Goal: Task Accomplishment & Management: Manage account settings

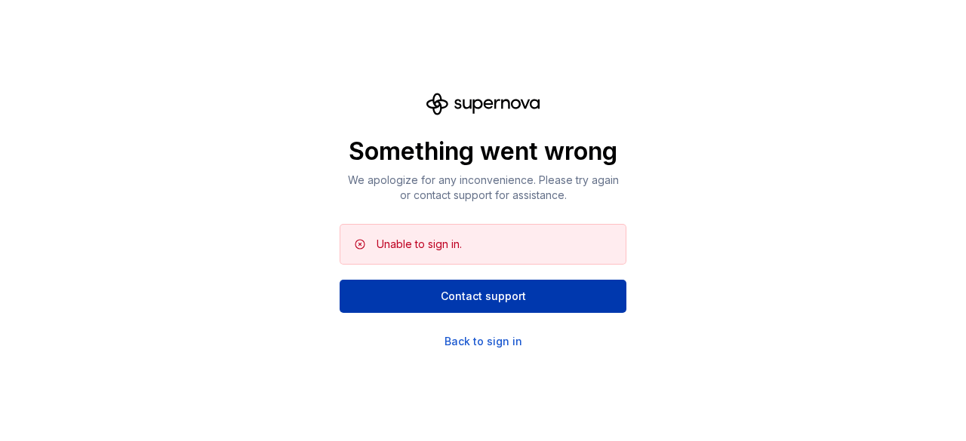
click at [460, 302] on span "Contact support" at bounding box center [483, 296] width 85 height 15
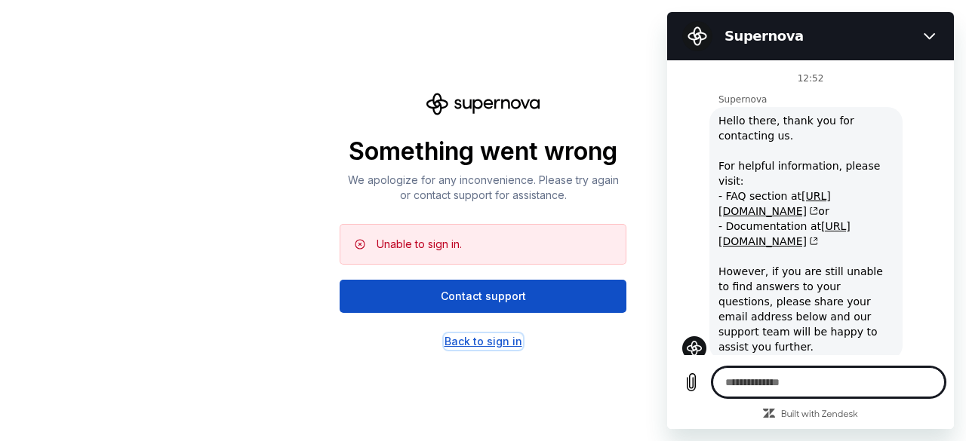
click at [478, 339] on div "Back to sign in" at bounding box center [484, 341] width 78 height 15
type textarea "*"
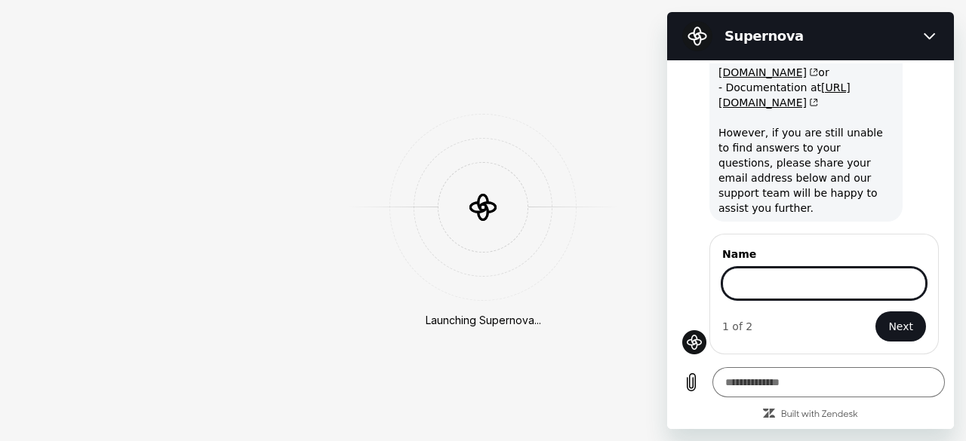
scroll to position [137, 0]
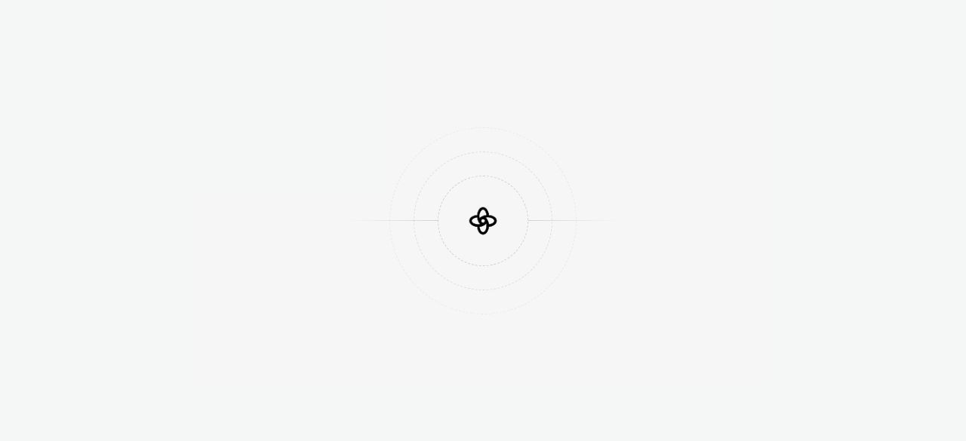
scroll to position [429, 0]
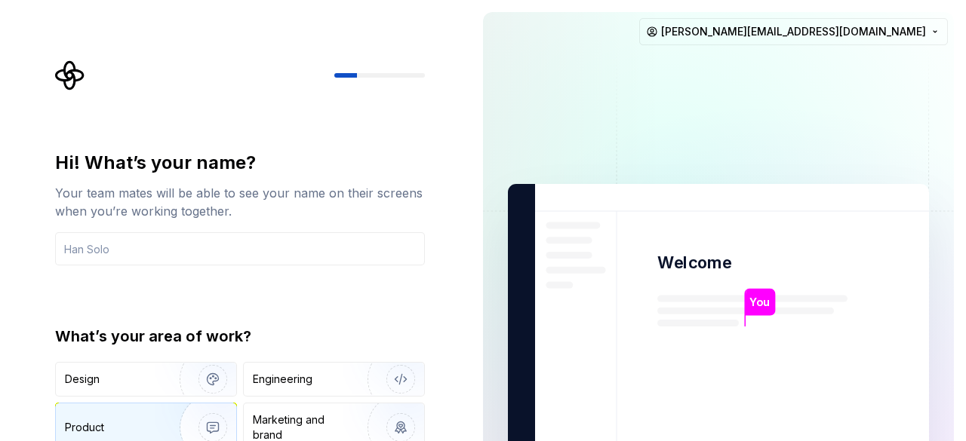
click at [126, 432] on div "Product" at bounding box center [115, 427] width 100 height 15
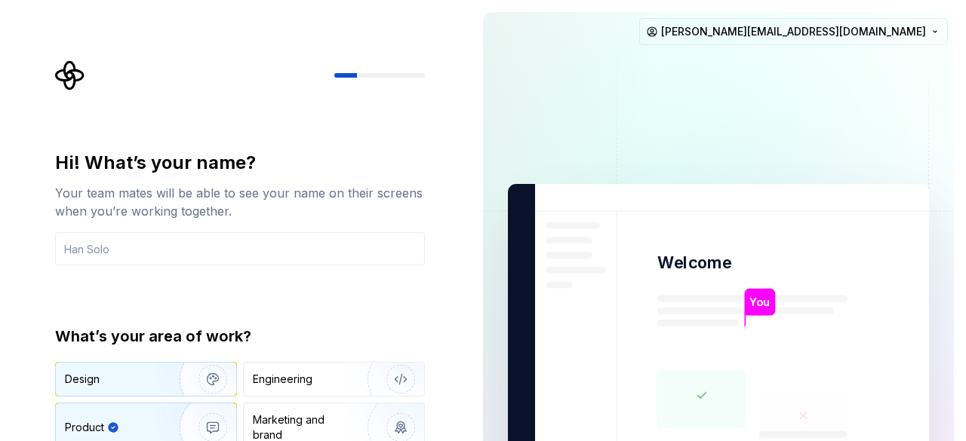
click at [163, 367] on img "button" at bounding box center [203, 379] width 97 height 101
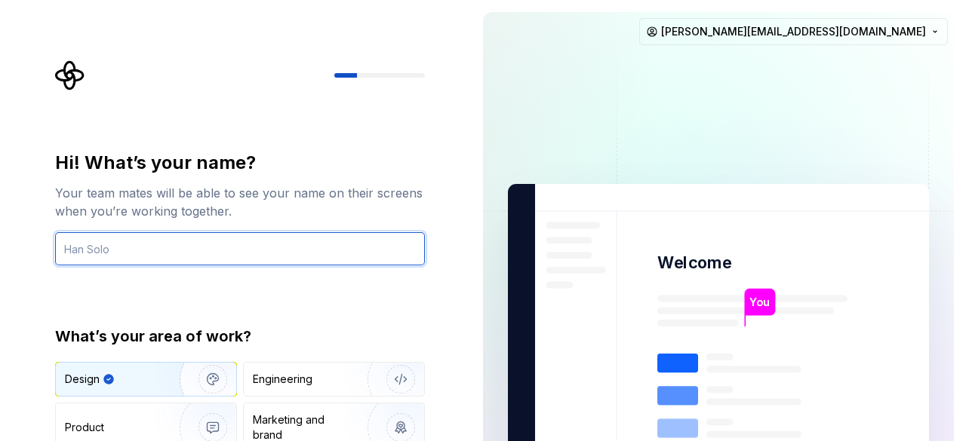
click at [254, 234] on input "text" at bounding box center [240, 248] width 370 height 33
type input "Praveen"
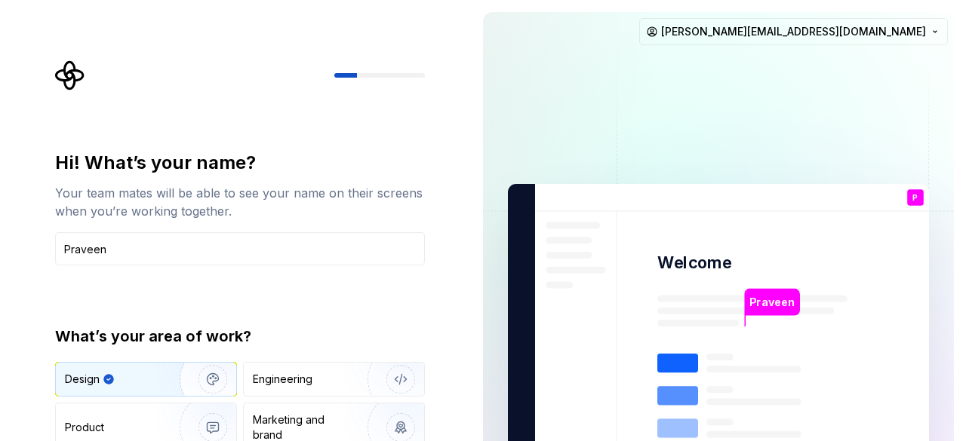
click at [388, 134] on div "Hi! What’s your name? Your team mates will be able to see your name on their sc…" at bounding box center [244, 302] width 397 height 485
click at [326, 256] on input "Praveen" at bounding box center [240, 248] width 370 height 33
click at [368, 70] on div at bounding box center [240, 75] width 370 height 30
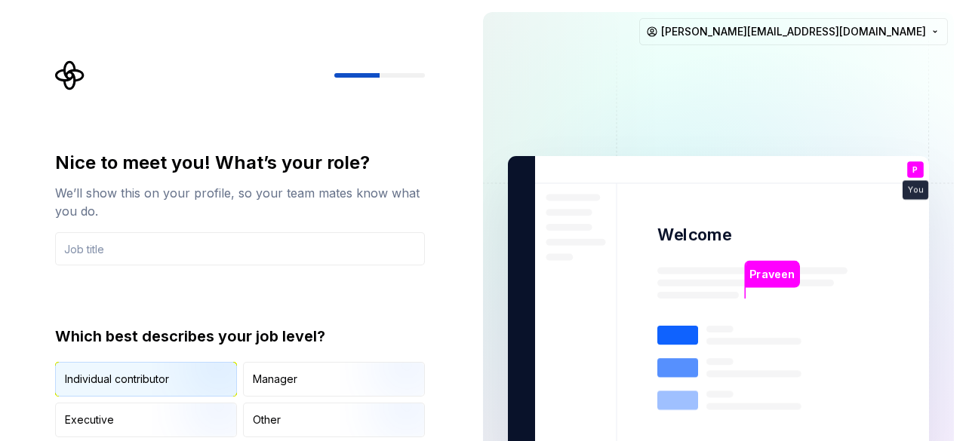
click at [189, 389] on img "button" at bounding box center [200, 398] width 97 height 101
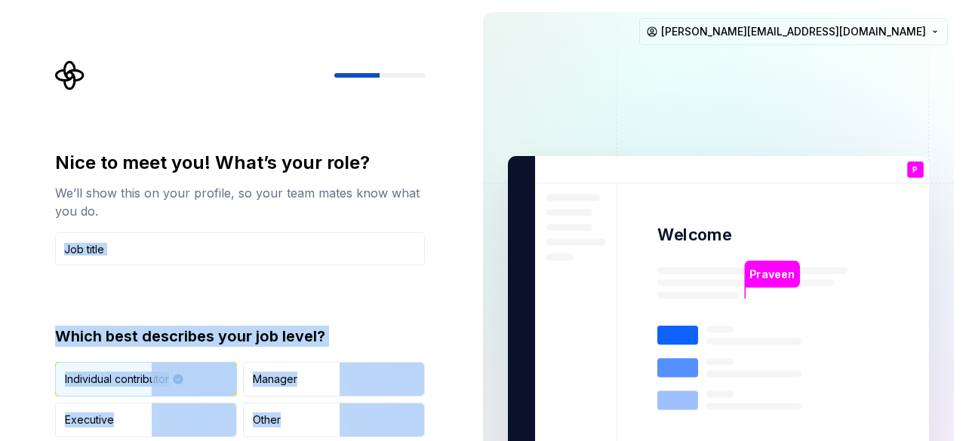
drag, startPoint x: 171, startPoint y: 477, endPoint x: 155, endPoint y: 477, distance: 15.1
click at [155, 441] on html "Nice to meet you! What’s your role? We’ll show this on your profile, so your te…" at bounding box center [483, 220] width 966 height 441
click at [125, 259] on input "text" at bounding box center [240, 248] width 370 height 33
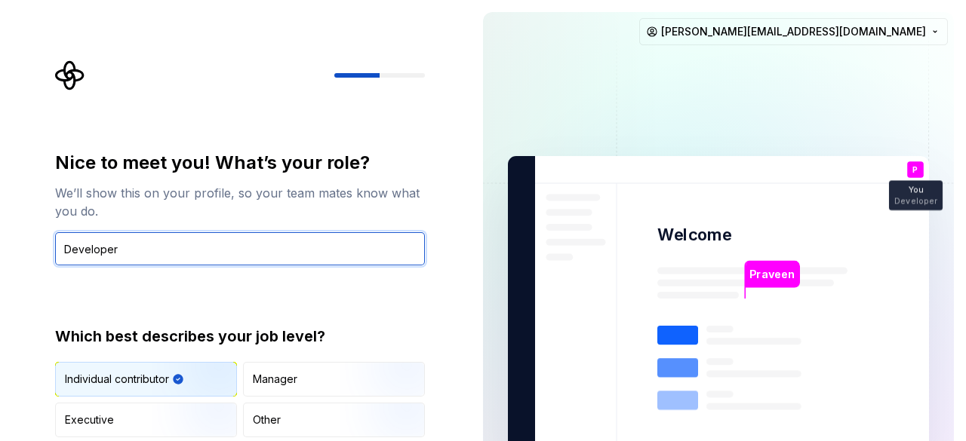
type input "Developer"
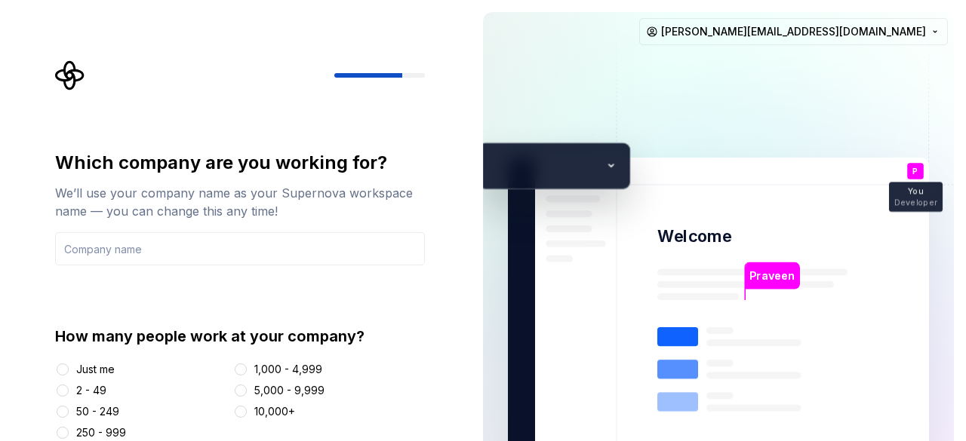
click at [162, 257] on input "text" at bounding box center [240, 248] width 370 height 33
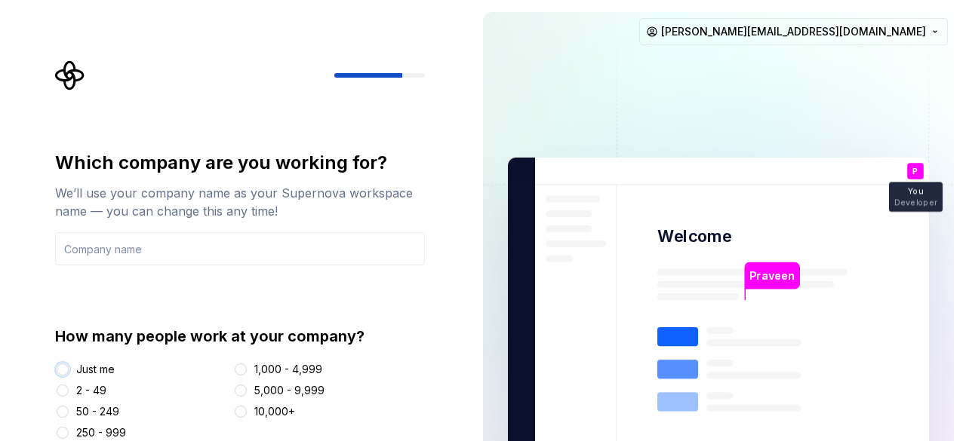
click at [64, 373] on button "Just me" at bounding box center [63, 370] width 12 height 12
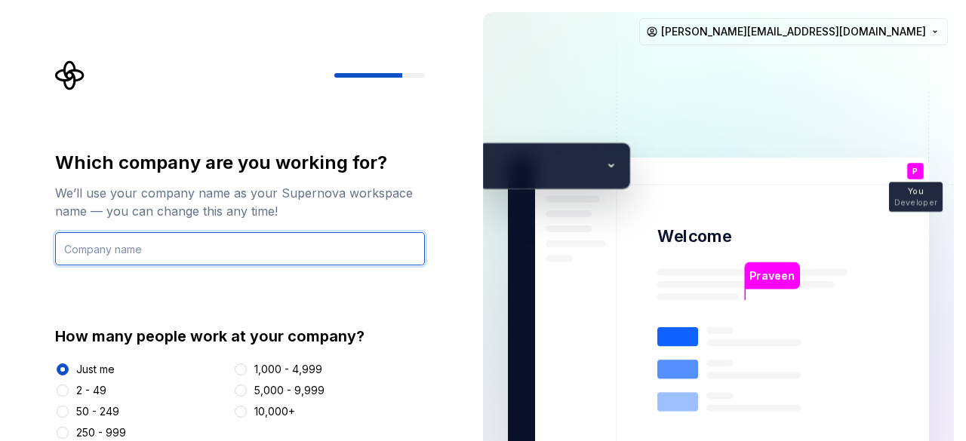
click at [172, 253] on input "text" at bounding box center [240, 248] width 370 height 33
type input "Tech"
click at [278, 248] on input "Tech" at bounding box center [240, 248] width 370 height 33
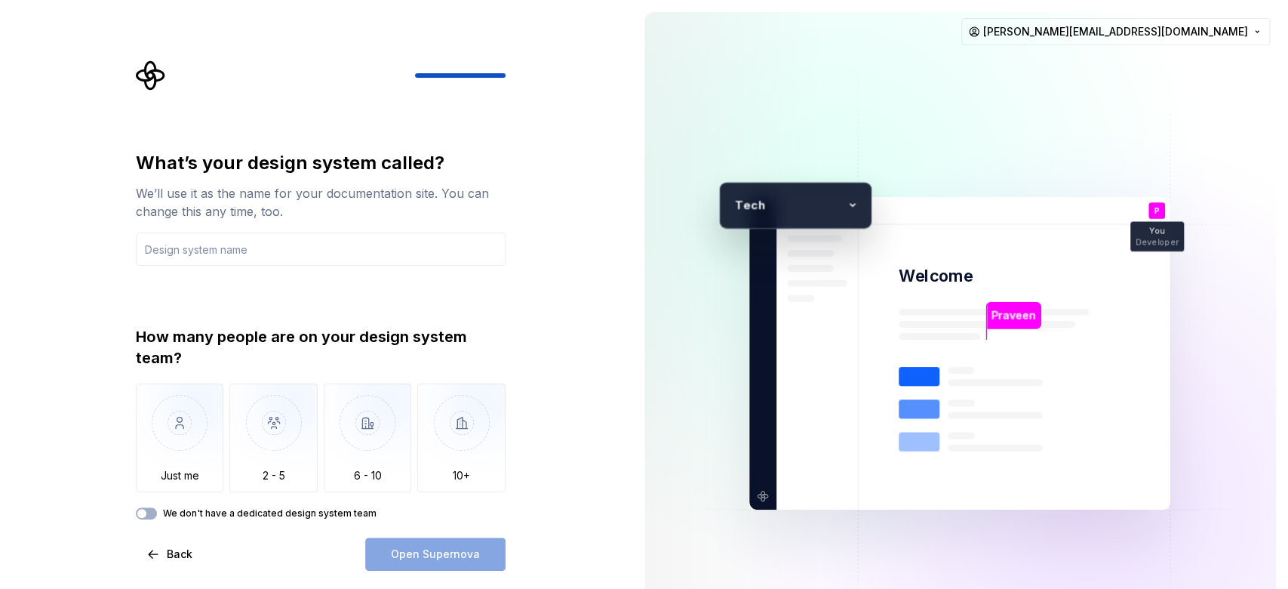
scroll to position [429, 0]
click at [199, 439] on img "button" at bounding box center [180, 433] width 88 height 101
click at [250, 256] on input "text" at bounding box center [321, 248] width 370 height 33
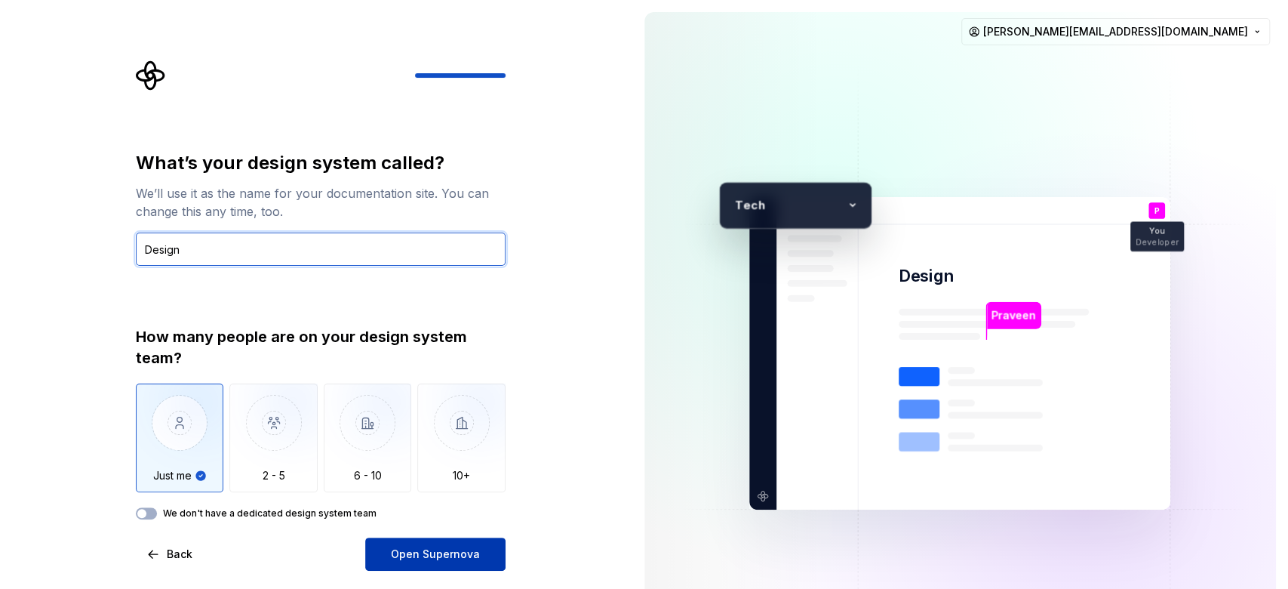
type input "Design"
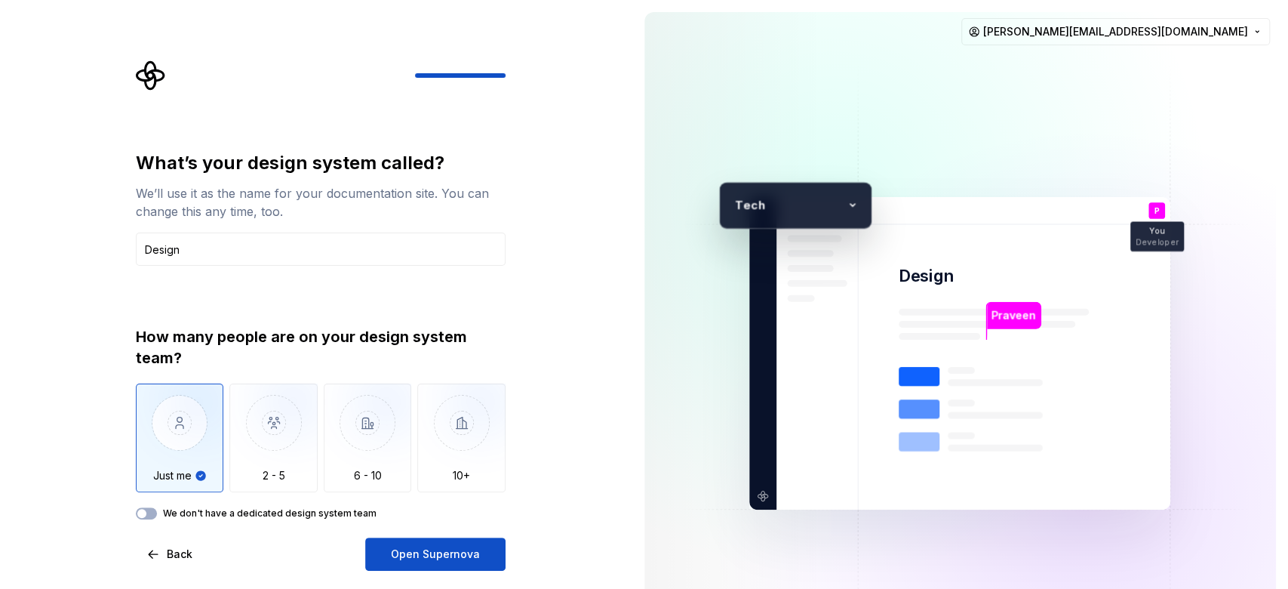
drag, startPoint x: 439, startPoint y: 542, endPoint x: 223, endPoint y: 606, distance: 225.2
click at [223, 441] on html "What’s your design system called? We’ll use it as the name for your documentati…" at bounding box center [644, 294] width 1288 height 589
click at [435, 441] on div "What’s your design system called? We’ll use it as the name for your documentati…" at bounding box center [316, 353] width 632 height 706
click at [466, 441] on button "Open Supernova" at bounding box center [435, 553] width 140 height 33
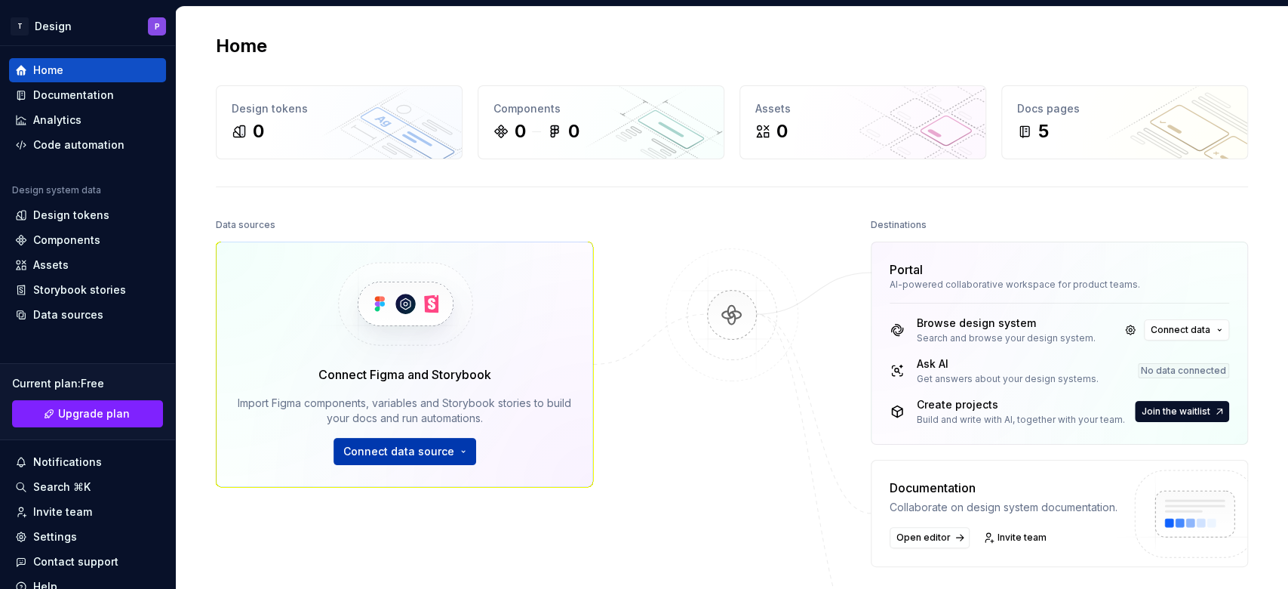
click at [407, 441] on span "Connect data source" at bounding box center [398, 451] width 111 height 15
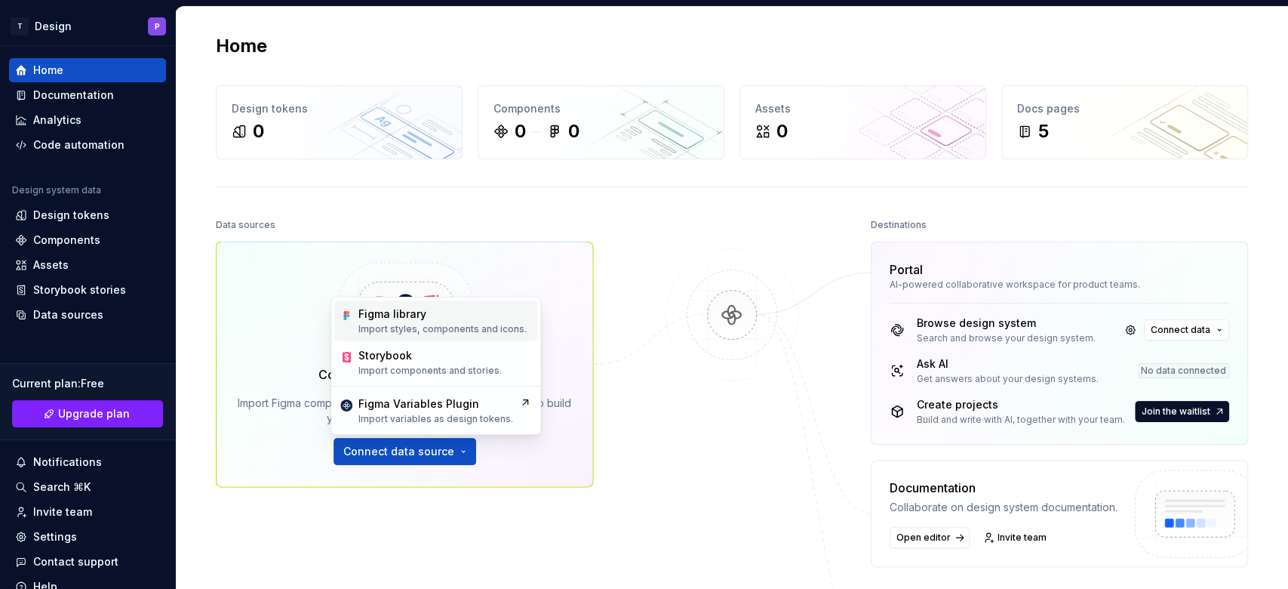
click at [420, 316] on div "Figma library" at bounding box center [392, 313] width 68 height 15
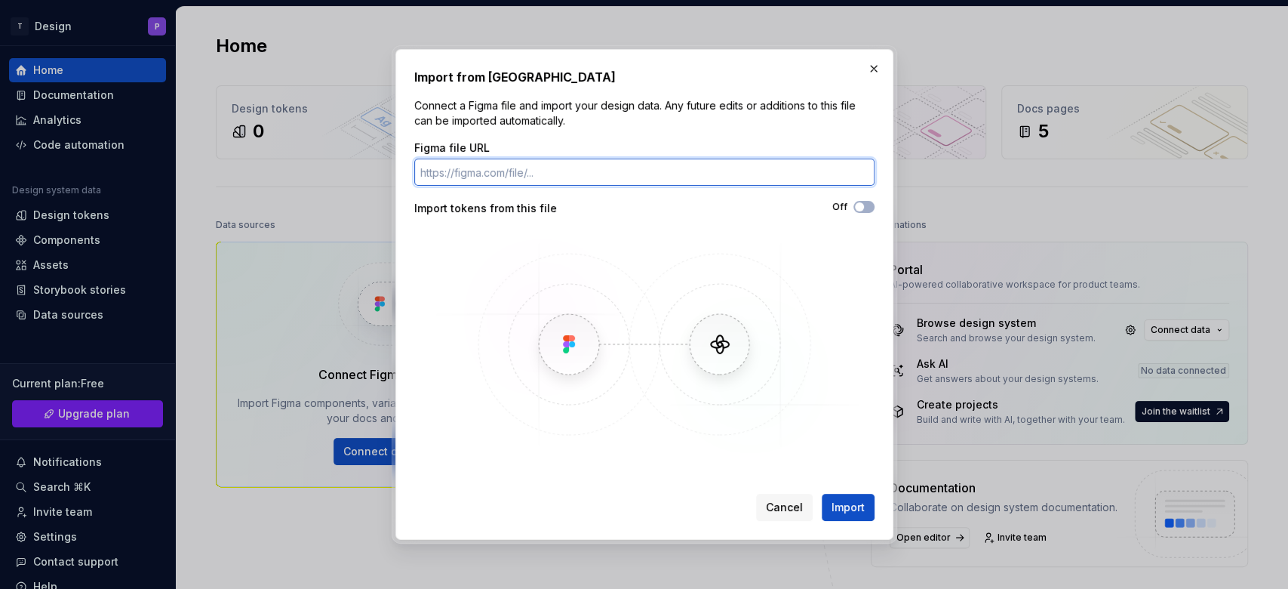
paste input "[URL][DOMAIN_NAME]"
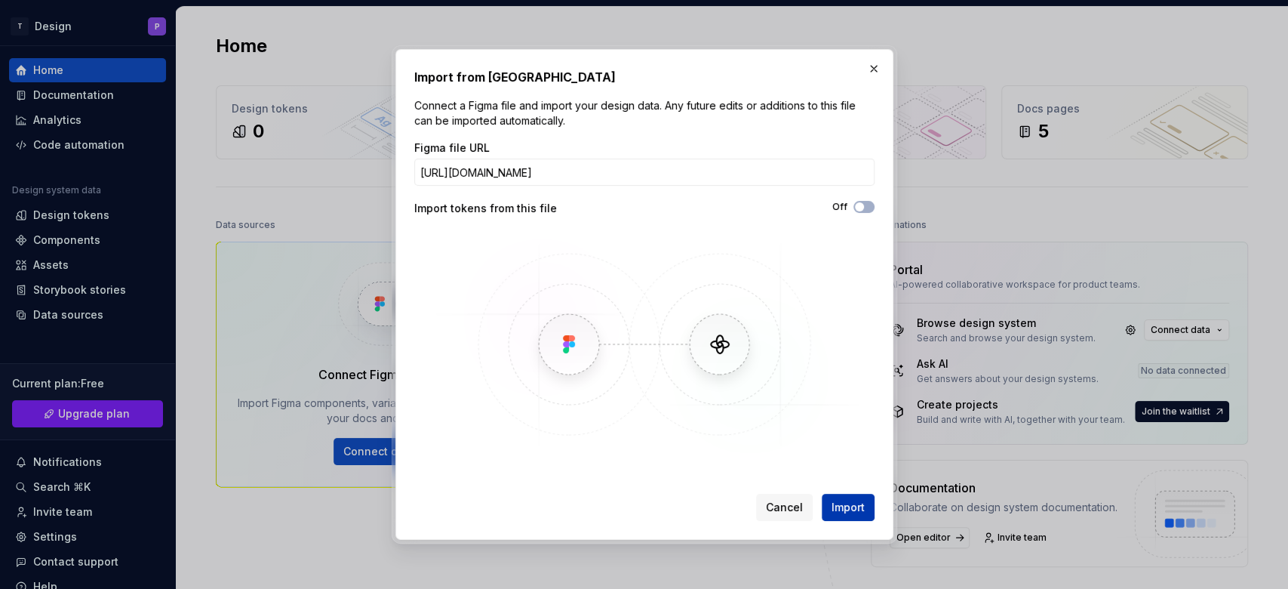
click at [851, 441] on span "Import" at bounding box center [848, 507] width 33 height 15
click at [838, 441] on span "Import" at bounding box center [848, 507] width 33 height 15
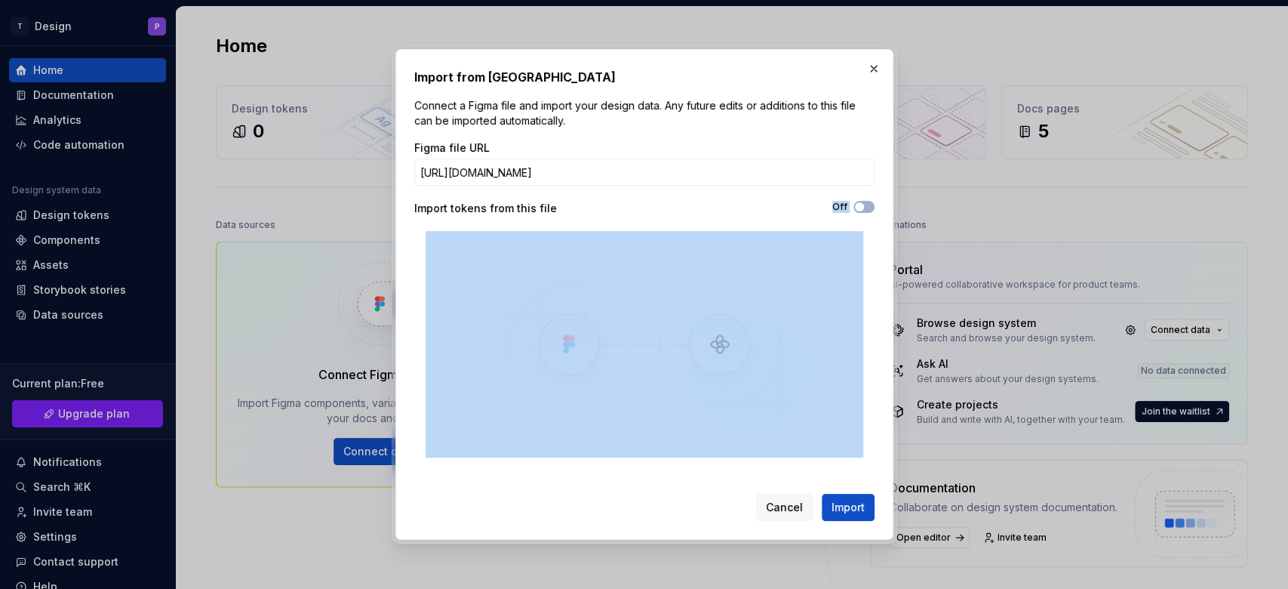
drag, startPoint x: 661, startPoint y: 220, endPoint x: 637, endPoint y: 636, distance: 416.5
click at [637, 441] on html "T Design P Home Documentation Analytics Code automation Design system data Desi…" at bounding box center [644, 294] width 1288 height 589
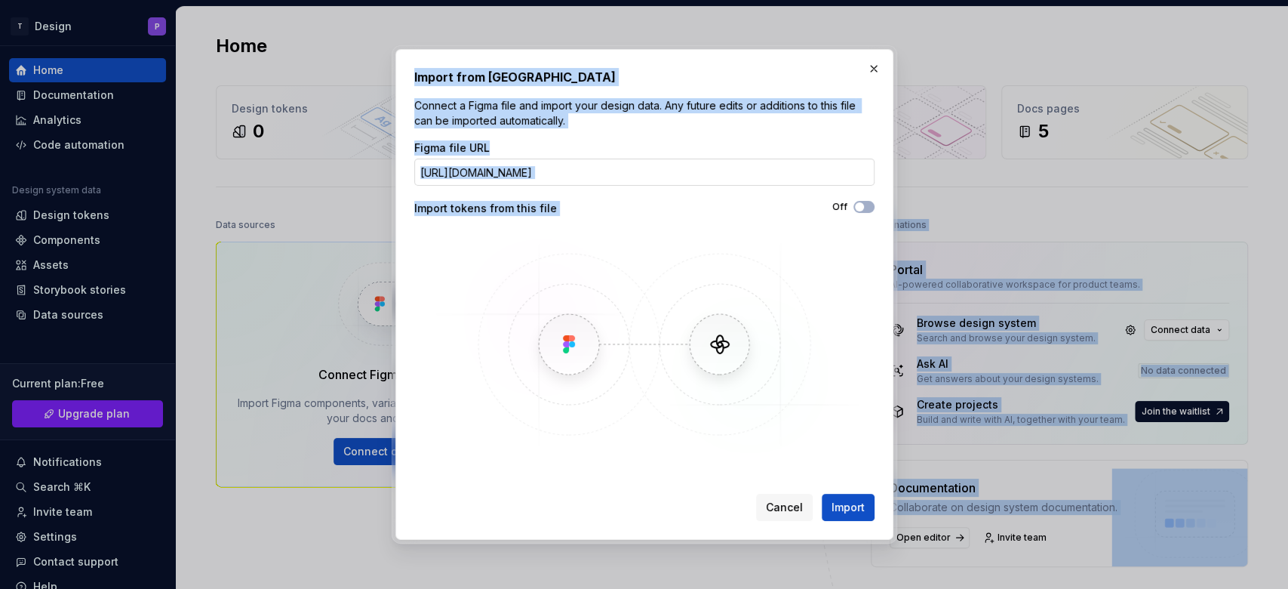
click at [618, 166] on input "[URL][DOMAIN_NAME]" at bounding box center [644, 171] width 460 height 27
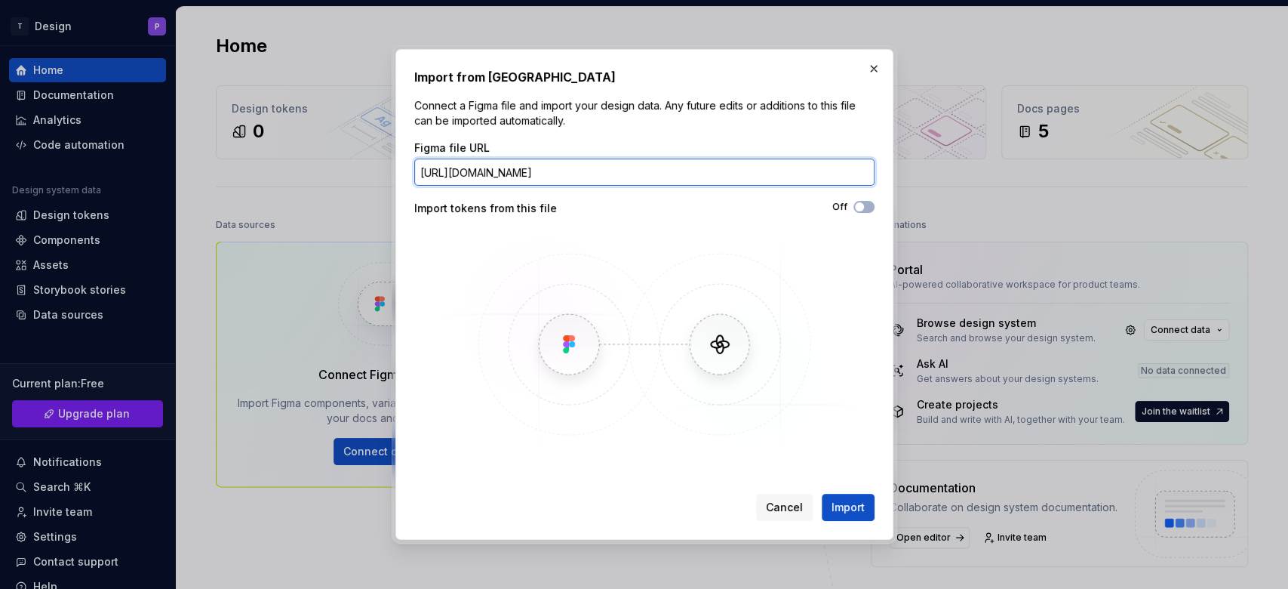
paste input "design/Z8Y95DkOeVr0pECQgXrM3w/GOER-Fitness-CV3"
type input "[URL][DOMAIN_NAME]"
click at [822, 441] on button "Import" at bounding box center [848, 507] width 53 height 27
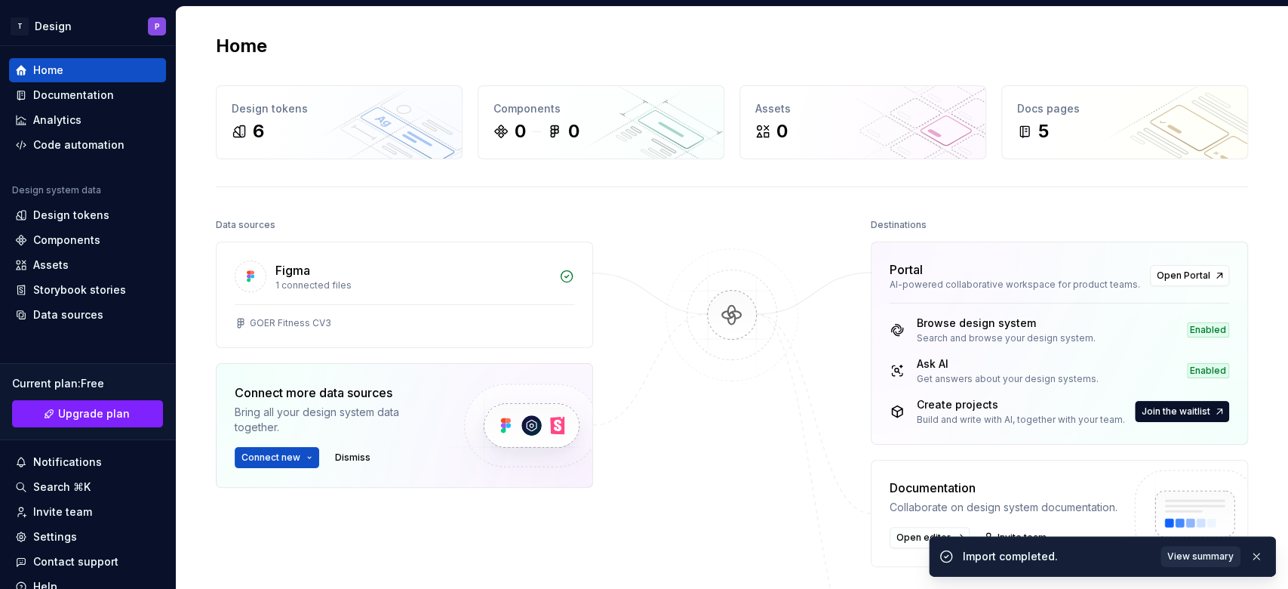
click at [965, 441] on span "View summary" at bounding box center [1201, 556] width 66 height 12
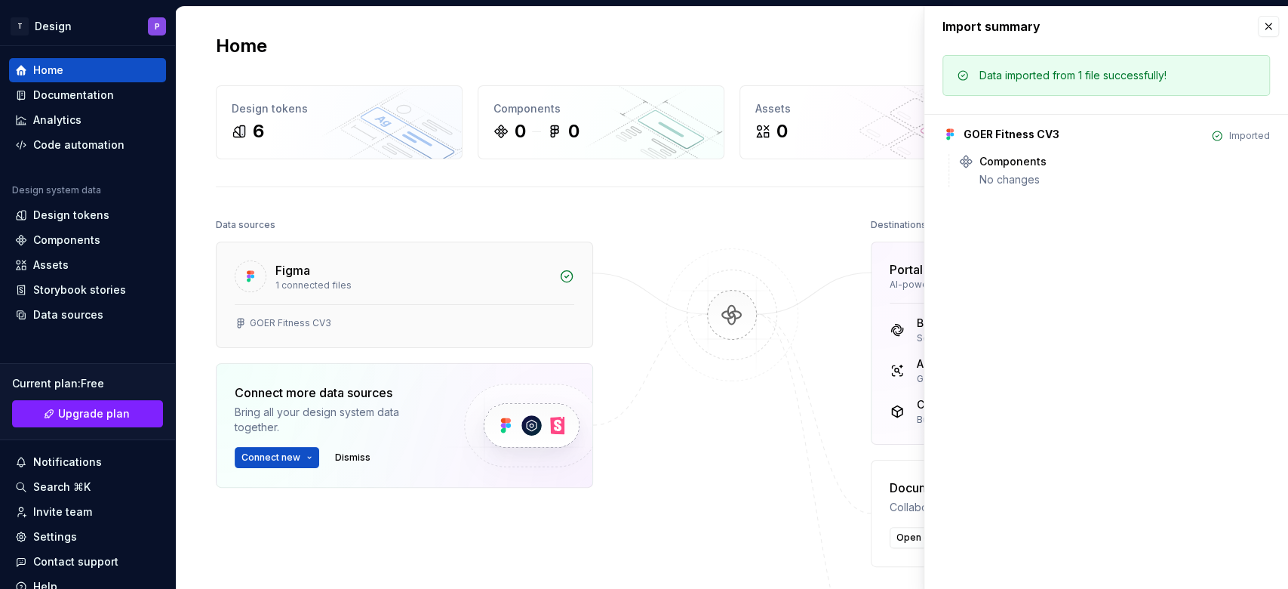
click at [435, 282] on div "1 connected files" at bounding box center [412, 285] width 275 height 12
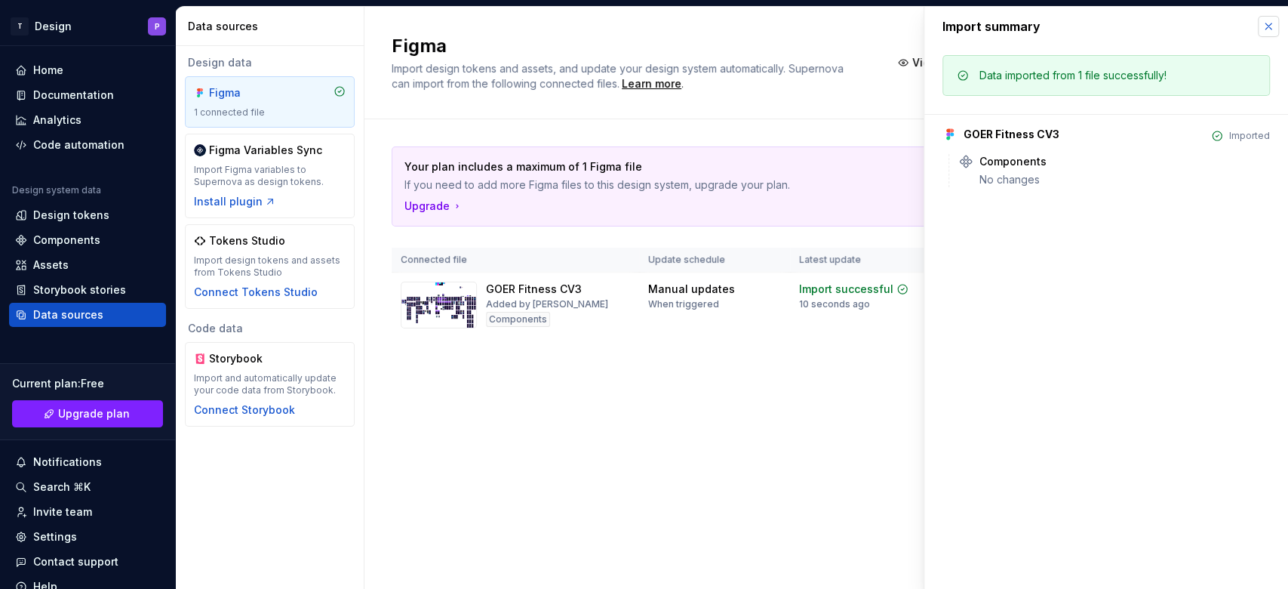
click at [965, 32] on button "button" at bounding box center [1268, 26] width 21 height 21
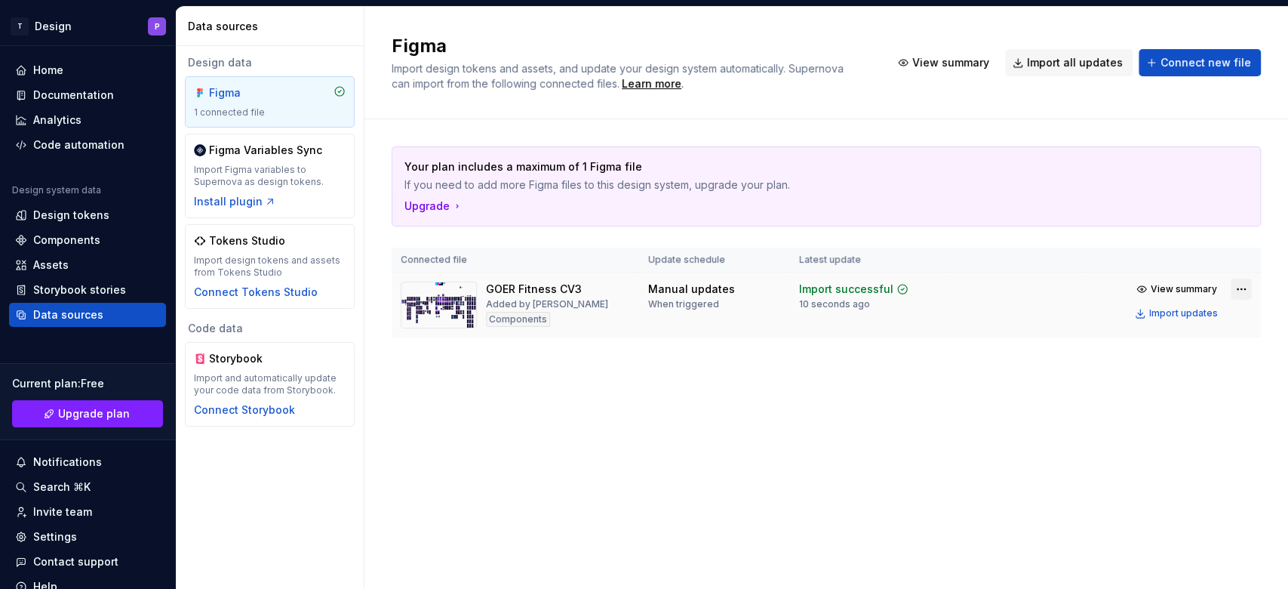
click at [965, 286] on html "T Design P Home Documentation Analytics Code automation Design system data Desi…" at bounding box center [644, 294] width 1288 height 589
click at [937, 438] on html "T Design P Home Documentation Analytics Code automation Design system data Desi…" at bounding box center [644, 294] width 1288 height 589
click at [71, 134] on div "Code automation" at bounding box center [87, 145] width 157 height 24
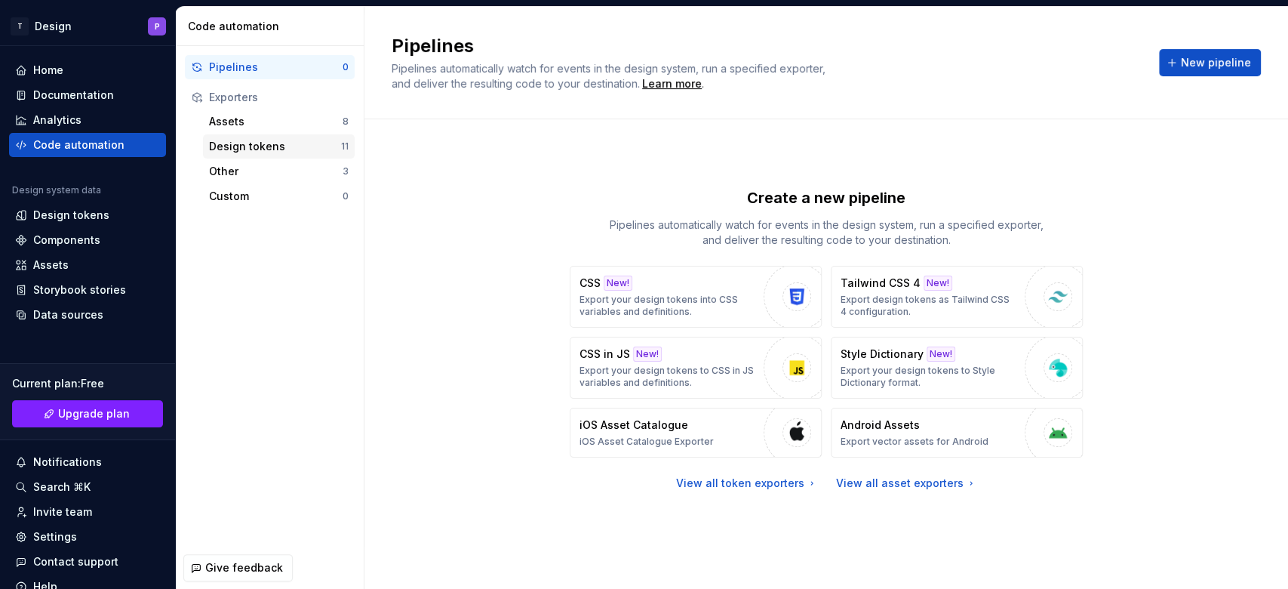
click at [274, 140] on div "Design tokens" at bounding box center [275, 146] width 132 height 15
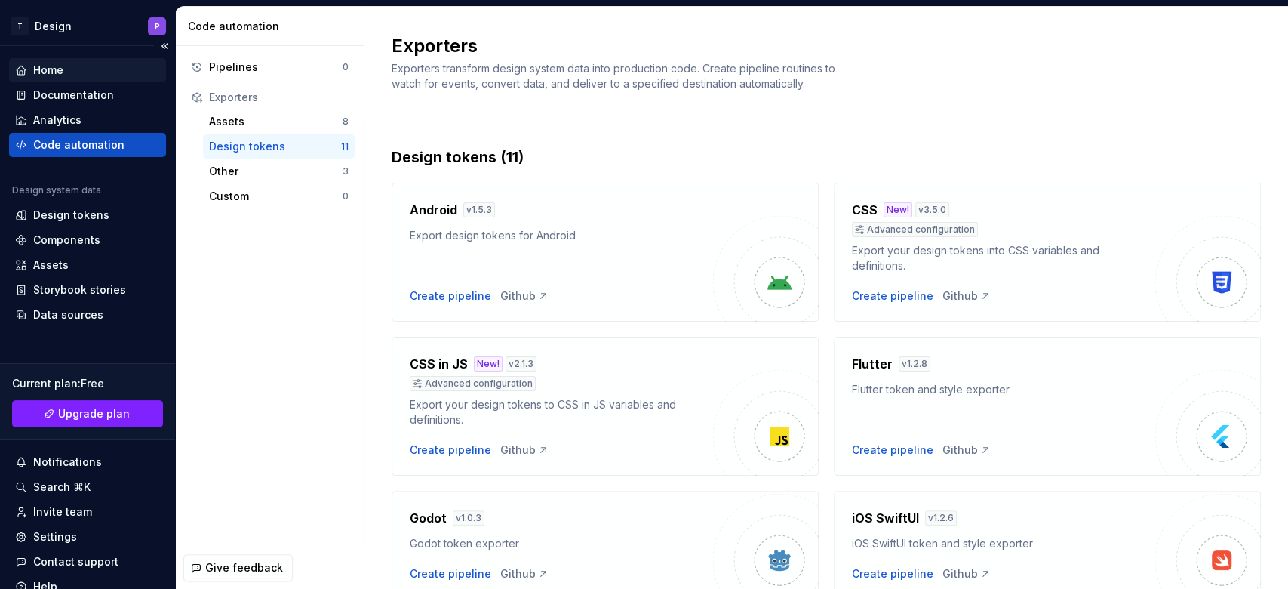
click at [65, 75] on div "Home" at bounding box center [87, 70] width 145 height 15
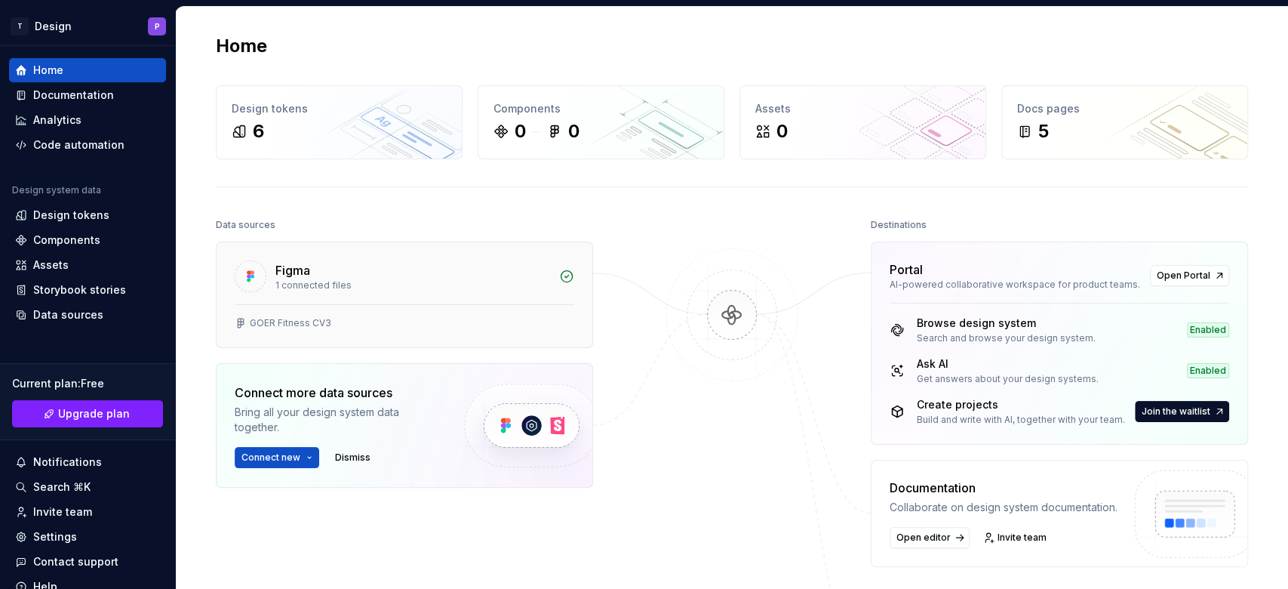
click at [368, 282] on div "1 connected files" at bounding box center [412, 285] width 275 height 12
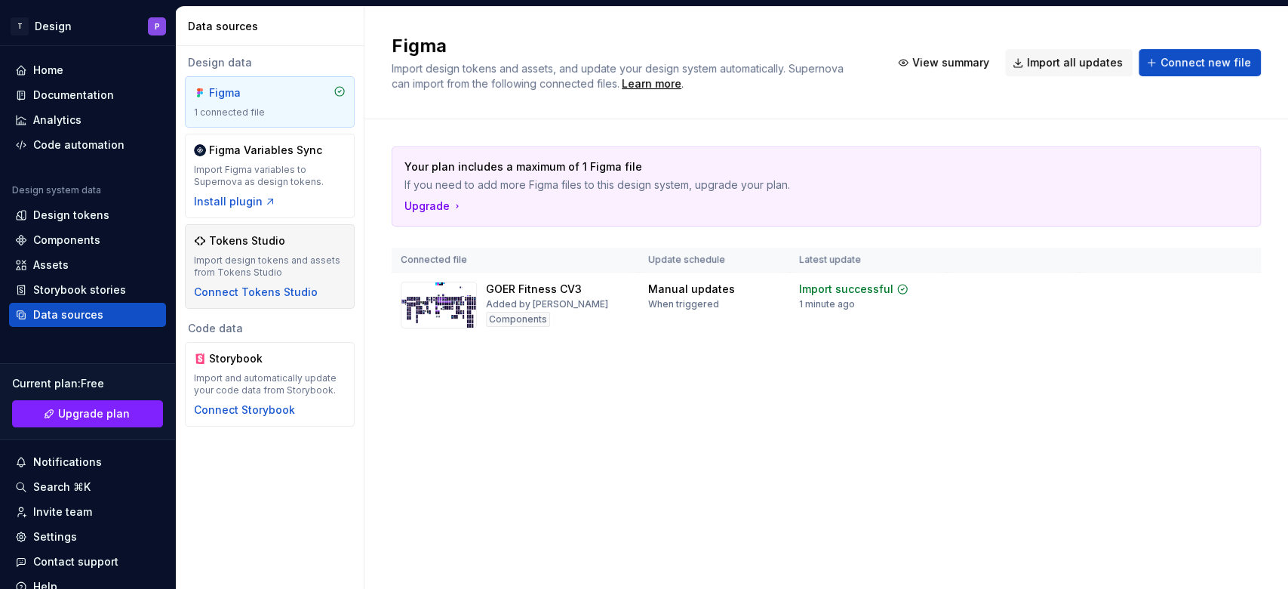
click at [278, 241] on div "Tokens Studio" at bounding box center [247, 240] width 76 height 15
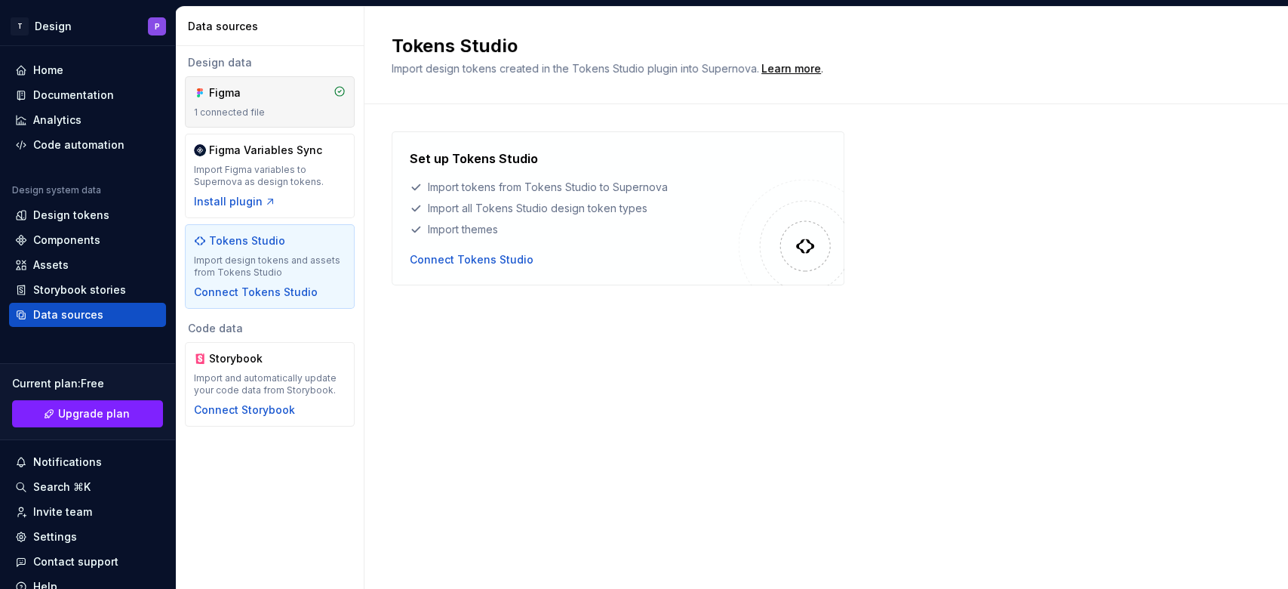
click at [285, 118] on div "Figma 1 connected file" at bounding box center [270, 101] width 170 height 51
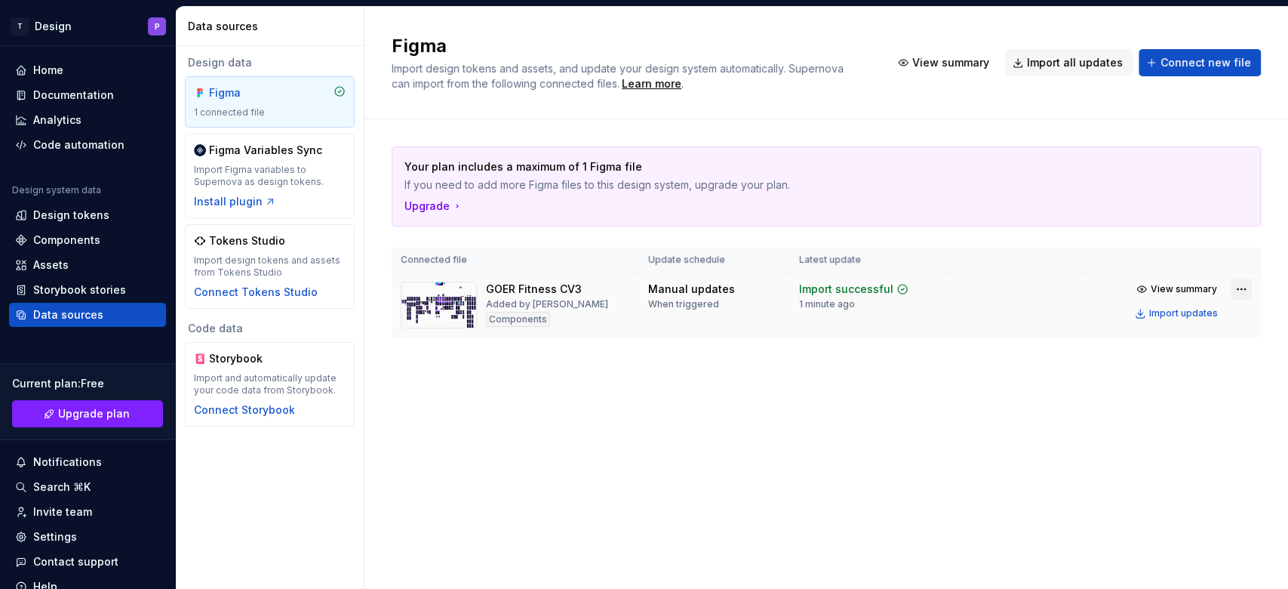
click at [965, 288] on html "T Design P Home Documentation Analytics Code automation Design system data Desi…" at bounding box center [644, 294] width 1288 height 589
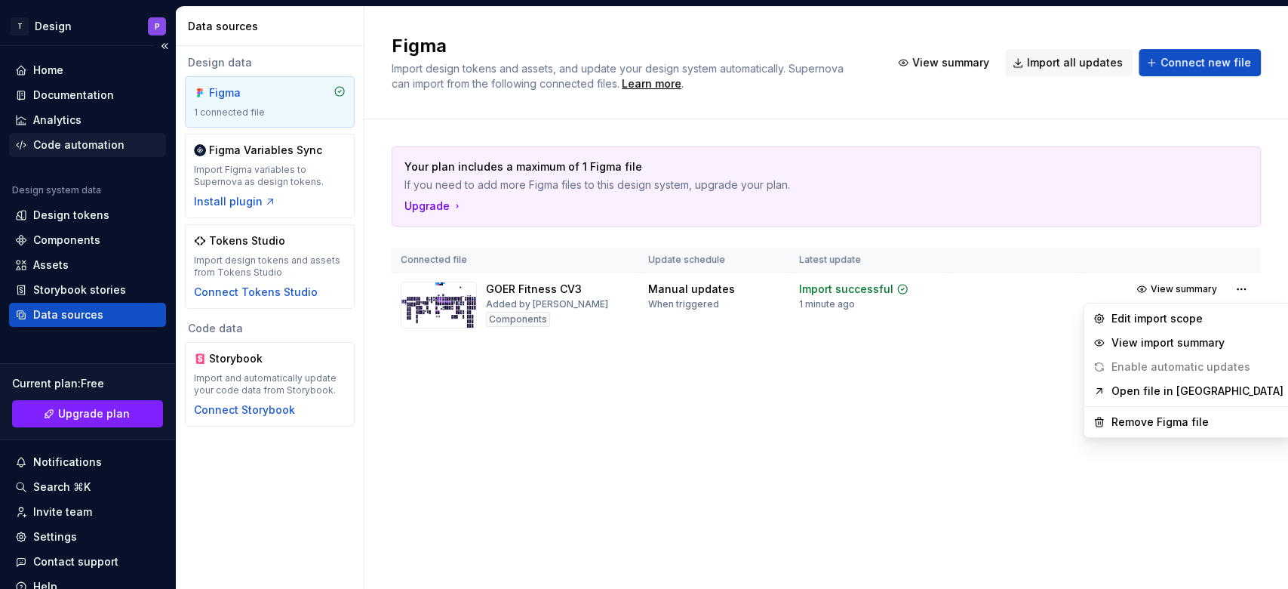
click at [94, 149] on html "T Design P Home Documentation Analytics Code automation Design system data Desi…" at bounding box center [644, 294] width 1288 height 589
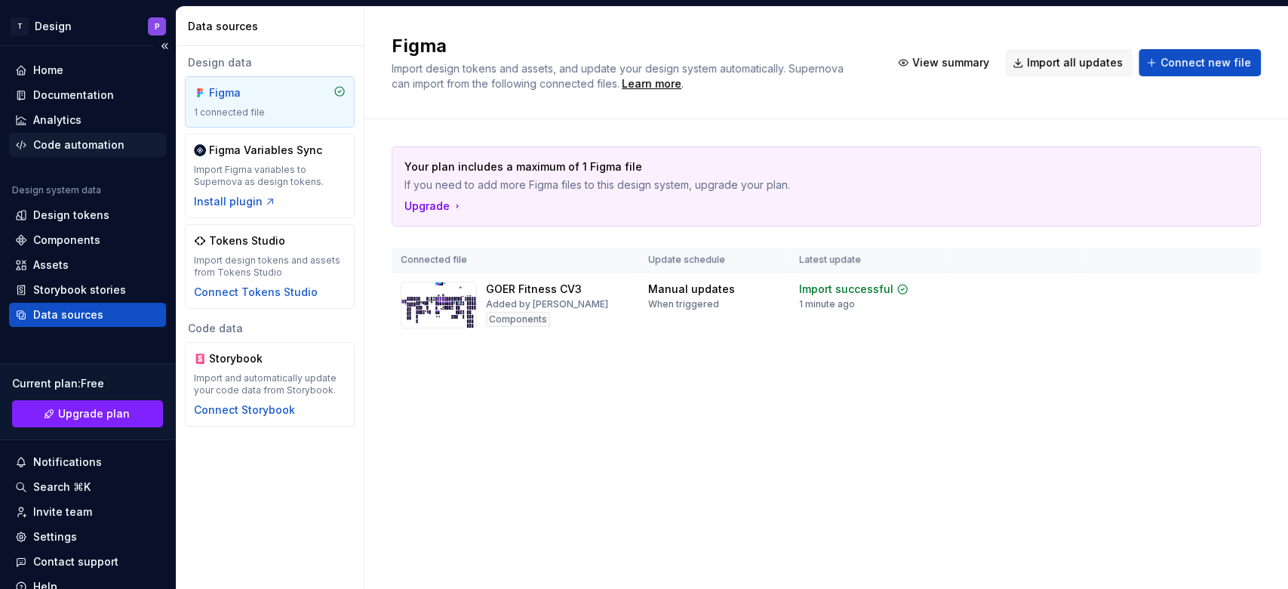
click at [94, 149] on div "Code automation" at bounding box center [78, 144] width 91 height 15
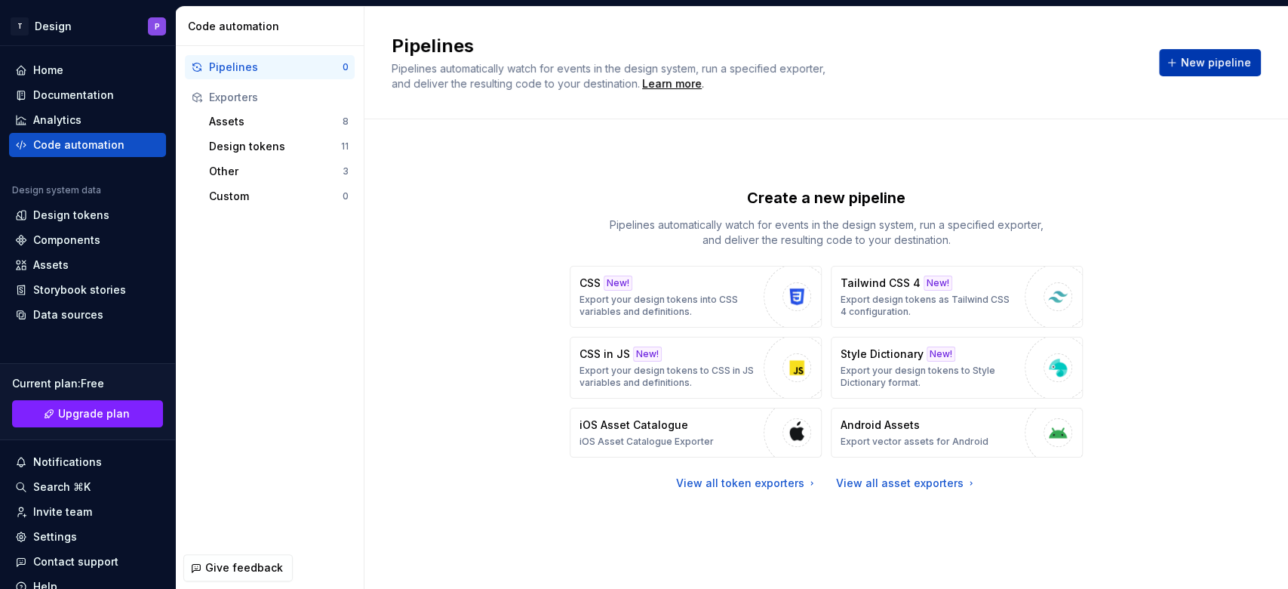
click at [965, 74] on button "New pipeline" at bounding box center [1210, 62] width 102 height 27
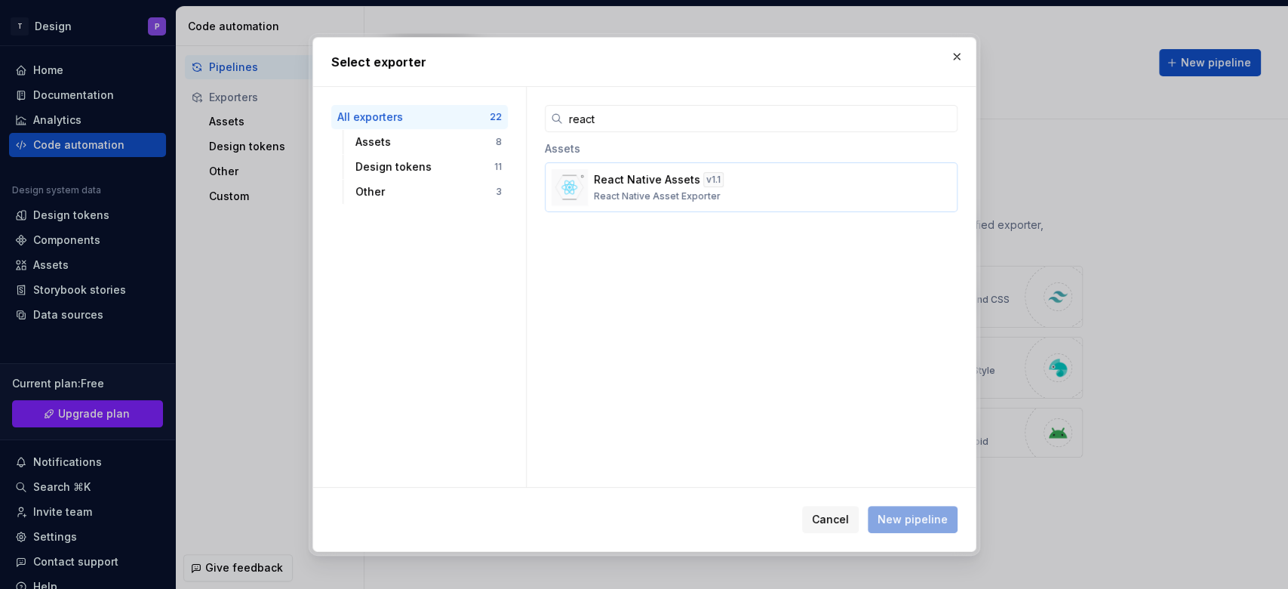
type input "react"
drag, startPoint x: 615, startPoint y: 184, endPoint x: 485, endPoint y: 491, distance: 333.1
click at [485, 441] on div "Select exporter All exporters 22 Assets 8 Design tokens 11 Other 3 react Assets…" at bounding box center [644, 294] width 664 height 515
click at [685, 196] on p "React Native Asset Exporter" at bounding box center [657, 196] width 127 height 12
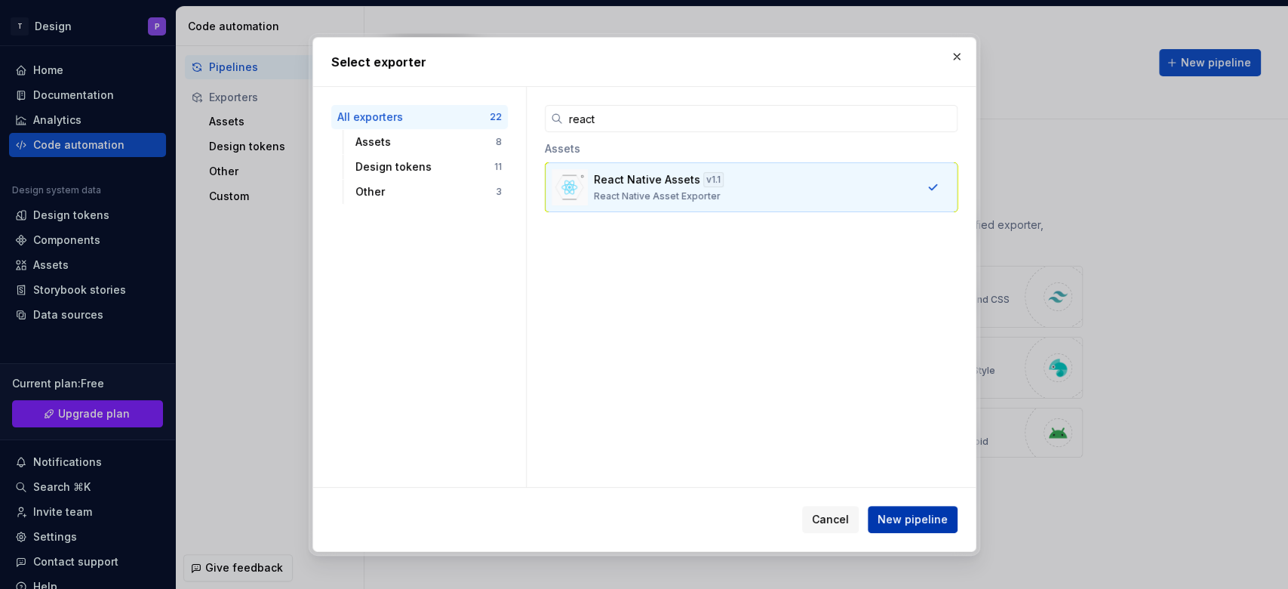
click at [912, 441] on span "New pipeline" at bounding box center [913, 519] width 70 height 15
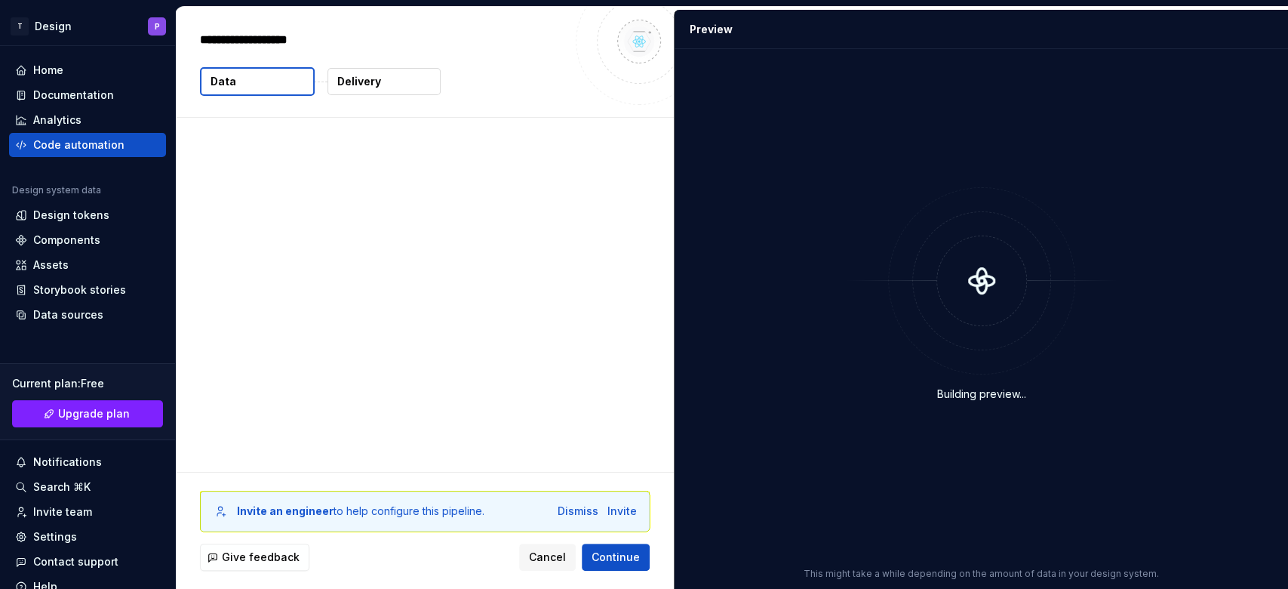
type textarea "*"
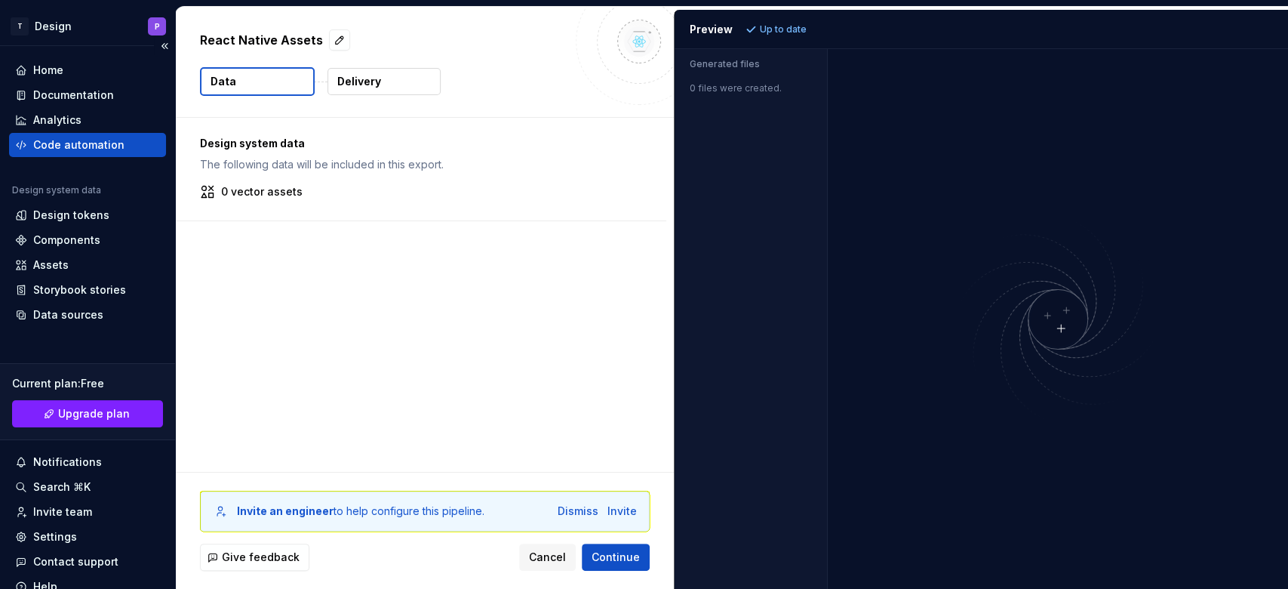
click at [91, 151] on div "Code automation" at bounding box center [78, 144] width 91 height 15
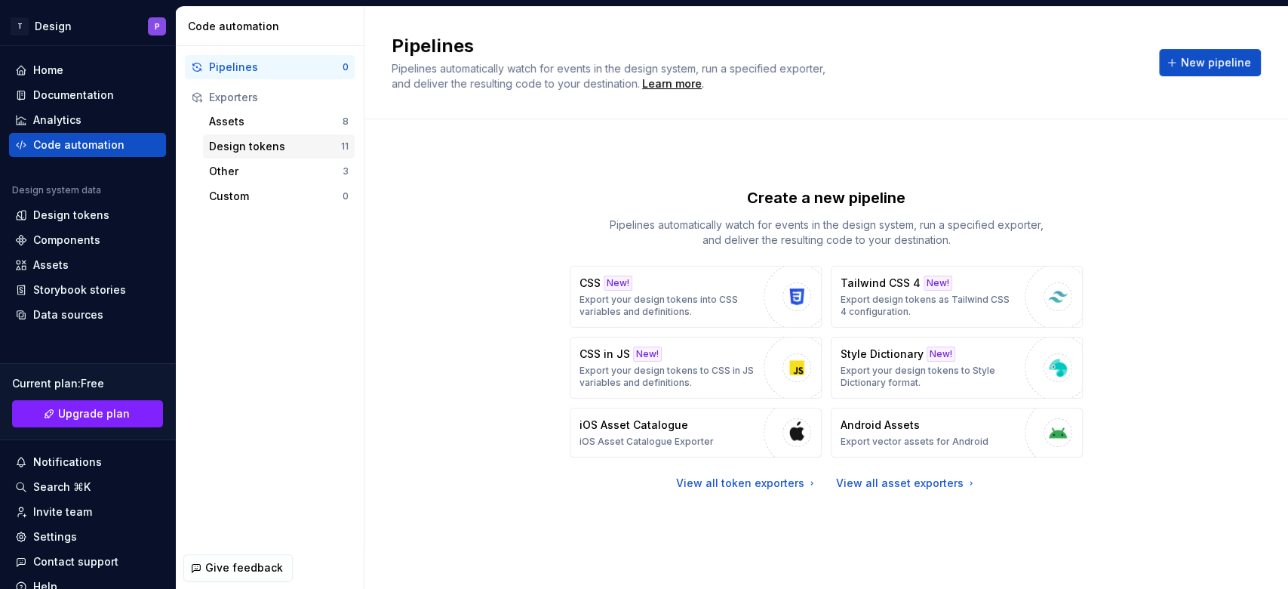
click at [283, 148] on div "Design tokens" at bounding box center [275, 146] width 132 height 15
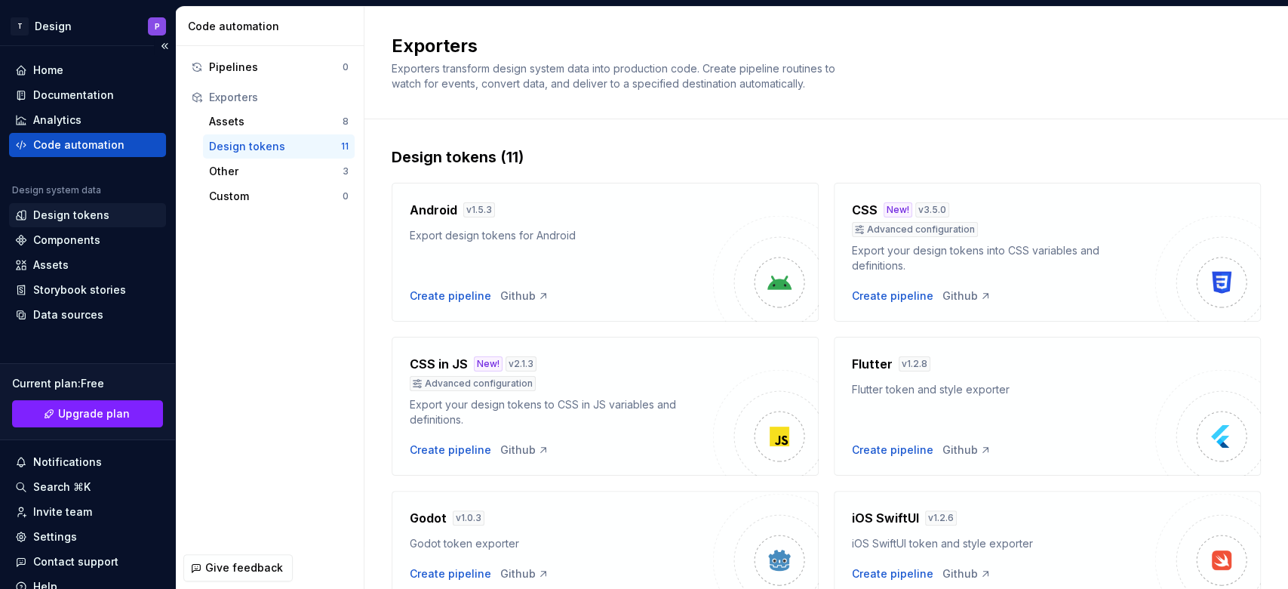
click at [86, 211] on div "Design tokens" at bounding box center [71, 215] width 76 height 15
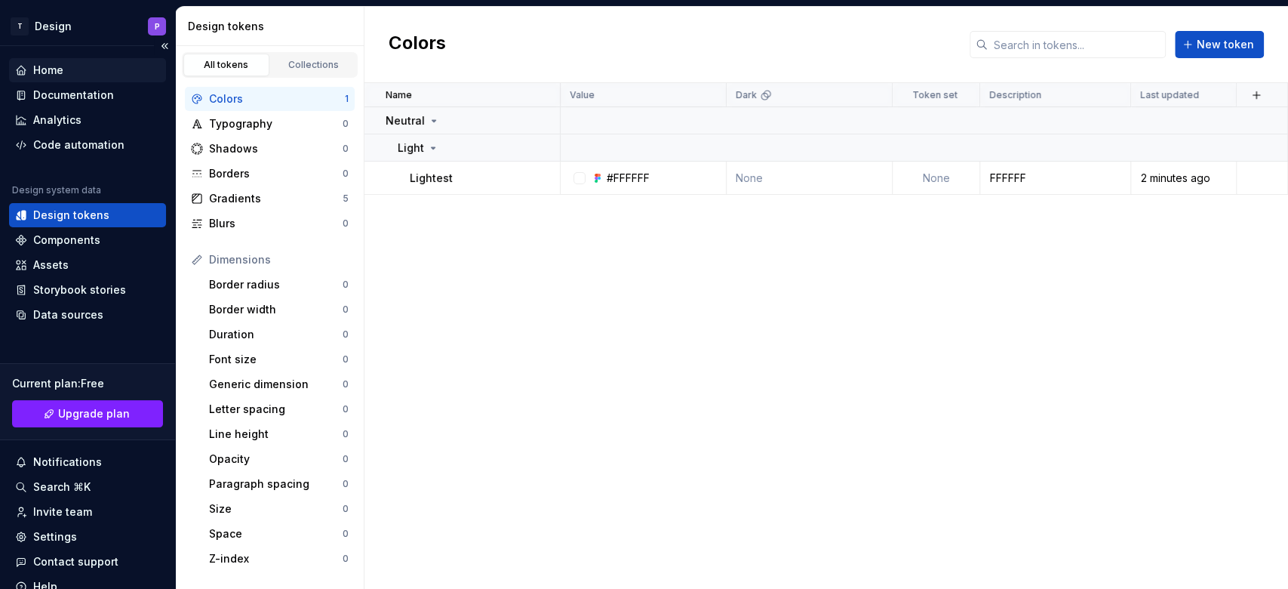
click at [56, 64] on div "Home" at bounding box center [48, 70] width 30 height 15
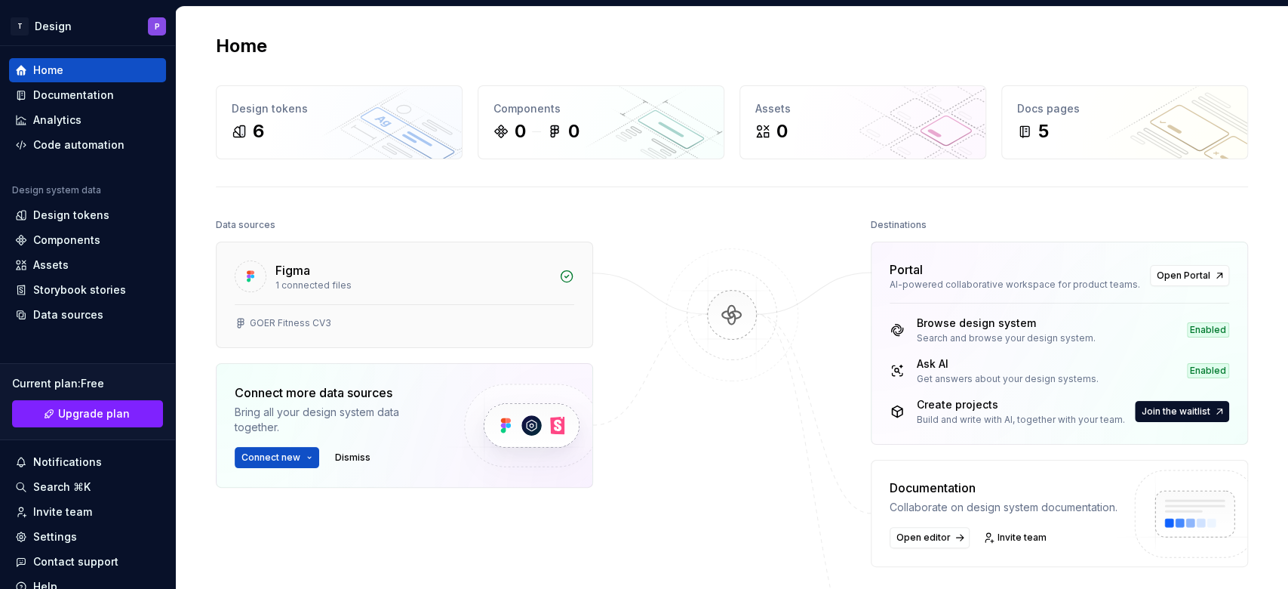
click at [382, 288] on div "1 connected files" at bounding box center [412, 285] width 275 height 12
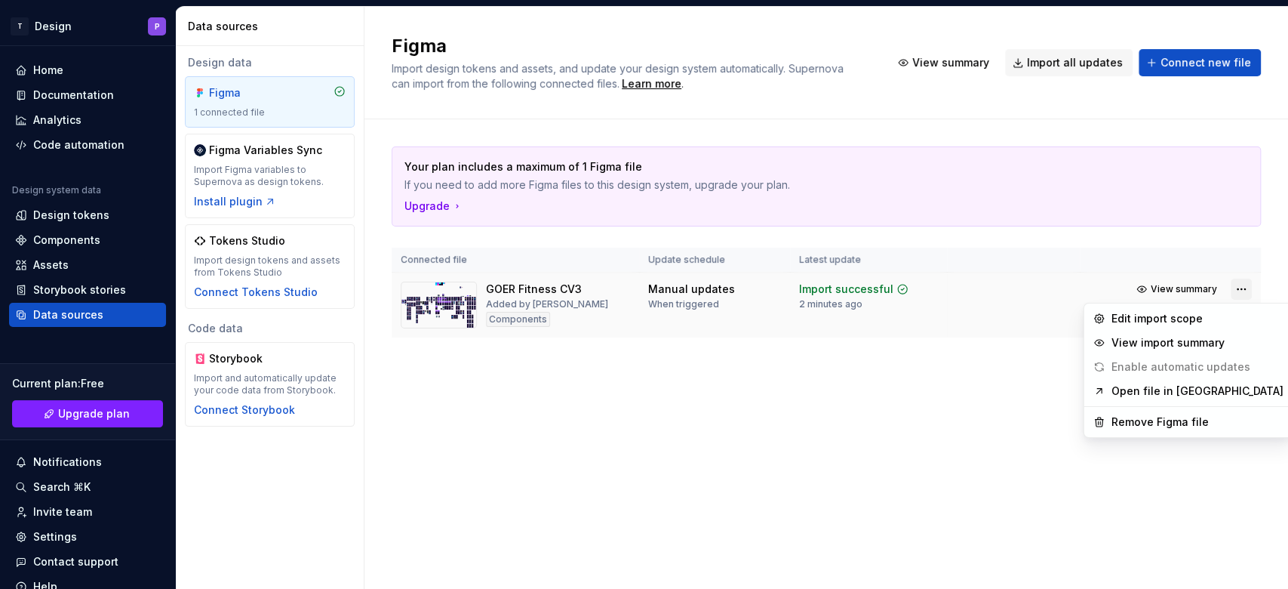
click at [965, 293] on html "T Design P Home Documentation Analytics Code automation Design system data Desi…" at bounding box center [644, 294] width 1288 height 589
click at [965, 62] on html "T Design P Home Documentation Analytics Code automation Design system data Desi…" at bounding box center [644, 294] width 1288 height 589
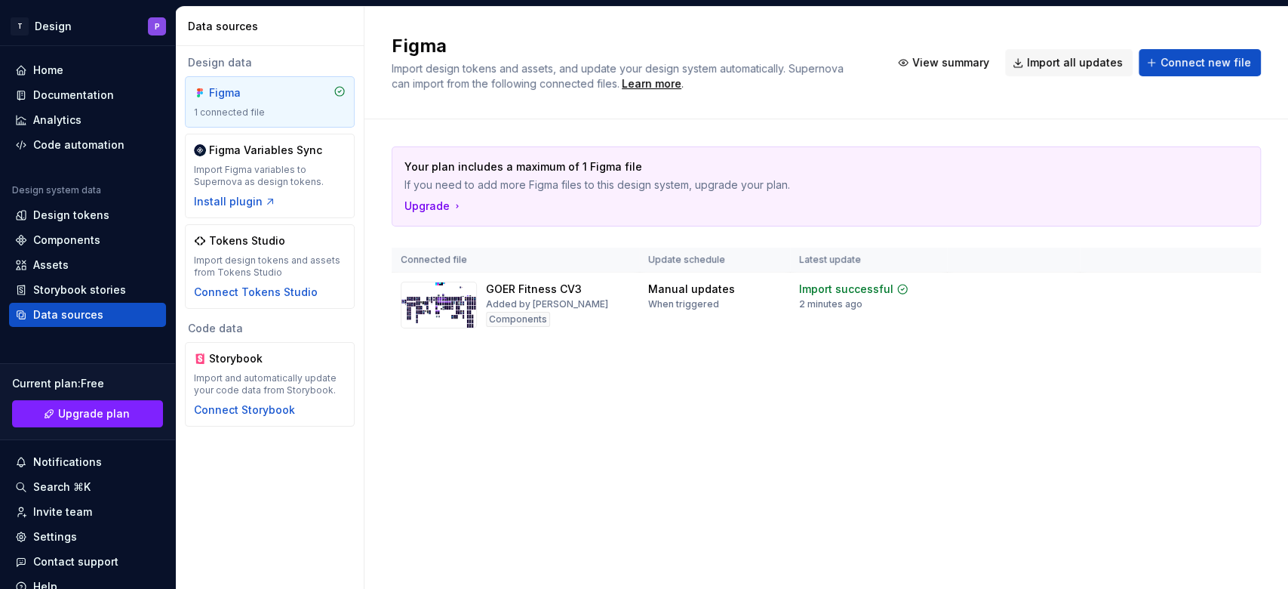
click at [965, 62] on span "Connect new file" at bounding box center [1206, 62] width 91 height 15
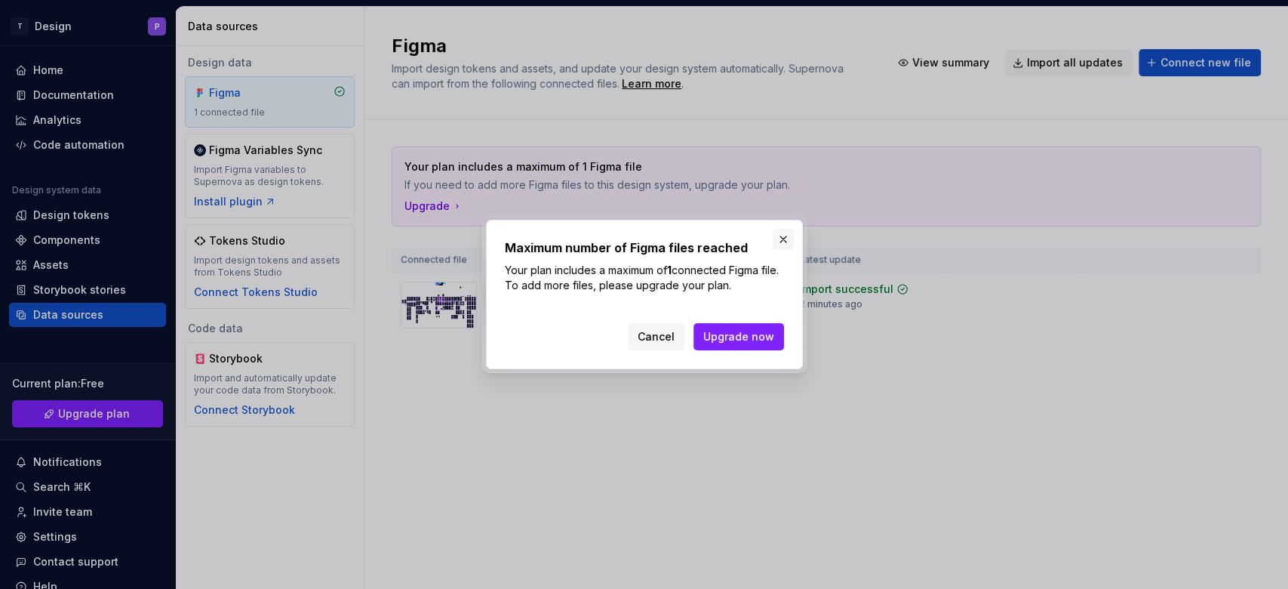
click at [779, 235] on button "button" at bounding box center [783, 239] width 21 height 21
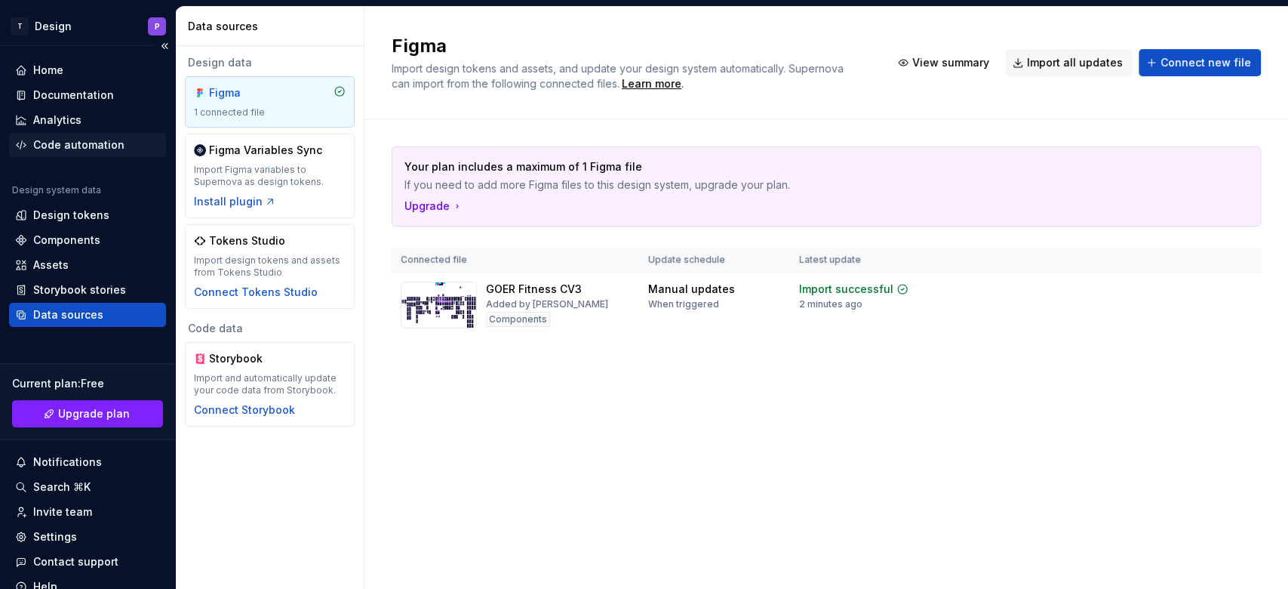
click at [57, 139] on div "Code automation" at bounding box center [78, 144] width 91 height 15
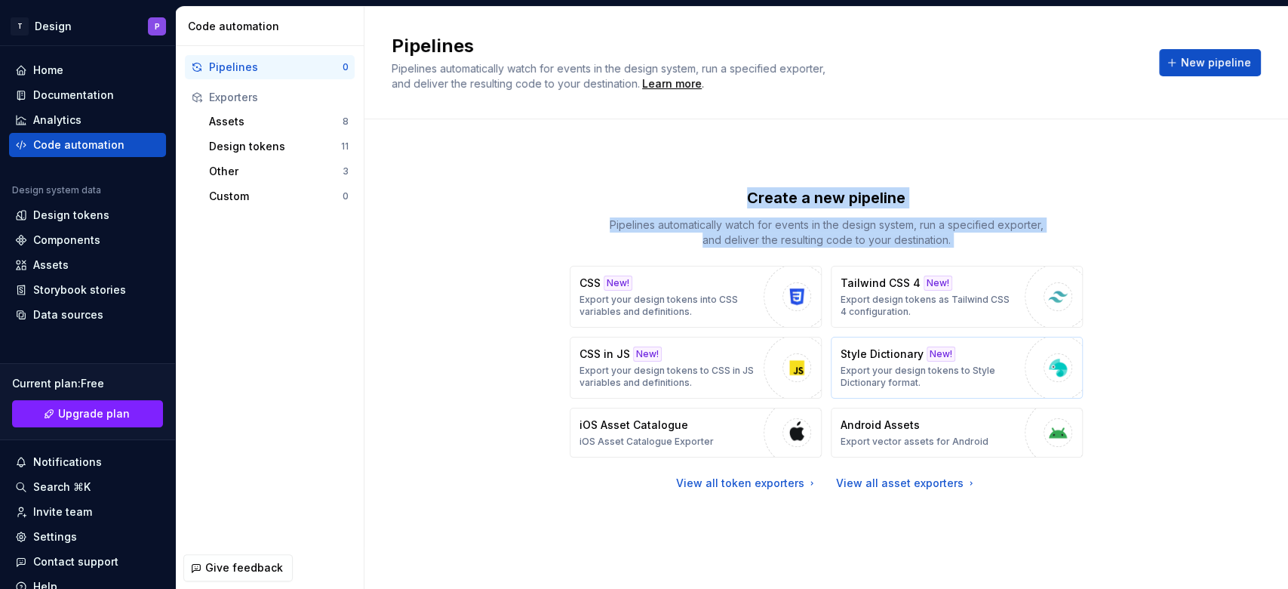
drag, startPoint x: 1147, startPoint y: 118, endPoint x: 917, endPoint y: 341, distance: 320.8
click at [921, 337] on div "Pipelines Pipelines automatically watch for events in the design system, run a …" at bounding box center [827, 298] width 924 height 582
click at [965, 69] on button "New pipeline" at bounding box center [1210, 62] width 102 height 27
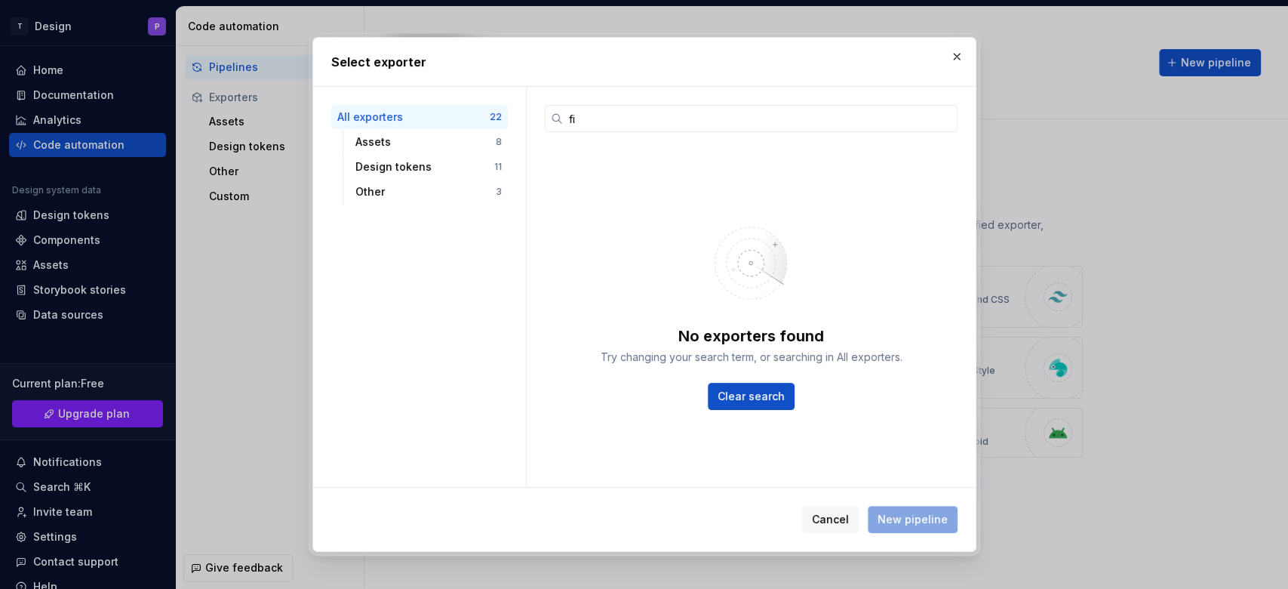
type input "f"
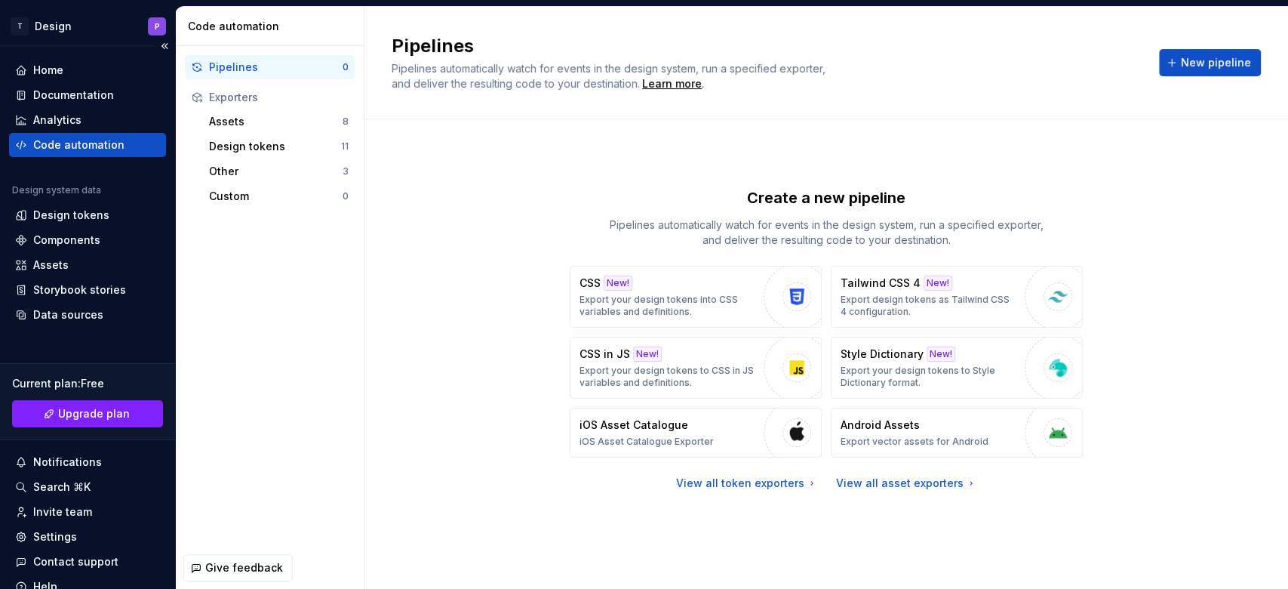
click at [97, 139] on div "Code automation" at bounding box center [78, 144] width 91 height 15
click at [69, 217] on div "Design tokens" at bounding box center [71, 215] width 76 height 15
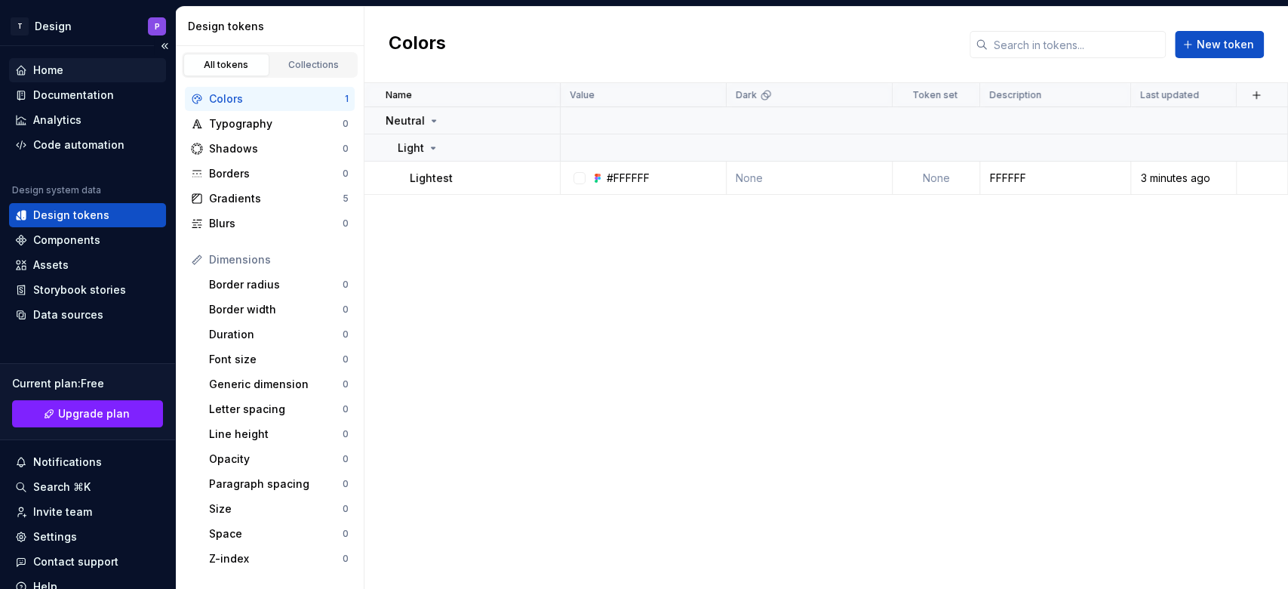
click at [75, 67] on div "Home" at bounding box center [87, 70] width 145 height 15
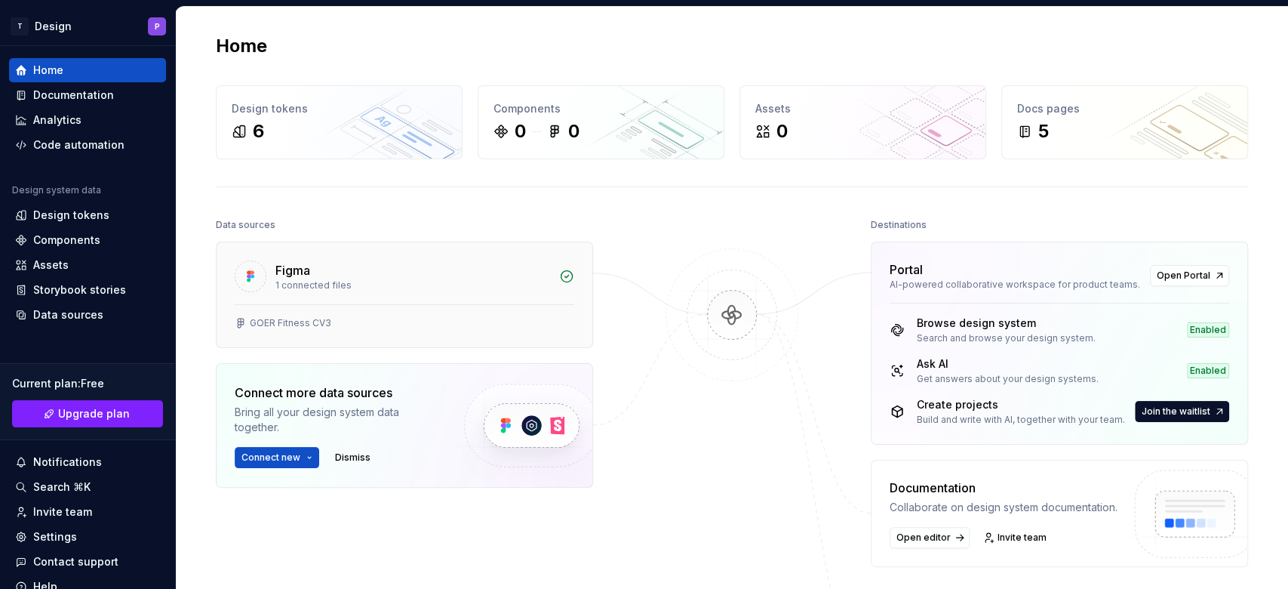
click at [521, 278] on div "Figma" at bounding box center [412, 270] width 275 height 18
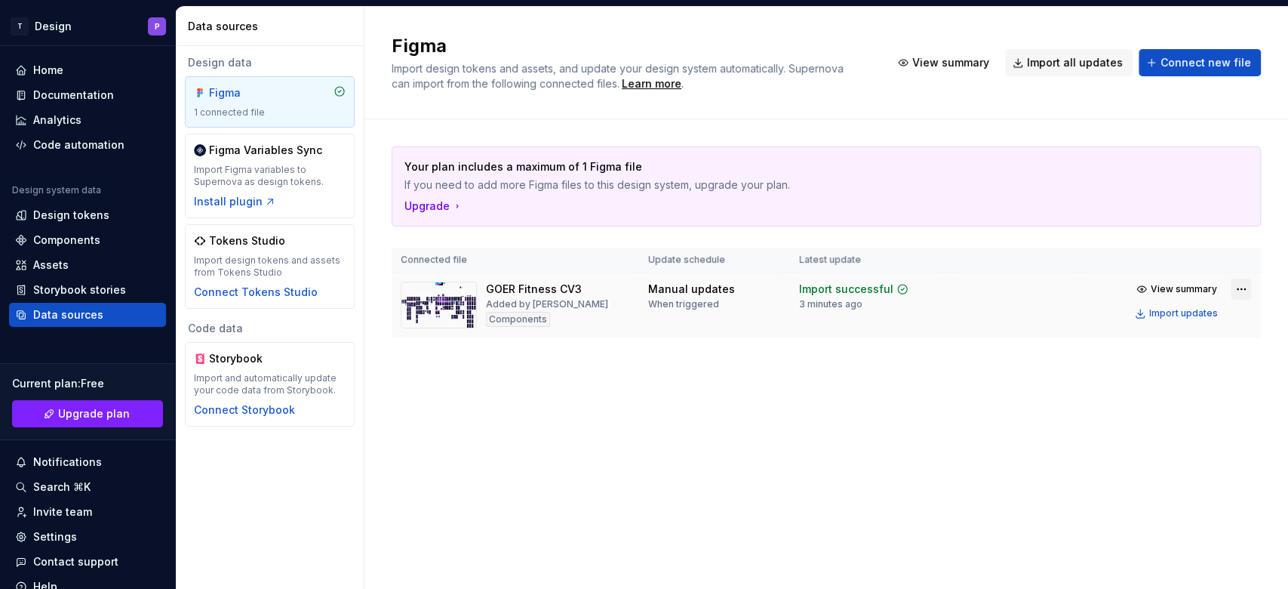
click at [965, 284] on html "T Design P Home Documentation Analytics Code automation Design system data Desi…" at bounding box center [644, 294] width 1288 height 589
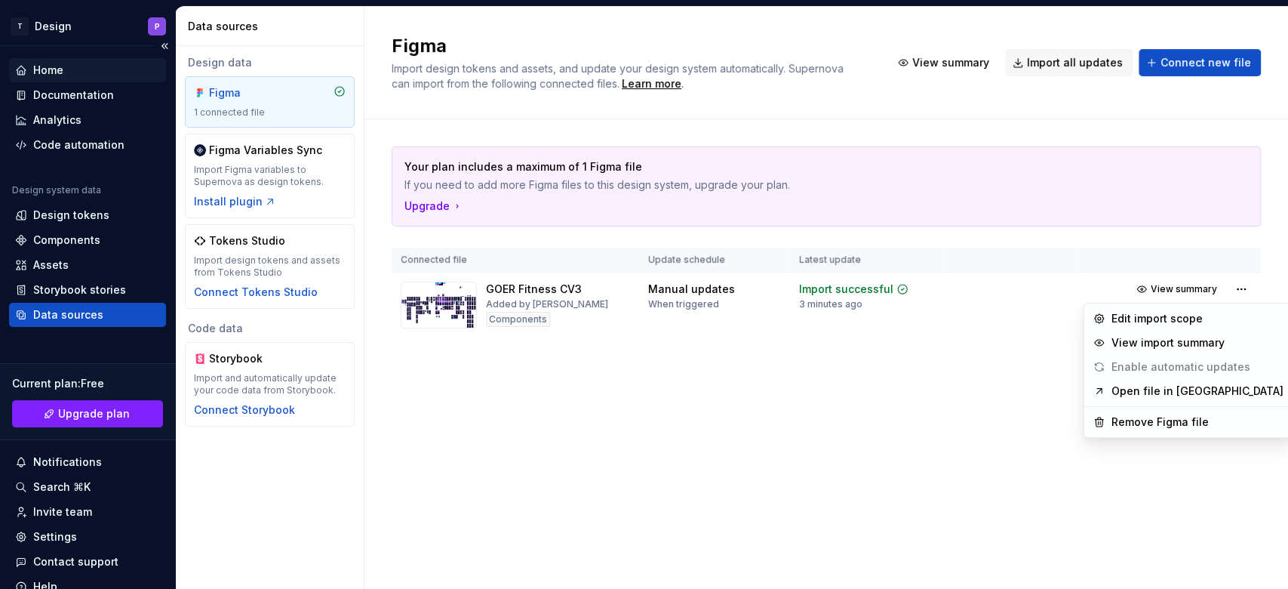
click at [50, 68] on html "T Design P Home Documentation Analytics Code automation Design system data Desi…" at bounding box center [644, 294] width 1288 height 589
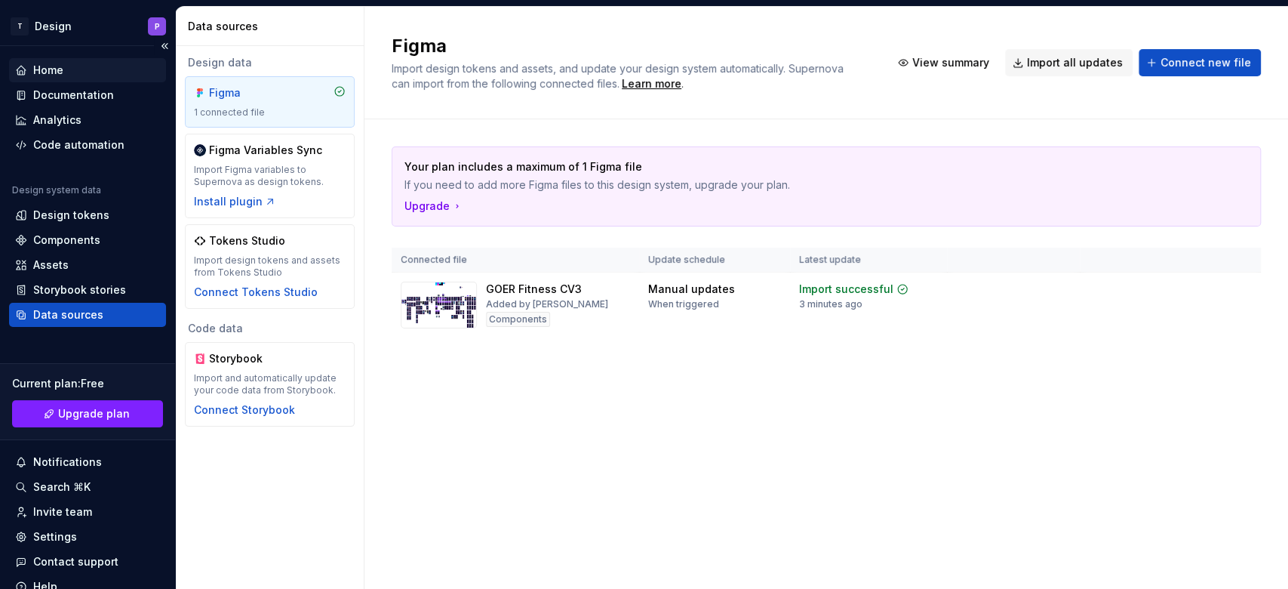
click at [50, 68] on div "Home" at bounding box center [48, 70] width 30 height 15
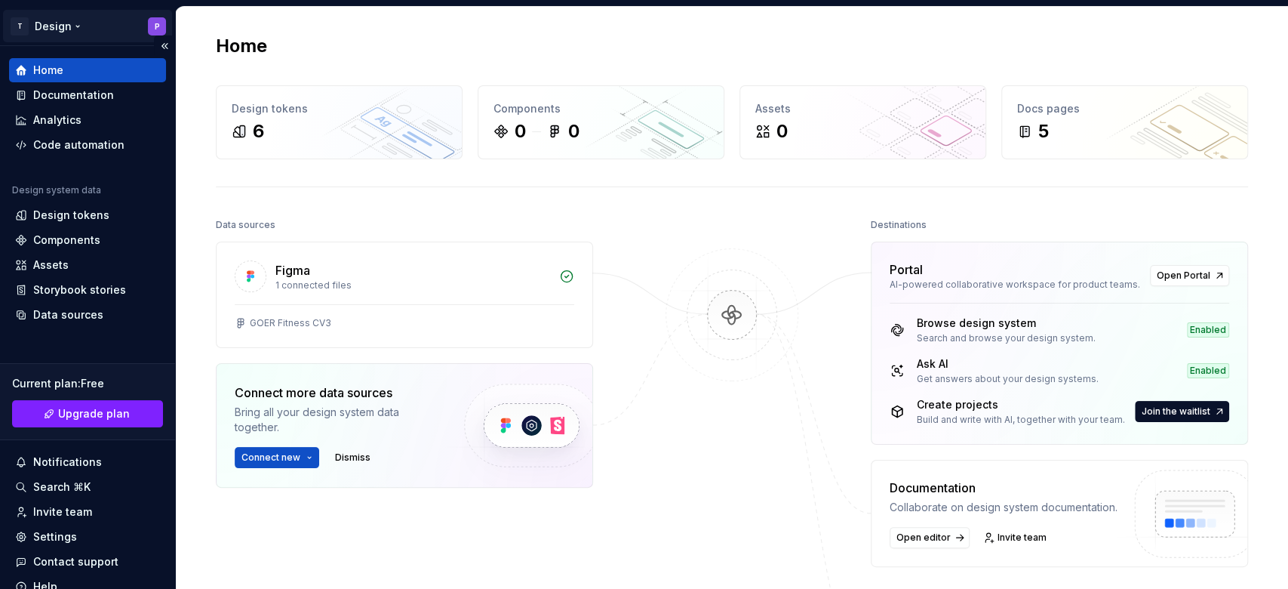
click at [56, 22] on html "T Design P Home Documentation Analytics Code automation Design system data Desi…" at bounding box center [644, 294] width 1288 height 589
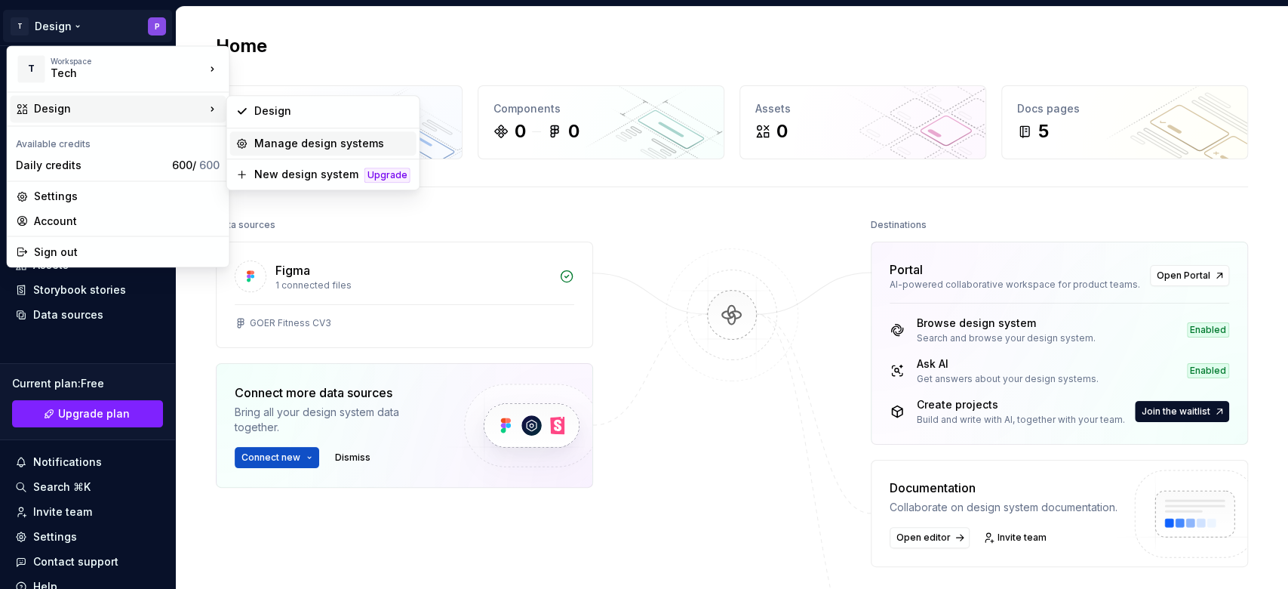
click at [278, 140] on div "Manage design systems" at bounding box center [332, 143] width 156 height 15
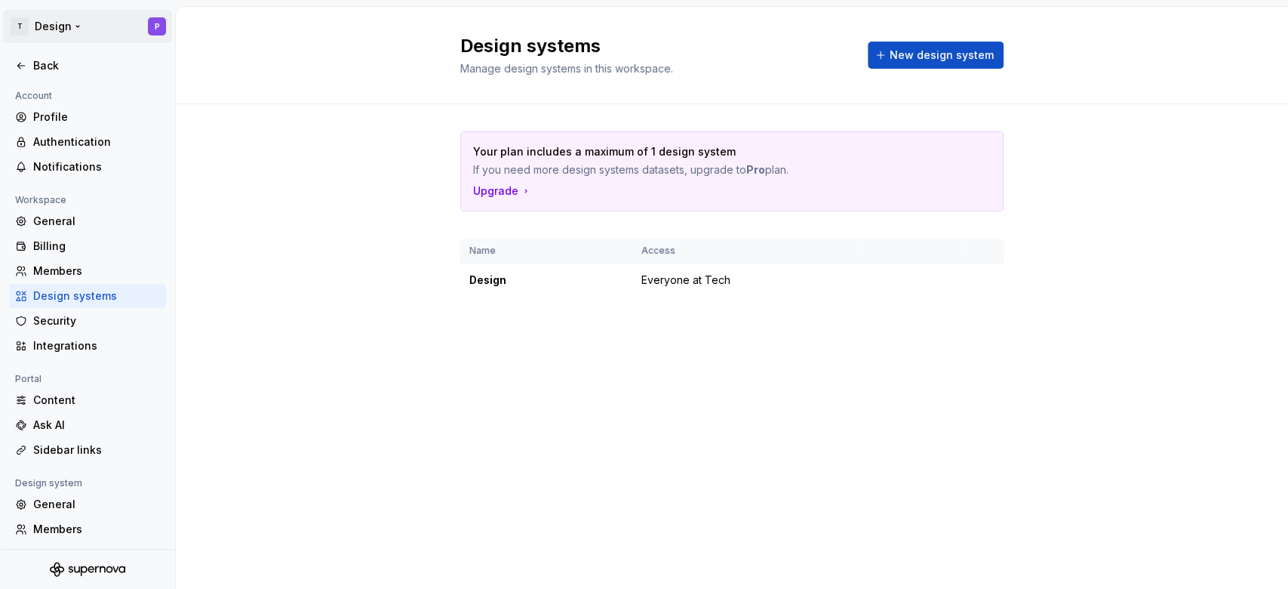
click at [70, 28] on html "T Design P Back Account Profile Authentication Notifications Workspace General …" at bounding box center [644, 294] width 1288 height 589
click at [304, 259] on html "T Design P Back Account Profile Authentication Notifications Workspace General …" at bounding box center [644, 294] width 1288 height 589
click at [45, 63] on div "Back" at bounding box center [96, 65] width 127 height 15
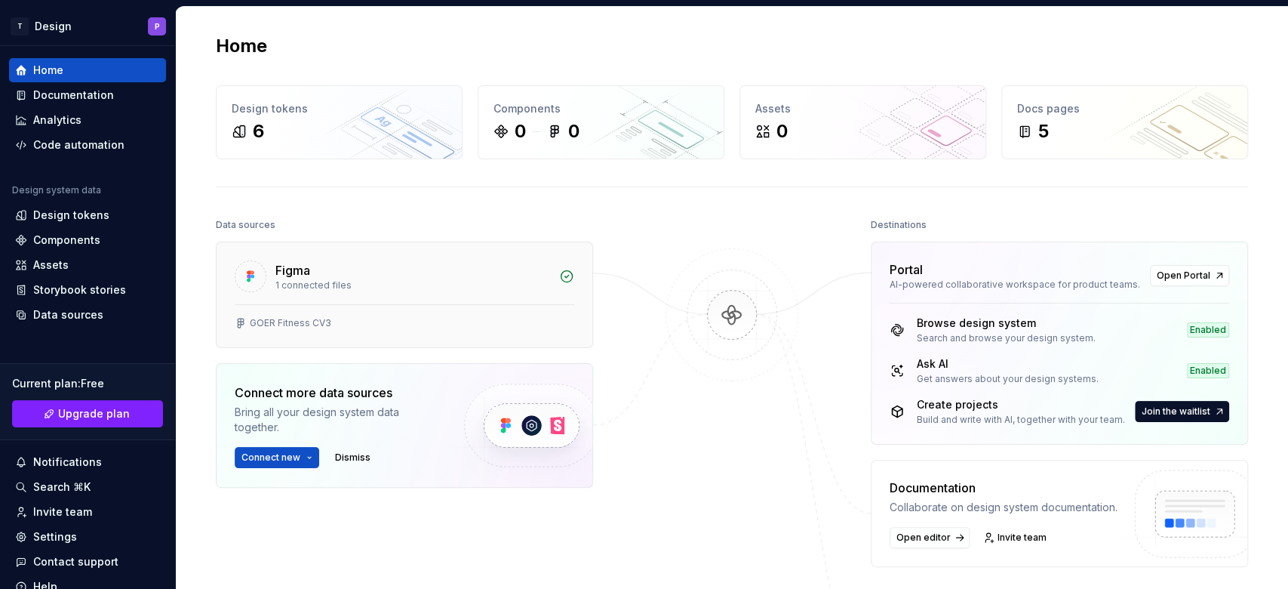
click at [489, 280] on div "1 connected files" at bounding box center [412, 285] width 275 height 12
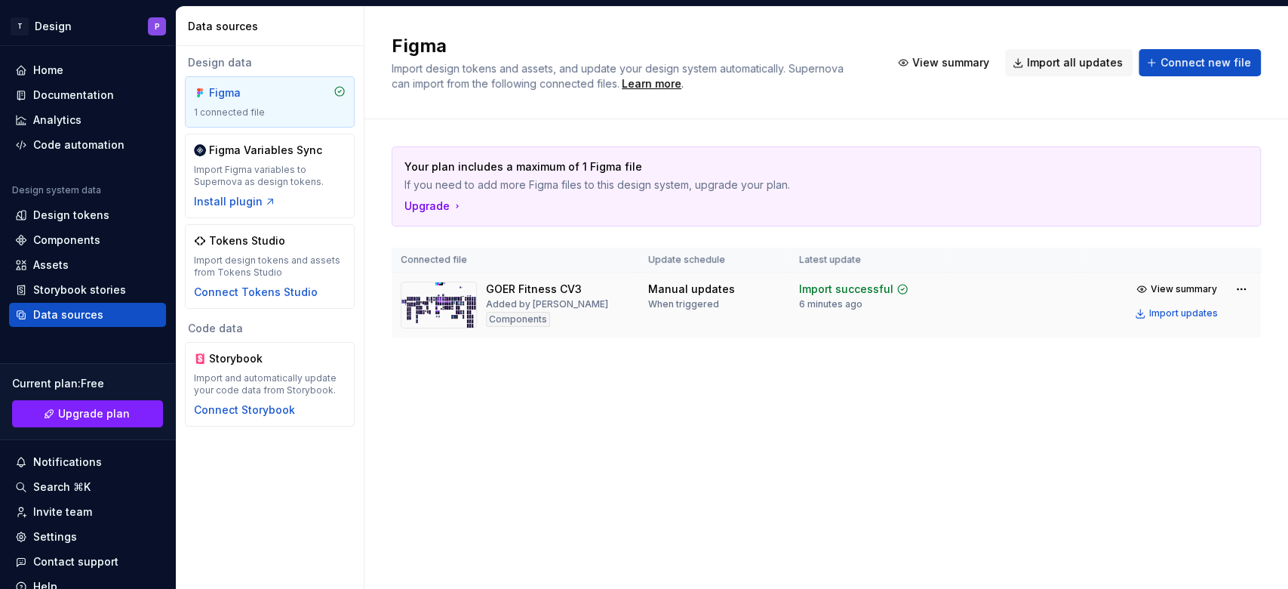
click at [466, 298] on img at bounding box center [439, 305] width 76 height 47
click at [965, 293] on html "T Design P Home Documentation Analytics Code automation Design system data Desi…" at bounding box center [644, 294] width 1288 height 589
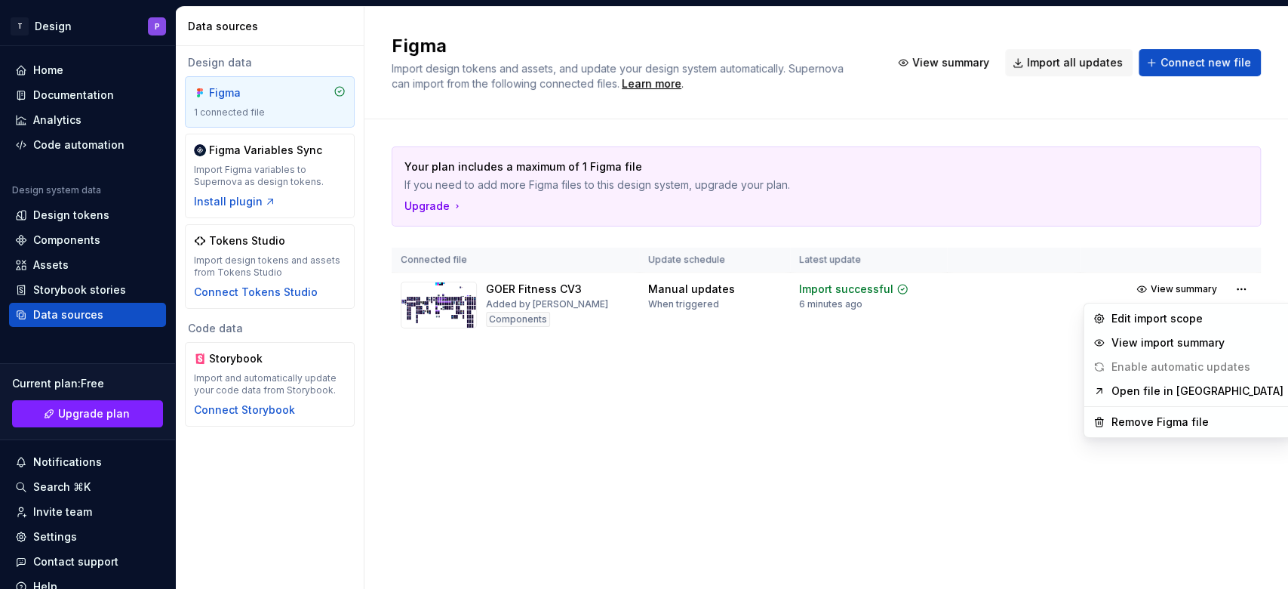
click at [843, 441] on html "T Design P Home Documentation Analytics Code automation Design system data Desi…" at bounding box center [644, 294] width 1288 height 589
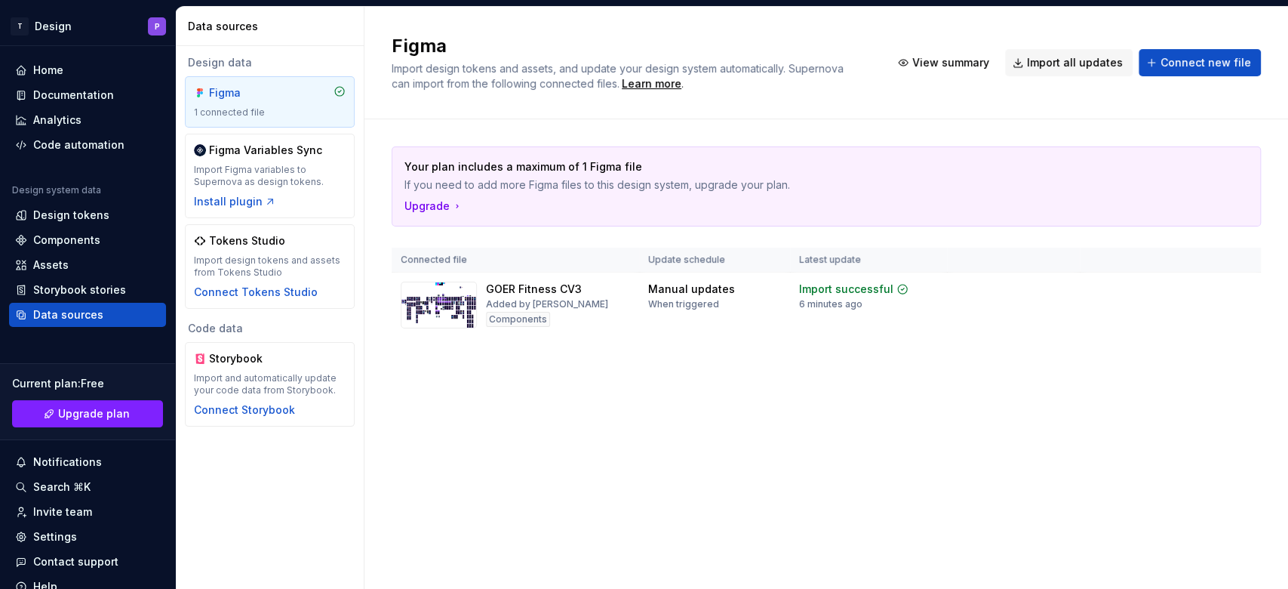
click at [965, 441] on div "Figma Import design tokens and assets, and update your design system automatica…" at bounding box center [827, 298] width 924 height 582
click at [83, 67] on div "Home" at bounding box center [87, 70] width 145 height 15
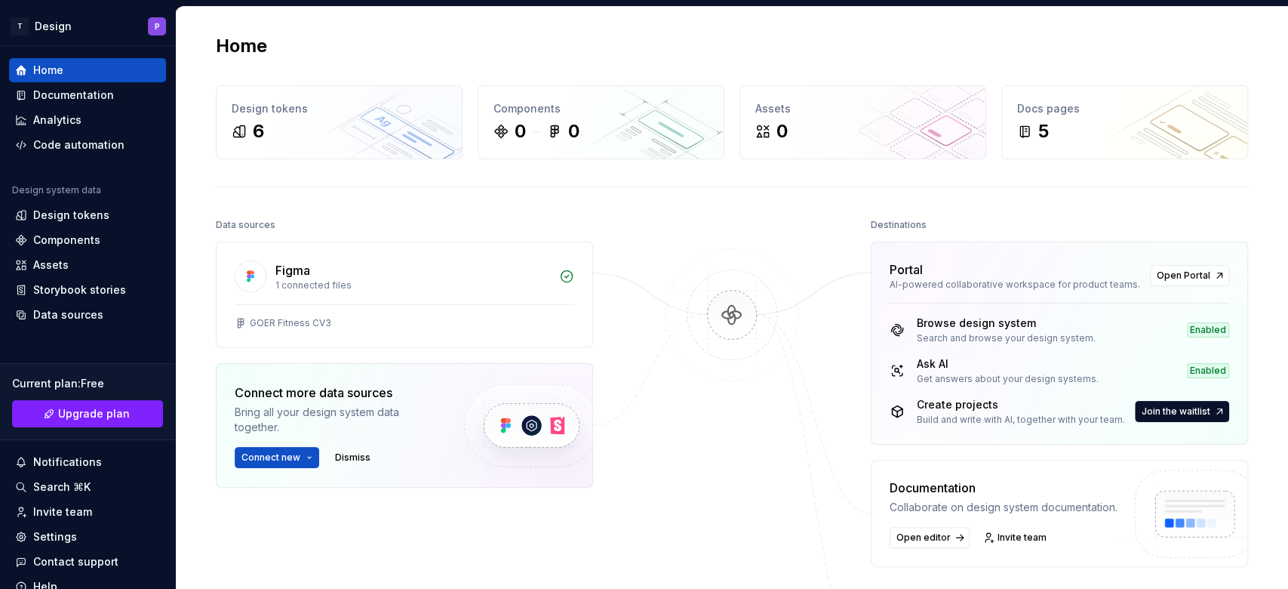
scroll to position [347, 0]
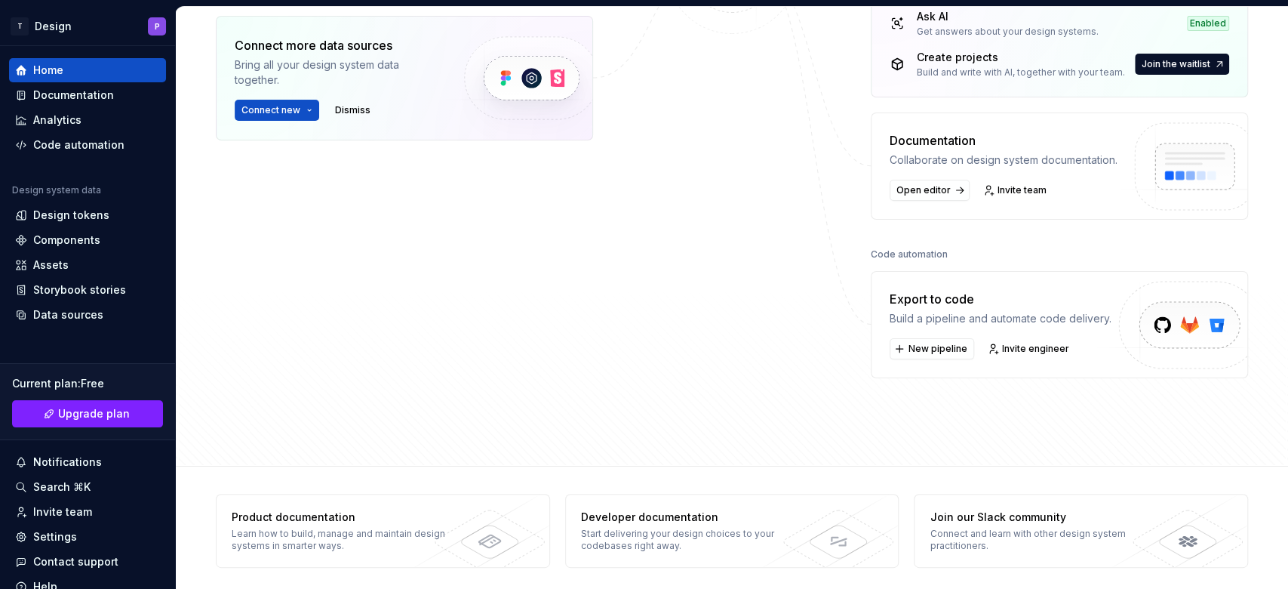
click at [965, 321] on img at bounding box center [1184, 341] width 186 height 123
click at [911, 355] on button "New pipeline" at bounding box center [932, 348] width 85 height 21
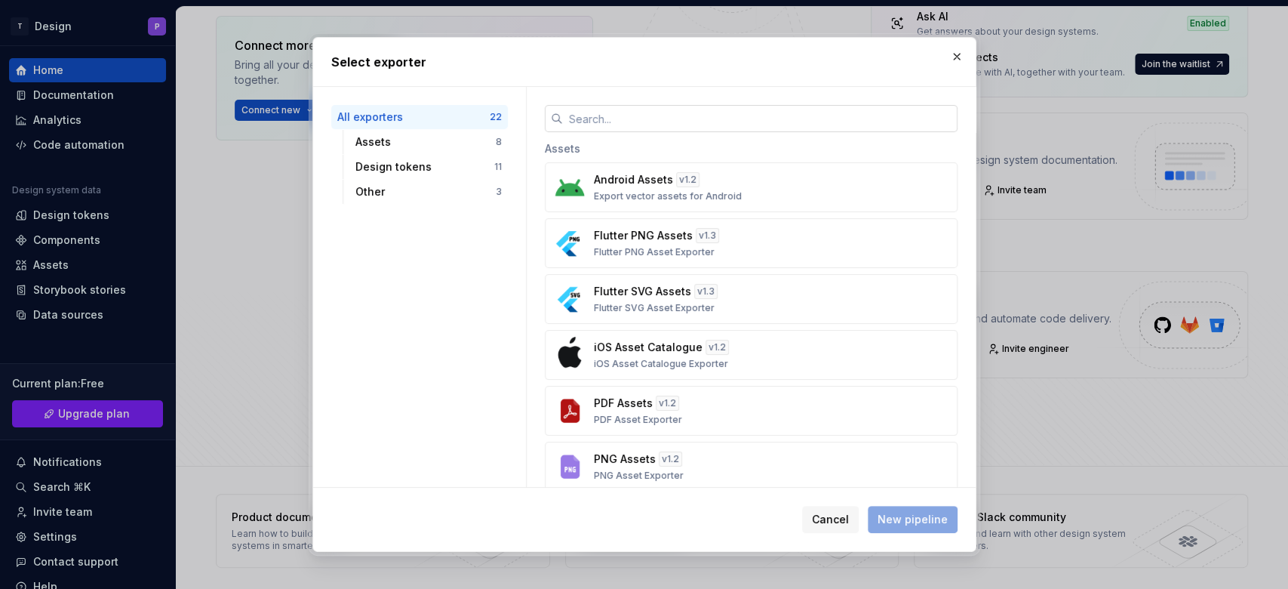
click at [685, 113] on input "text" at bounding box center [760, 118] width 395 height 27
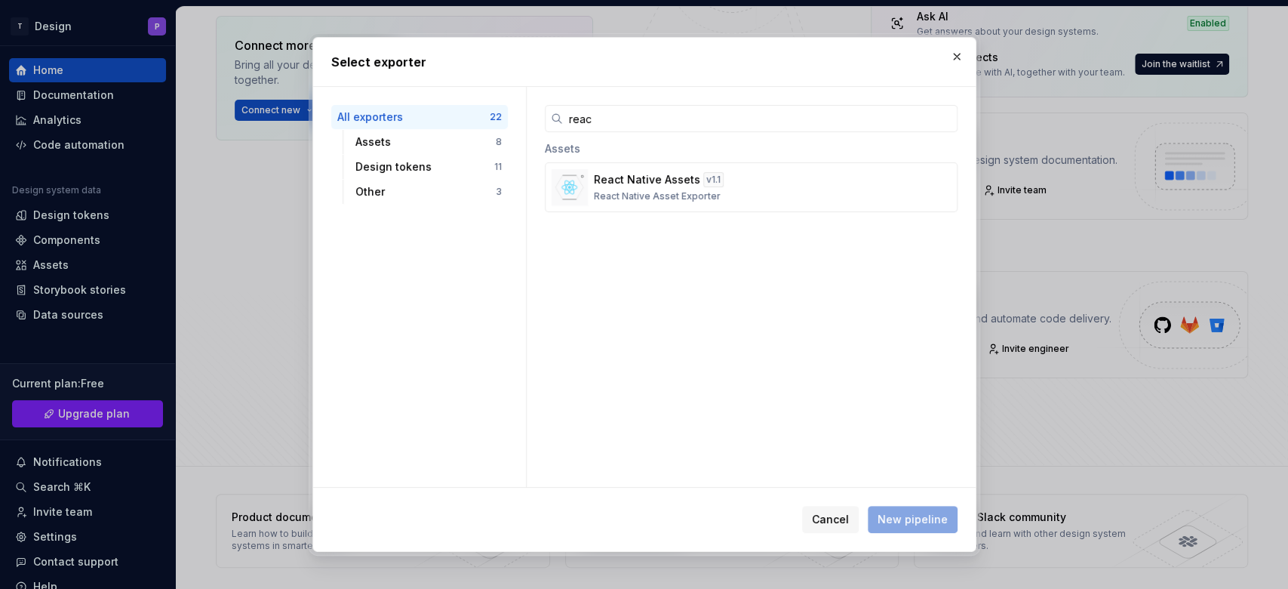
type input "reac"
drag, startPoint x: 543, startPoint y: 355, endPoint x: 404, endPoint y: 595, distance: 277.0
click at [404, 441] on html "T Design P Home Documentation Analytics Code automation Design system data Desi…" at bounding box center [644, 294] width 1288 height 589
click at [634, 200] on p "React Native Asset Exporter" at bounding box center [657, 196] width 127 height 12
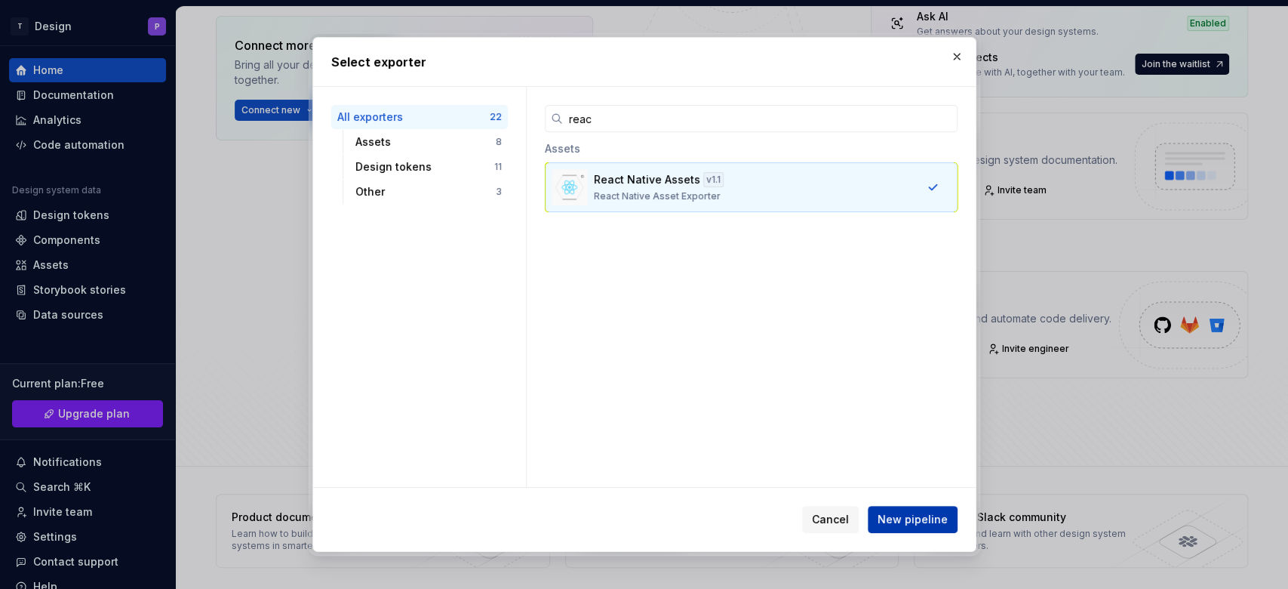
click at [921, 441] on span "New pipeline" at bounding box center [913, 519] width 70 height 15
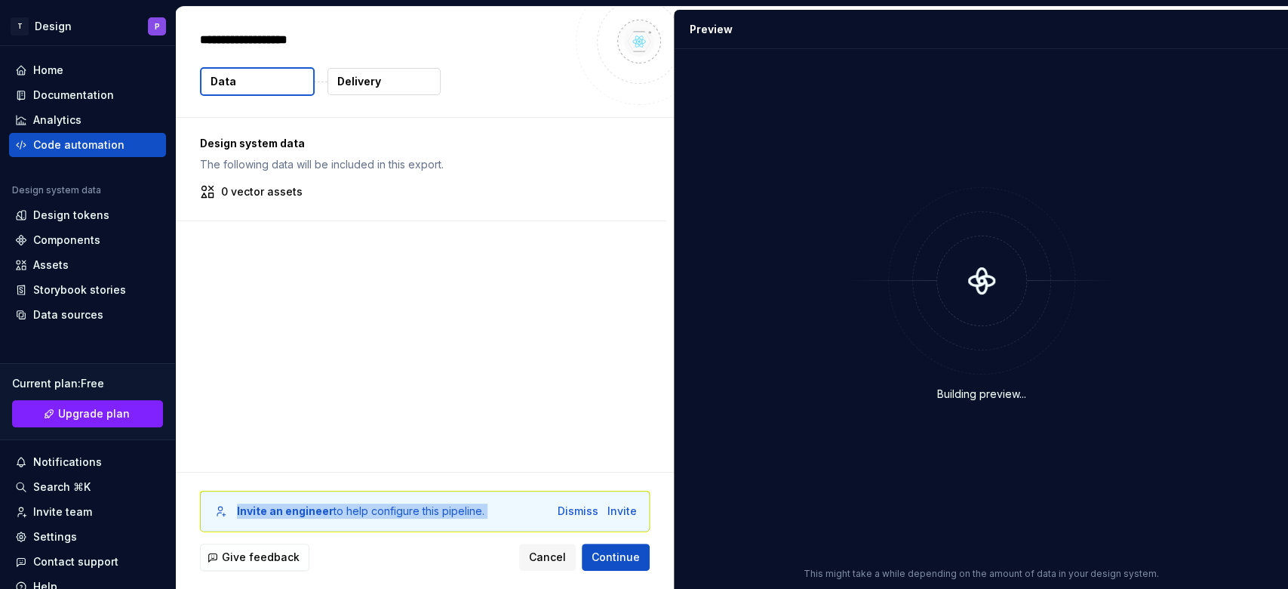
click at [226, 441] on div "Invite an engineer to help configure this pipeline. Dismiss Invite Give feedbac…" at bounding box center [425, 530] width 498 height 116
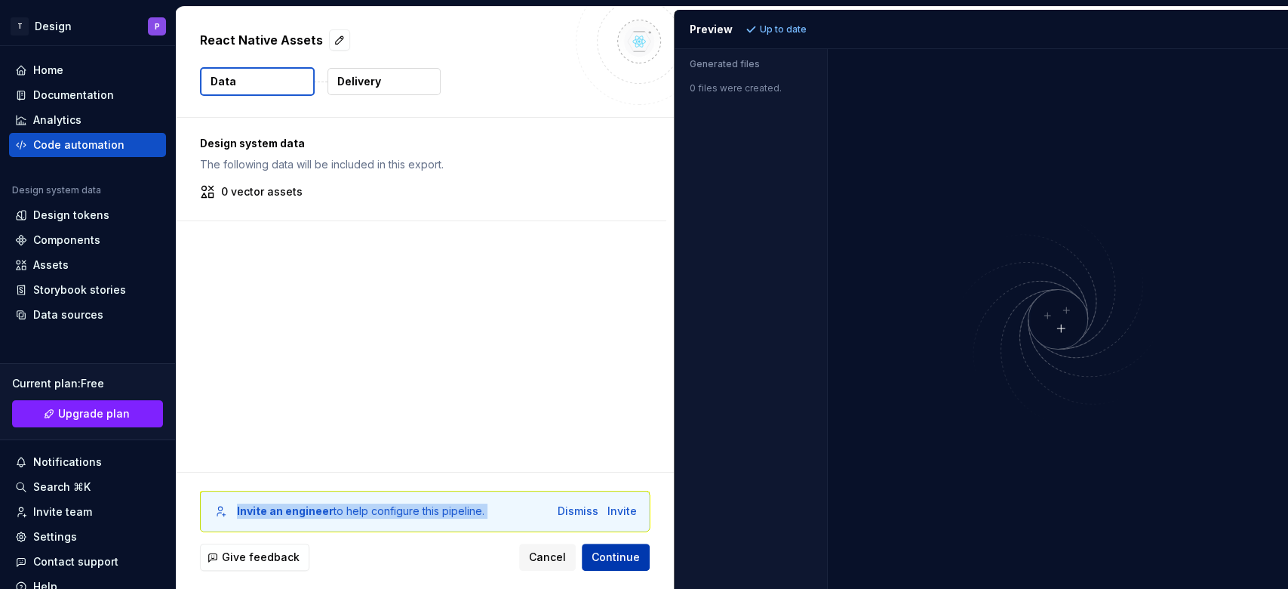
click at [600, 441] on span "Continue" at bounding box center [616, 556] width 48 height 15
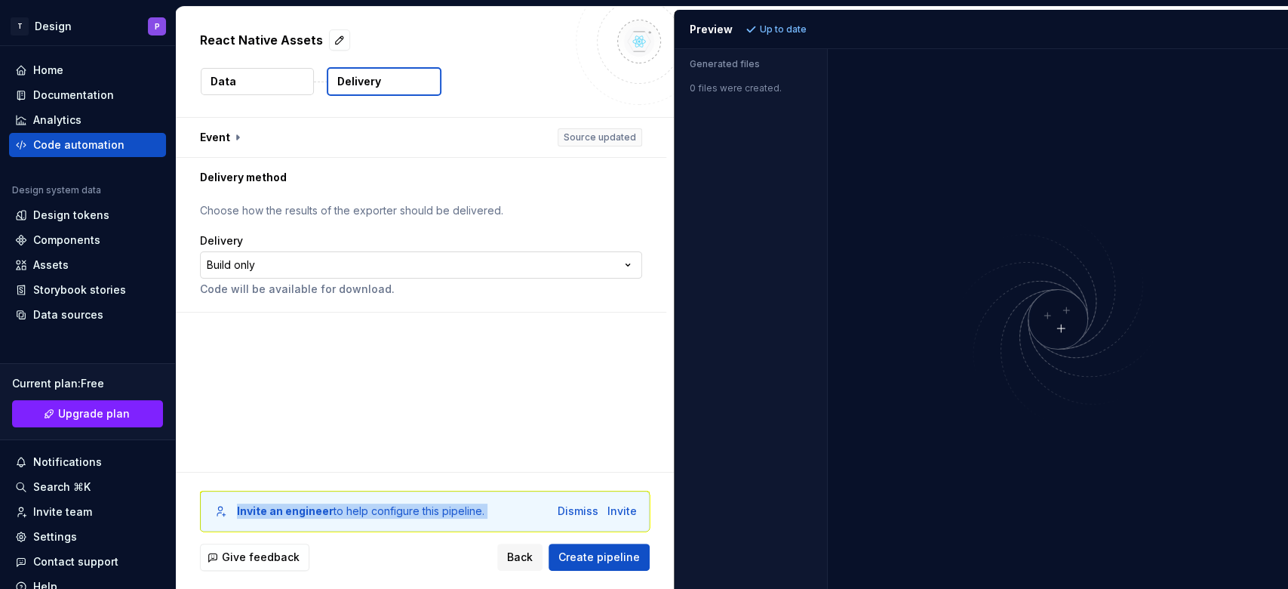
click at [335, 268] on html "**********" at bounding box center [644, 294] width 1288 height 589
click at [473, 240] on html "**********" at bounding box center [644, 294] width 1288 height 589
click at [584, 441] on span "Create pipeline" at bounding box center [599, 556] width 82 height 15
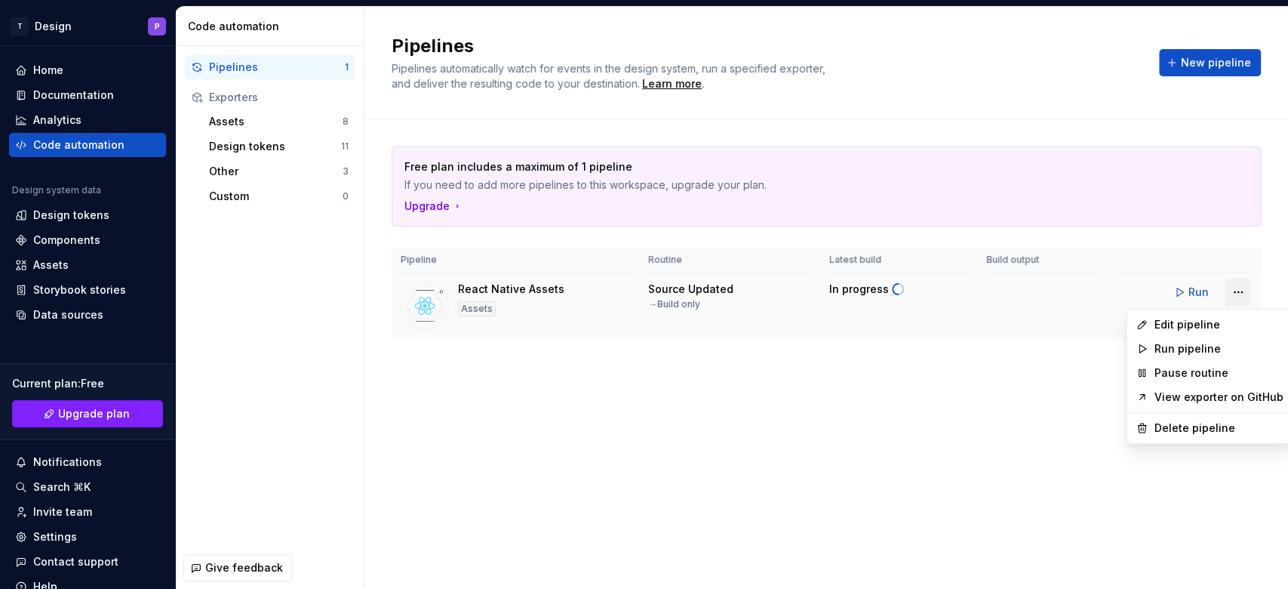
click at [965, 292] on html "T Design P Home Documentation Analytics Code automation Design system data Desi…" at bounding box center [644, 294] width 1288 height 589
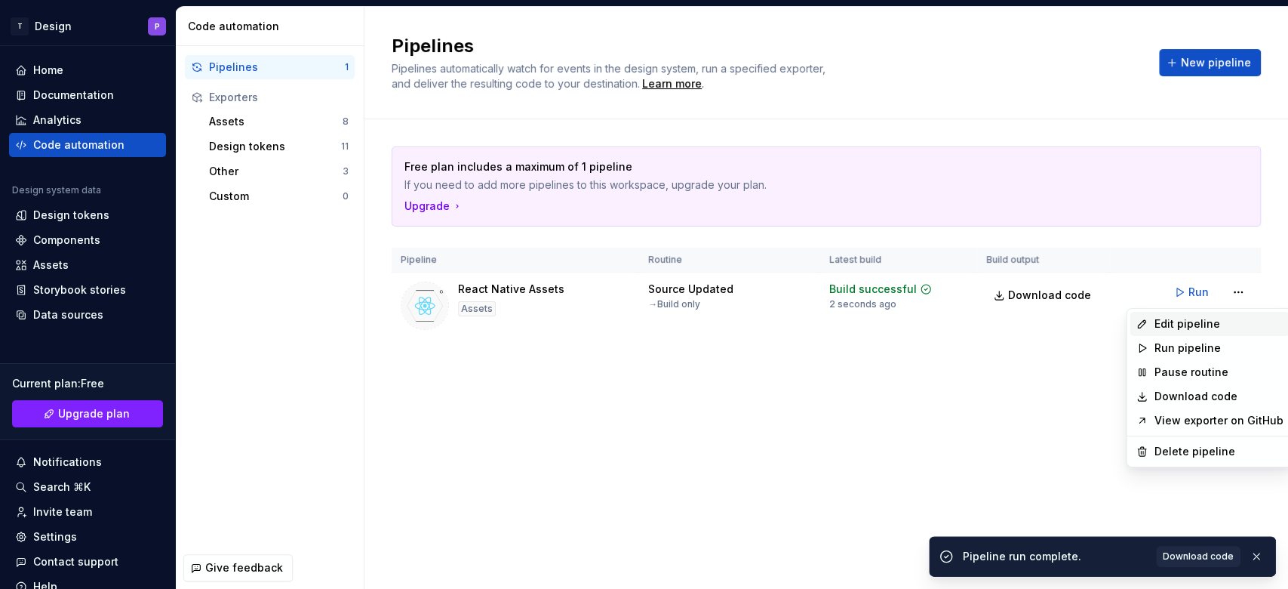
click at [965, 323] on div "Edit pipeline" at bounding box center [1218, 323] width 129 height 15
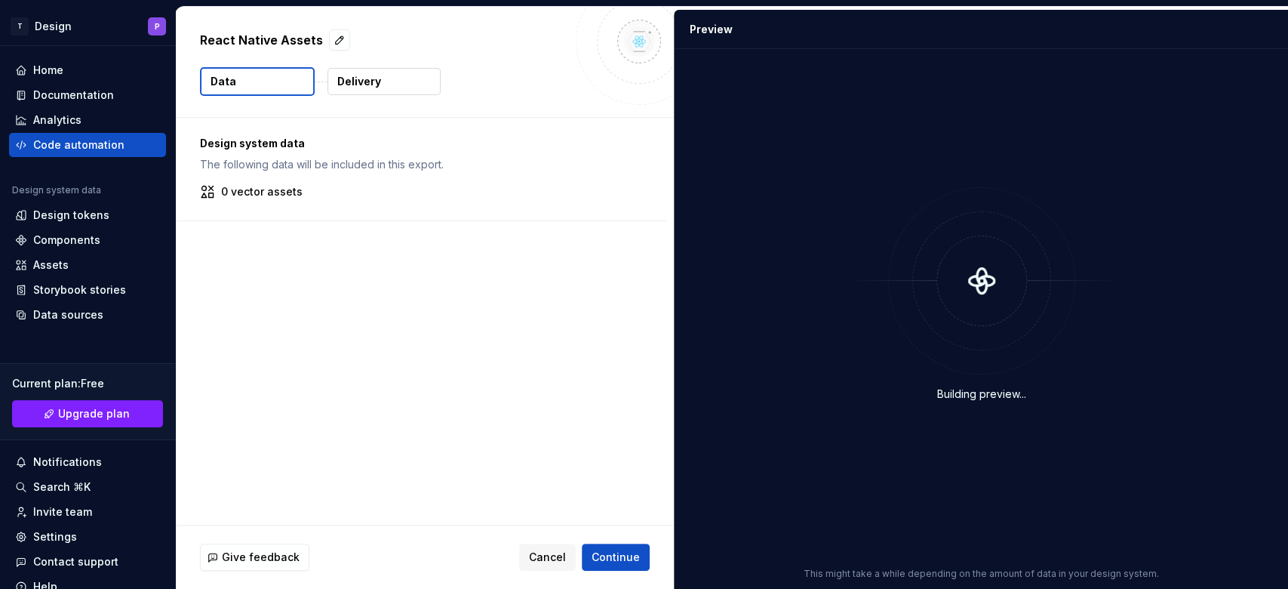
click at [390, 82] on button "Delivery" at bounding box center [384, 81] width 113 height 27
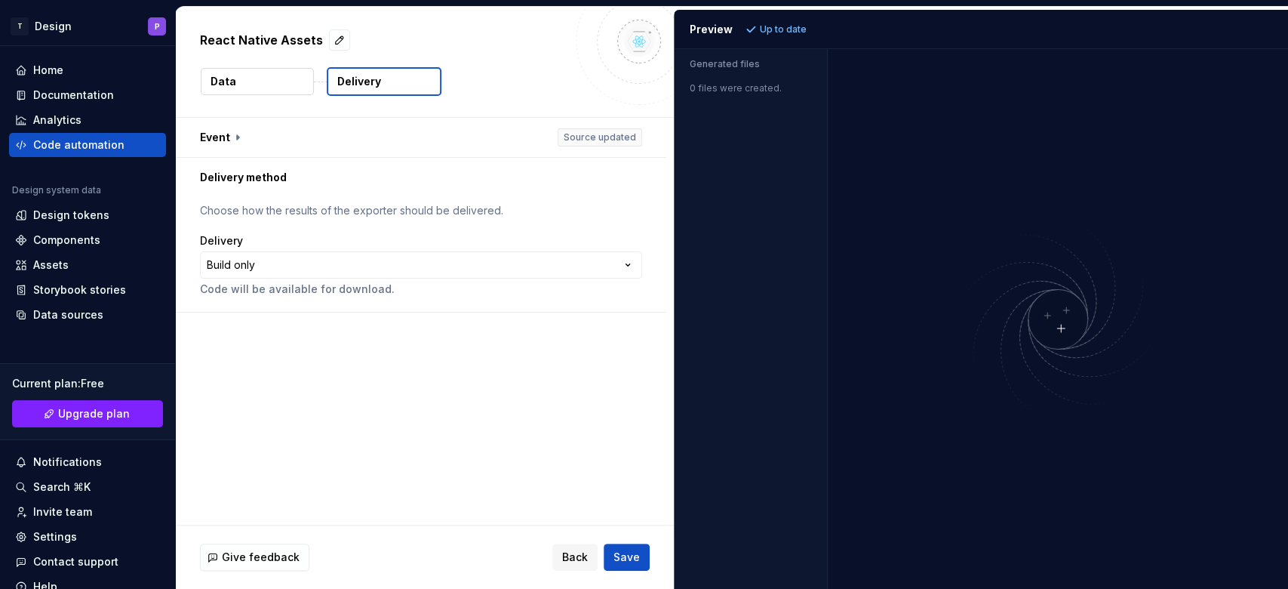
click at [128, 441] on html "**********" at bounding box center [644, 294] width 1288 height 589
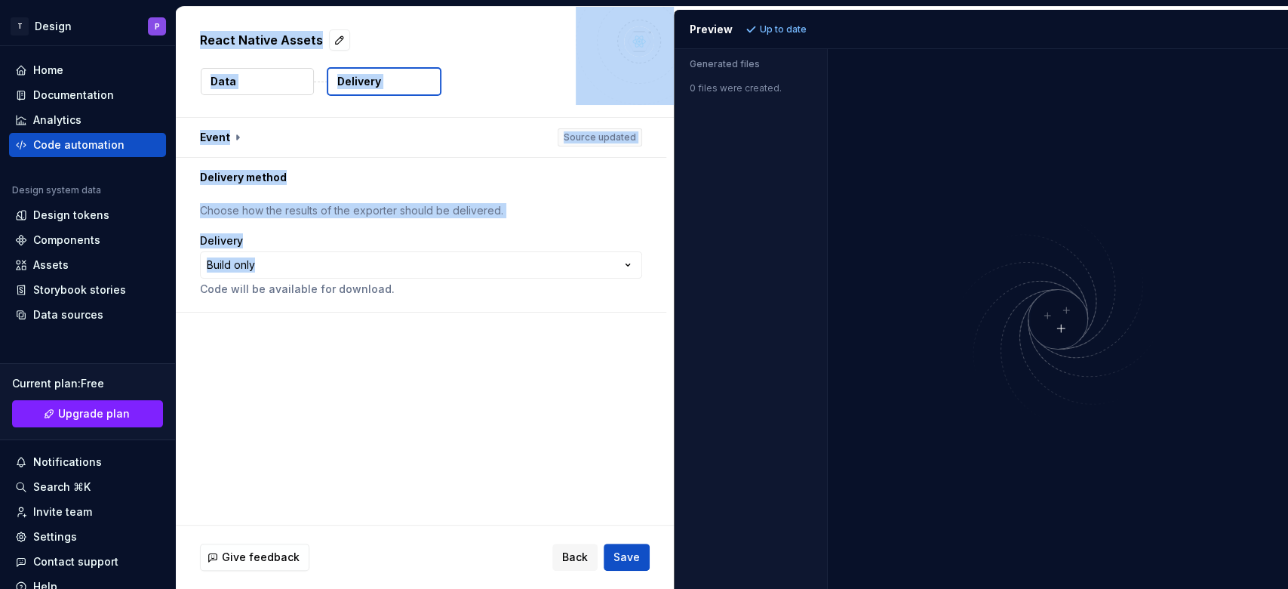
scroll to position [60, 0]
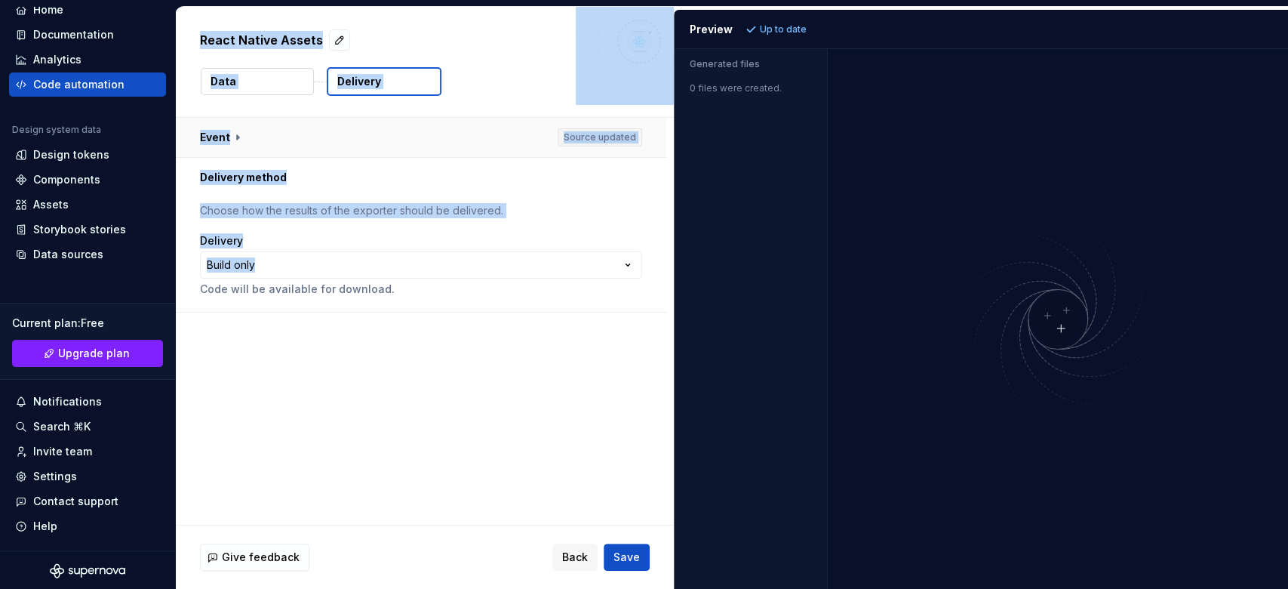
click at [586, 131] on button "button" at bounding box center [421, 137] width 491 height 39
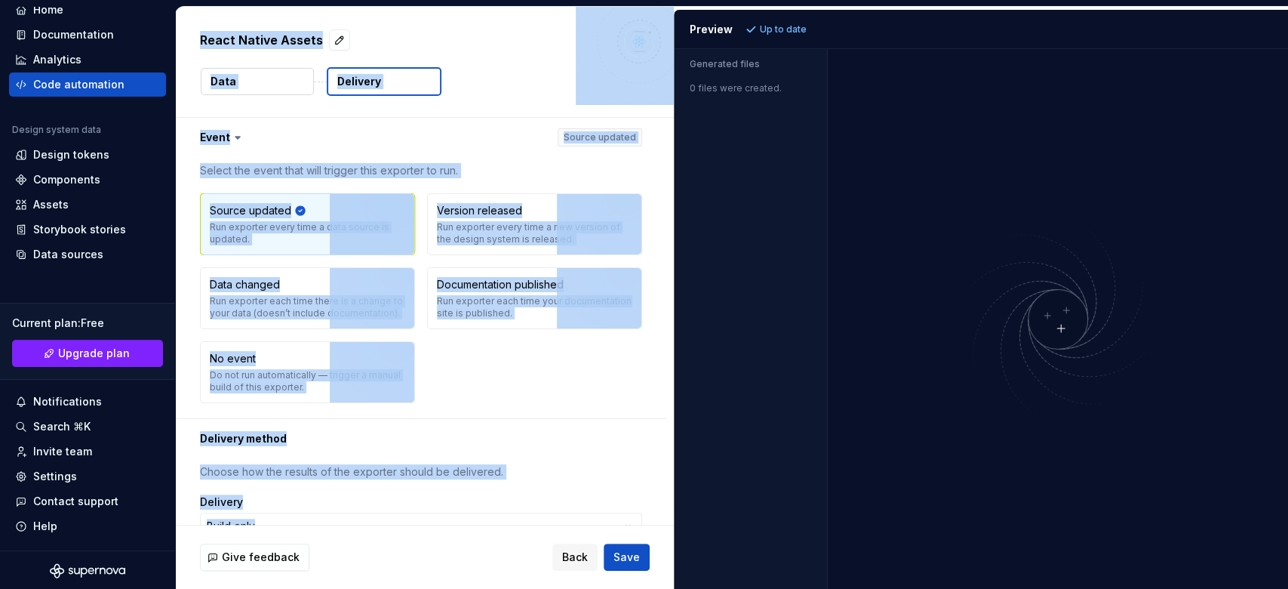
click at [500, 158] on div "Select the event that will trigger this exporter to run. Source updated Run exp…" at bounding box center [421, 287] width 491 height 261
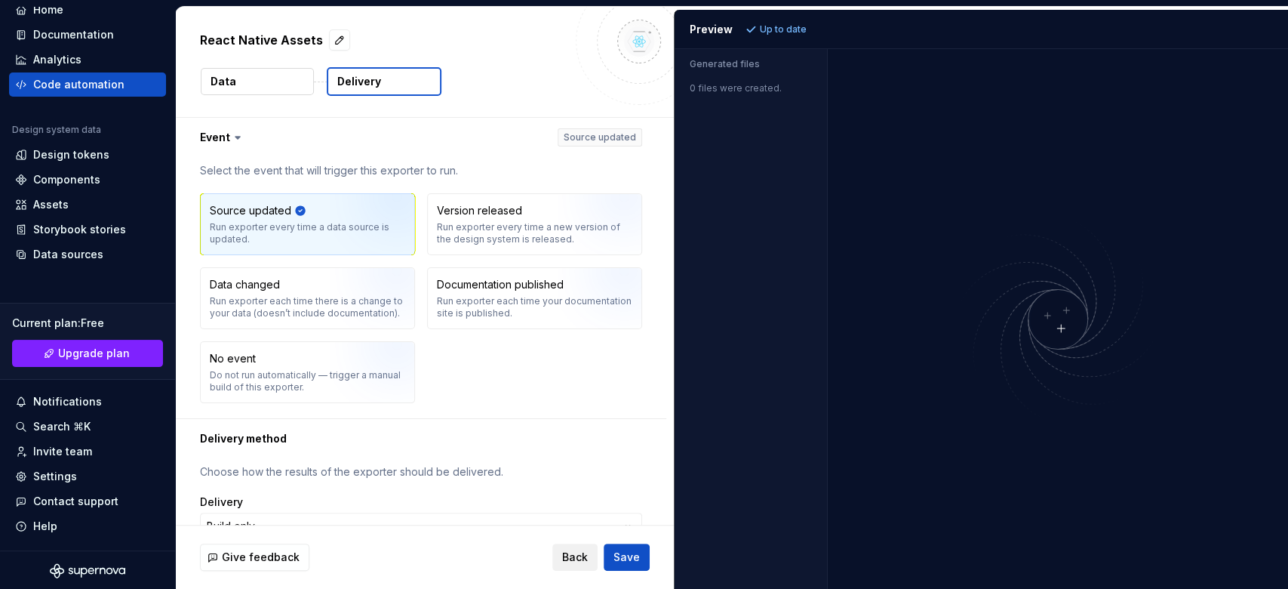
click at [571, 441] on span "Back" at bounding box center [575, 556] width 26 height 15
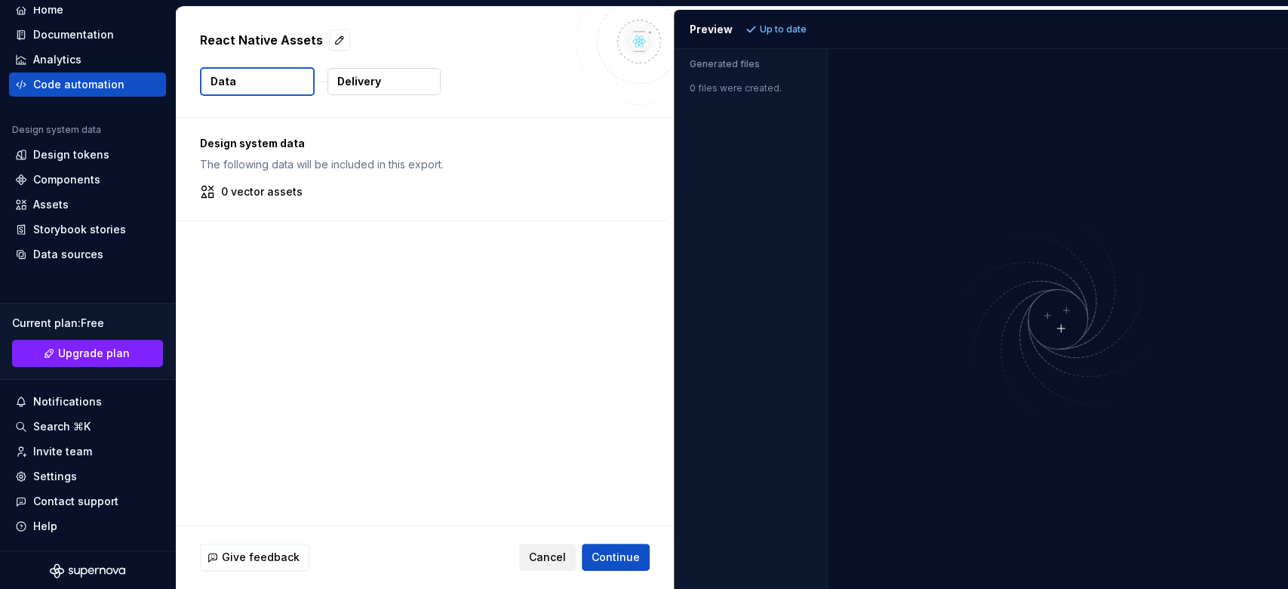
click at [571, 441] on button "Cancel" at bounding box center [547, 556] width 57 height 27
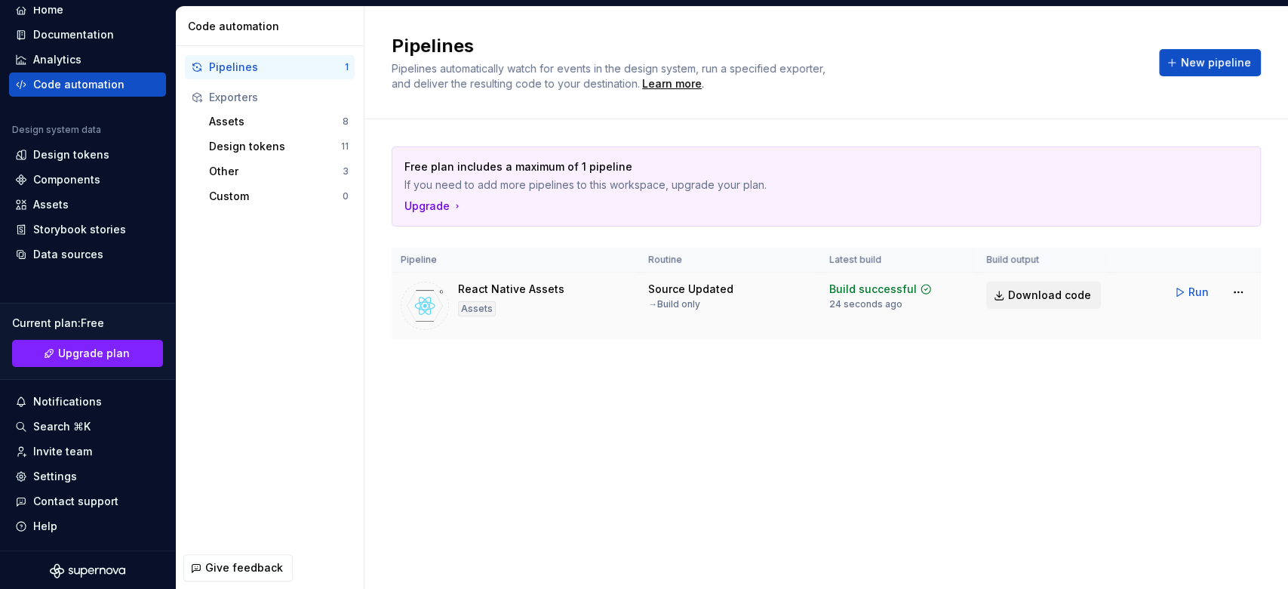
click at [965, 306] on link "Download code" at bounding box center [1043, 295] width 115 height 27
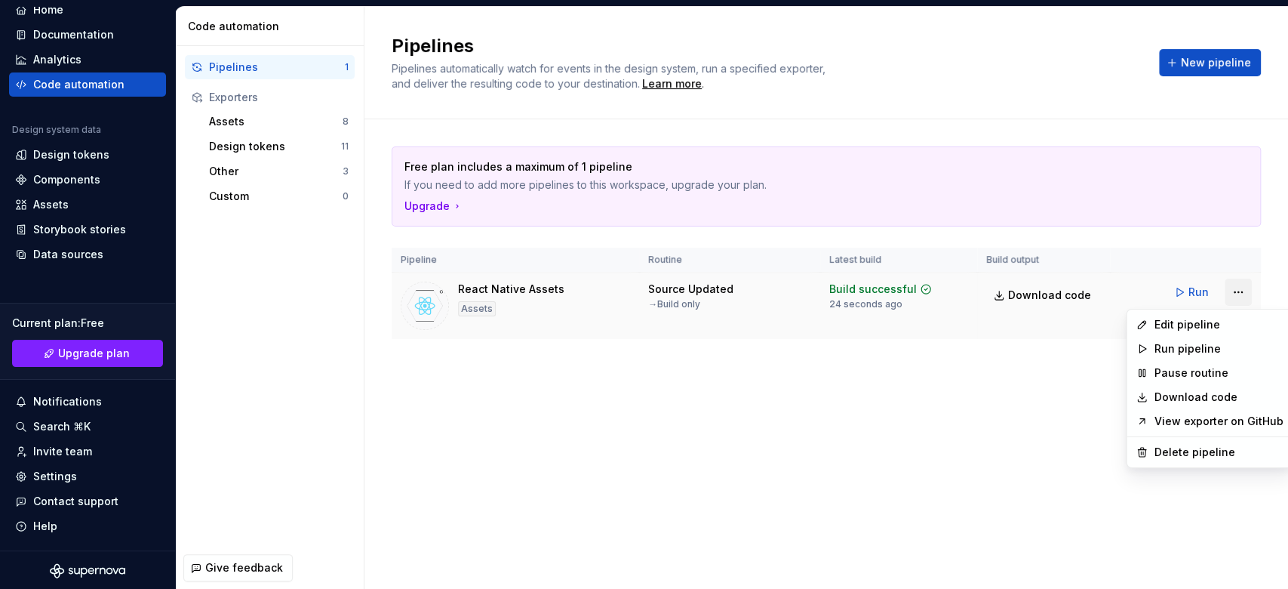
click at [965, 293] on html "T Design P Home Documentation Analytics Code automation Design system data Desi…" at bounding box center [644, 294] width 1288 height 589
click at [965, 327] on div "Edit pipeline" at bounding box center [1218, 324] width 129 height 15
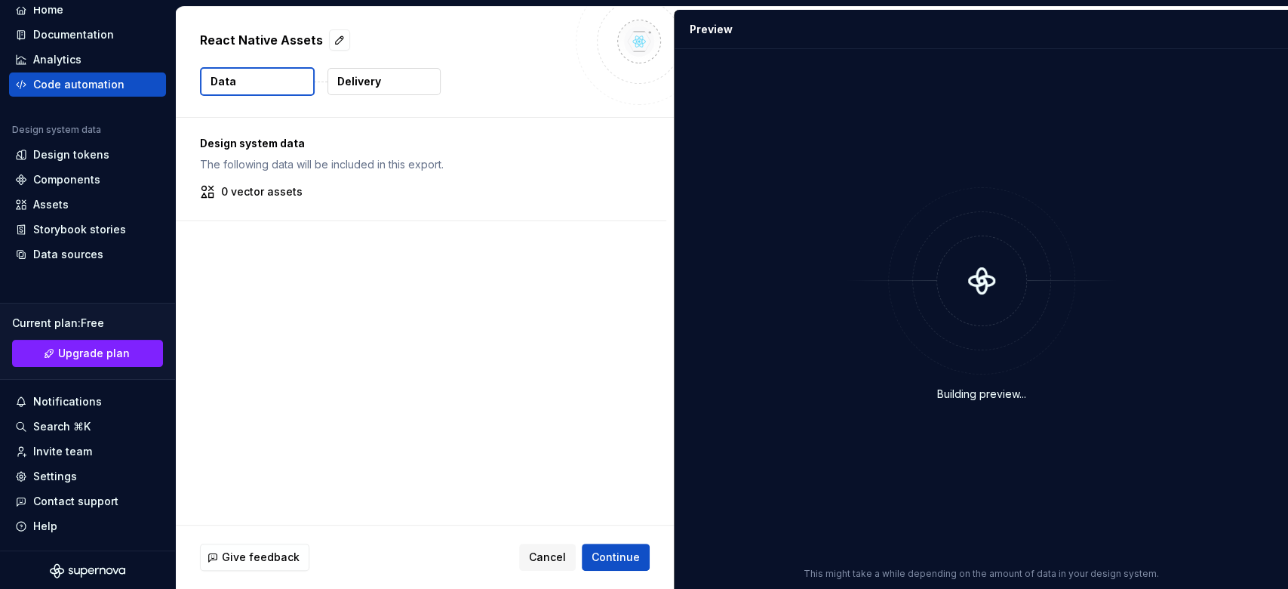
click at [238, 181] on div "Design system data The following data will be included in this export. 0 vector…" at bounding box center [421, 169] width 491 height 103
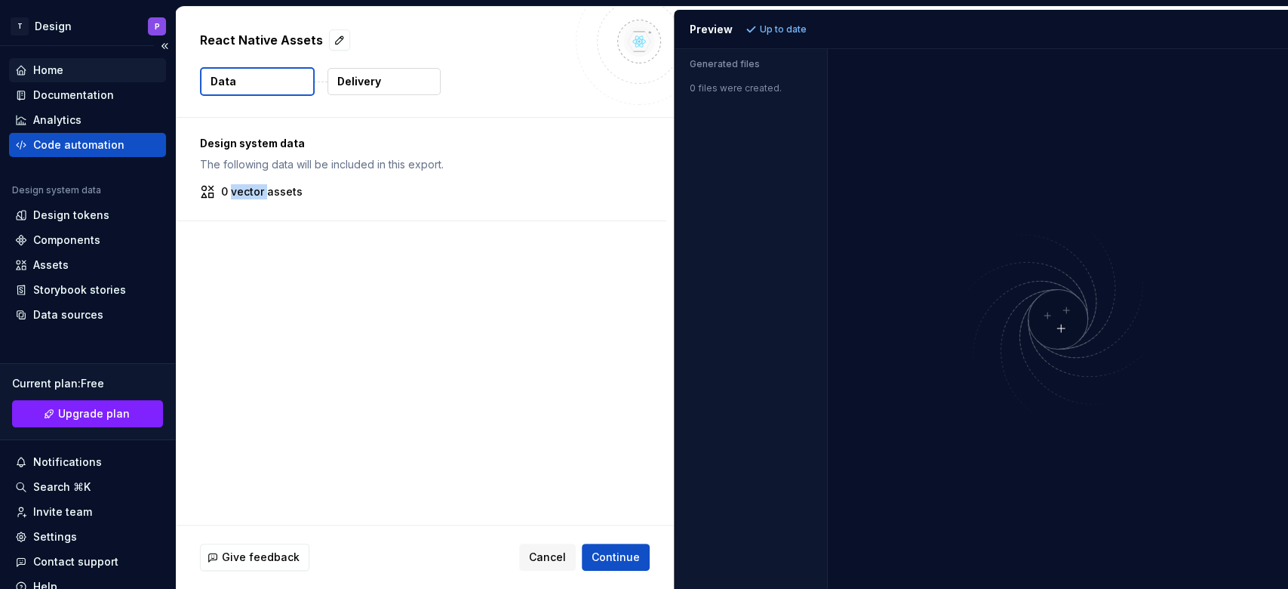
click at [68, 68] on div "Home" at bounding box center [87, 70] width 145 height 15
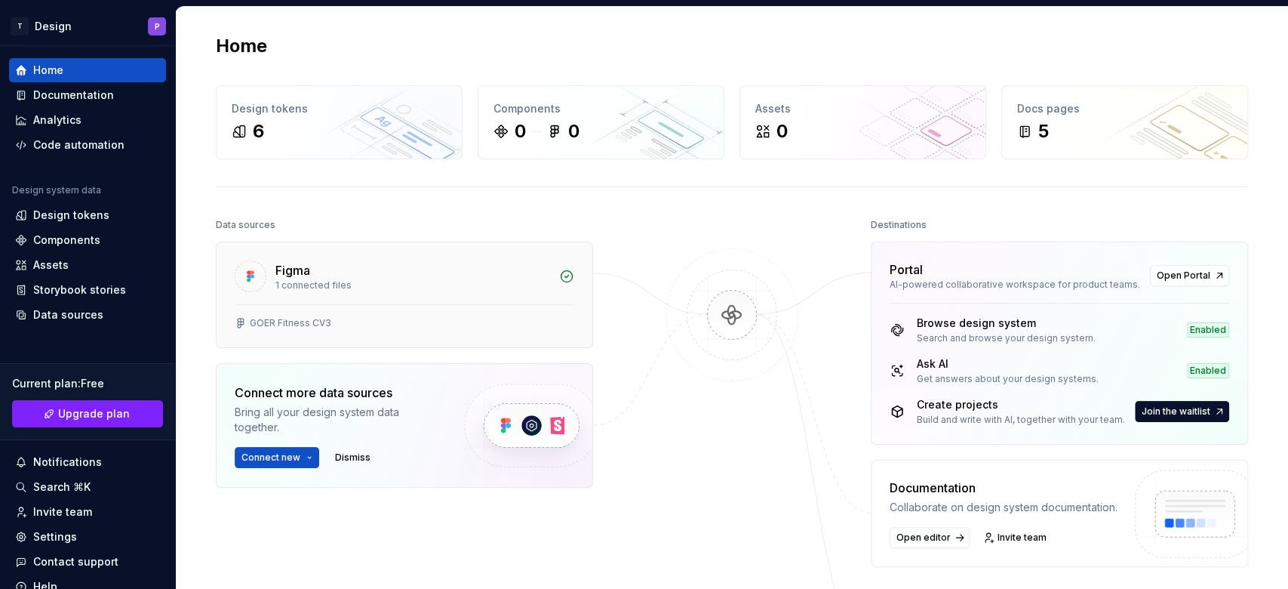
click at [427, 285] on div "1 connected files" at bounding box center [412, 285] width 275 height 12
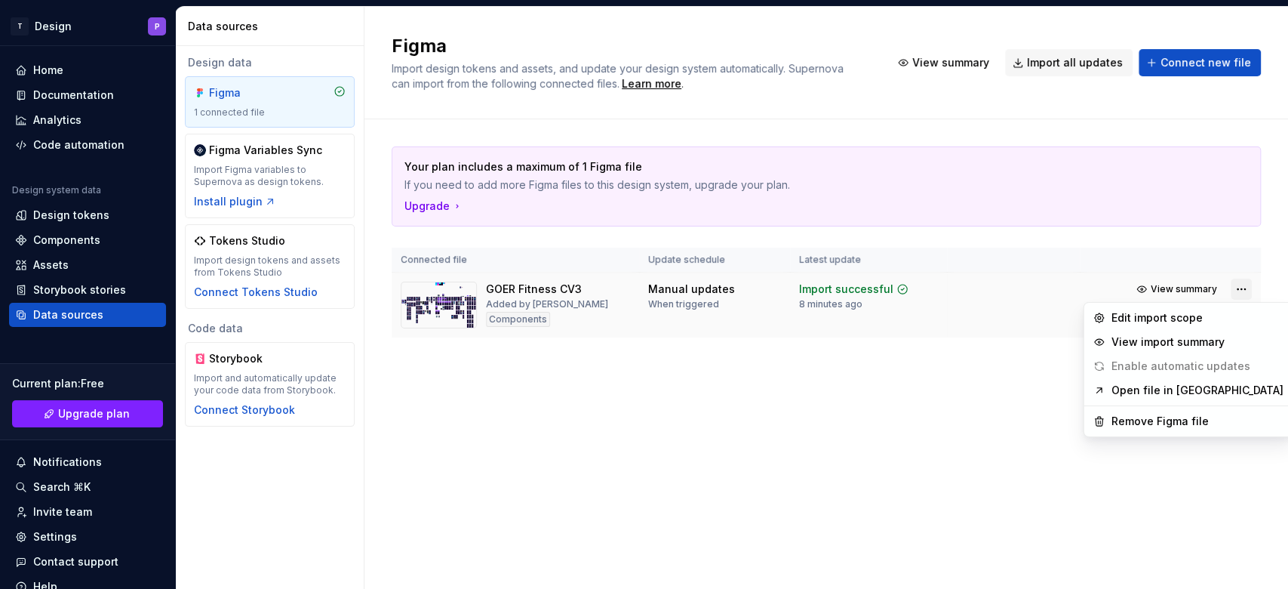
click at [965, 293] on html "T Design P Home Documentation Analytics Code automation Design system data Desi…" at bounding box center [644, 294] width 1288 height 589
click at [513, 441] on html "T Design P Home Documentation Analytics Code automation Design system data Desi…" at bounding box center [644, 294] width 1288 height 589
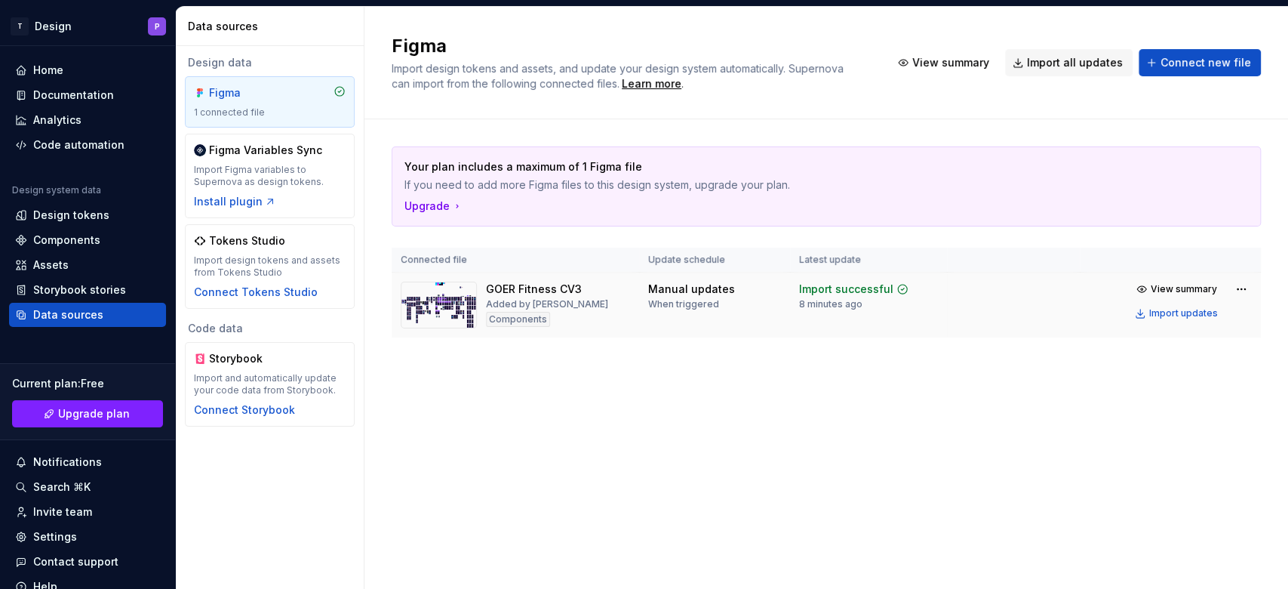
click at [423, 314] on img at bounding box center [439, 305] width 76 height 47
click at [965, 313] on div "Import updates" at bounding box center [1183, 313] width 69 height 12
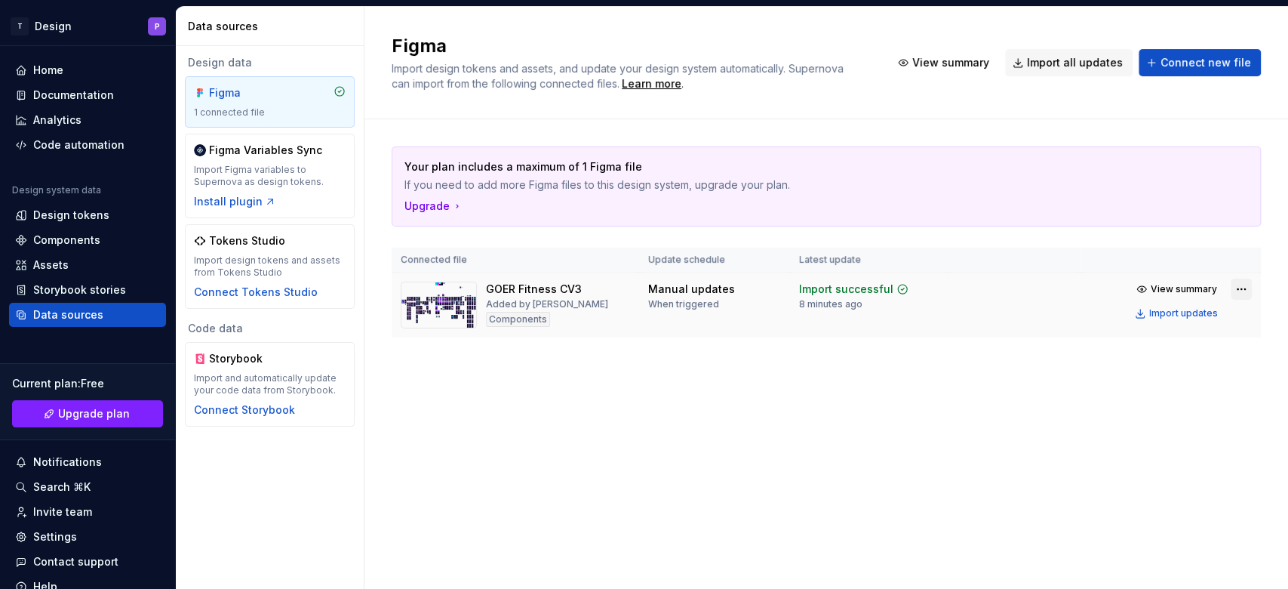
click at [965, 289] on html "T Design P Home Documentation Analytics Code automation Design system data Desi…" at bounding box center [644, 294] width 1288 height 589
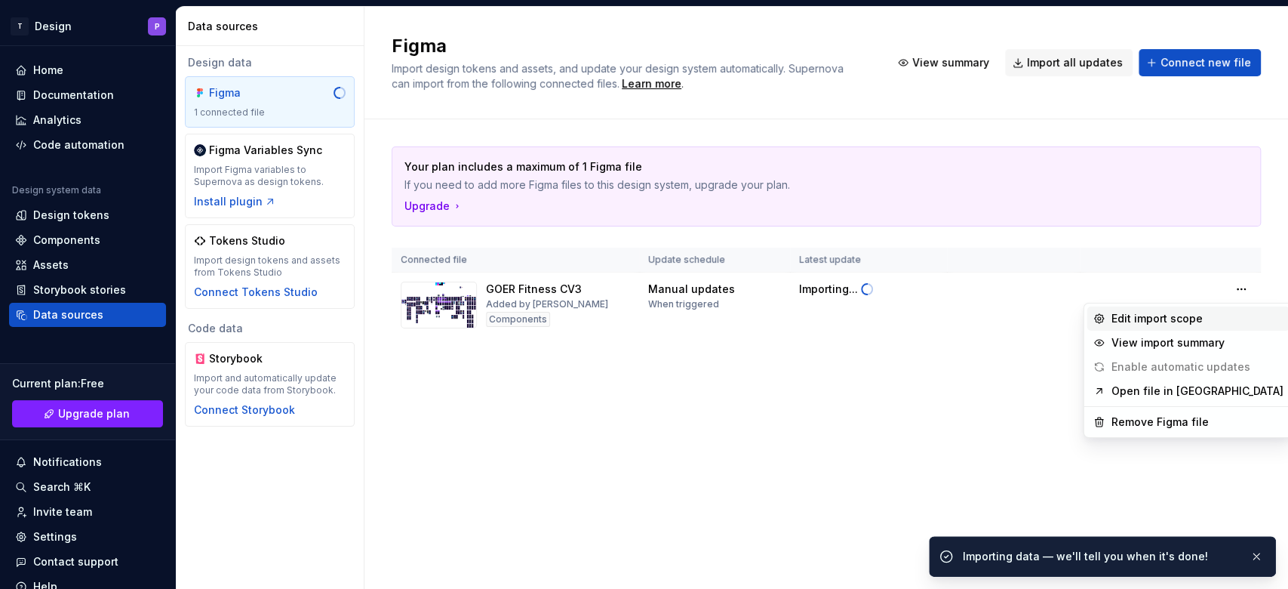
click at [965, 321] on div "Edit import scope" at bounding box center [1198, 318] width 172 height 15
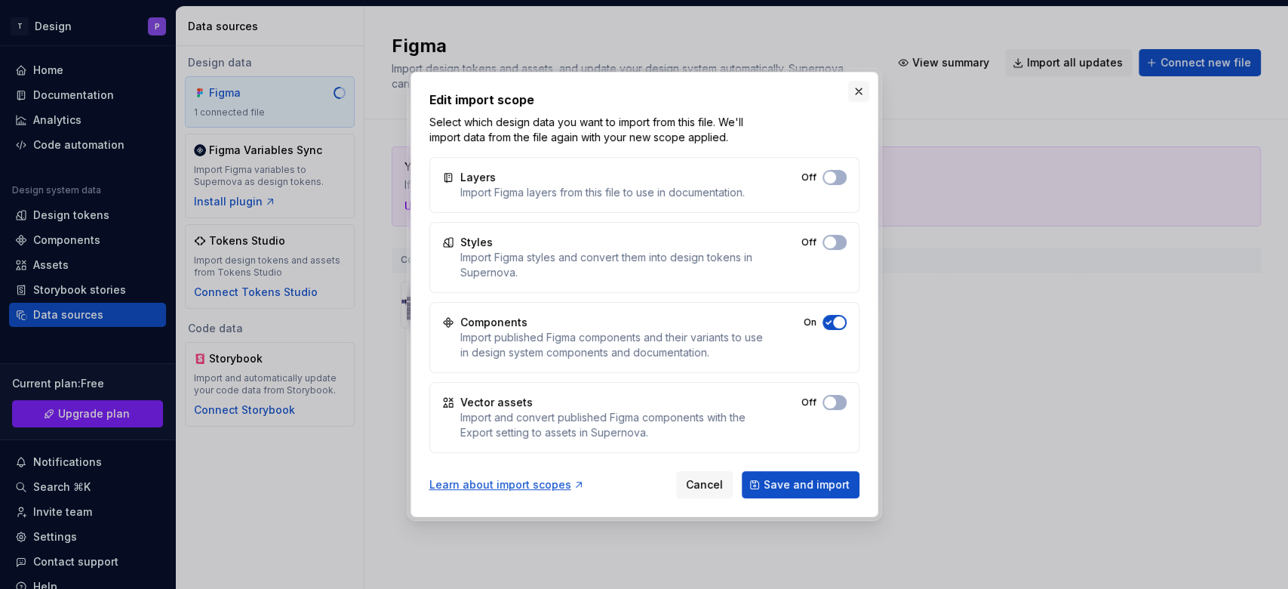
click at [860, 99] on button "button" at bounding box center [858, 91] width 21 height 21
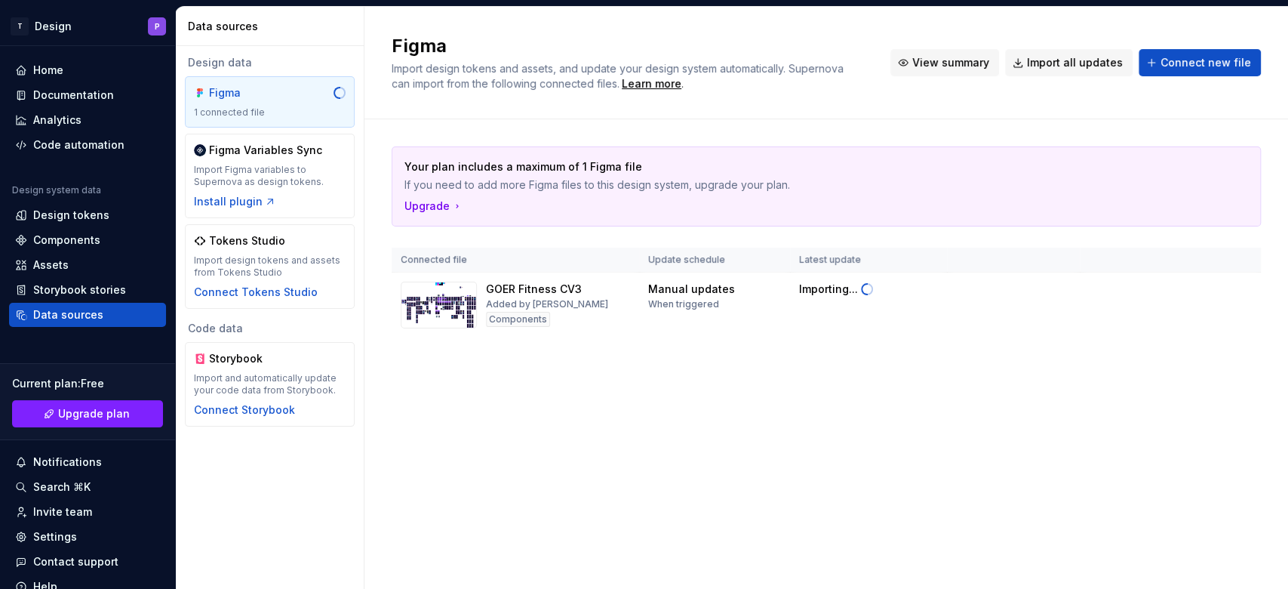
click at [937, 69] on span "View summary" at bounding box center [950, 62] width 77 height 15
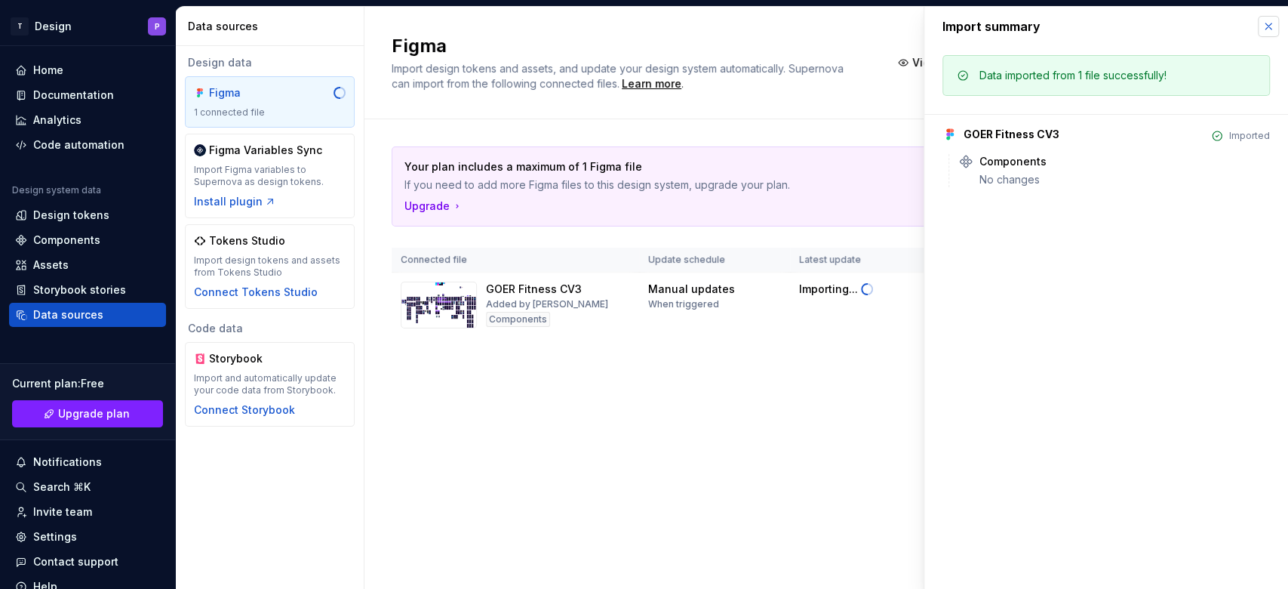
click at [965, 29] on button "button" at bounding box center [1268, 26] width 21 height 21
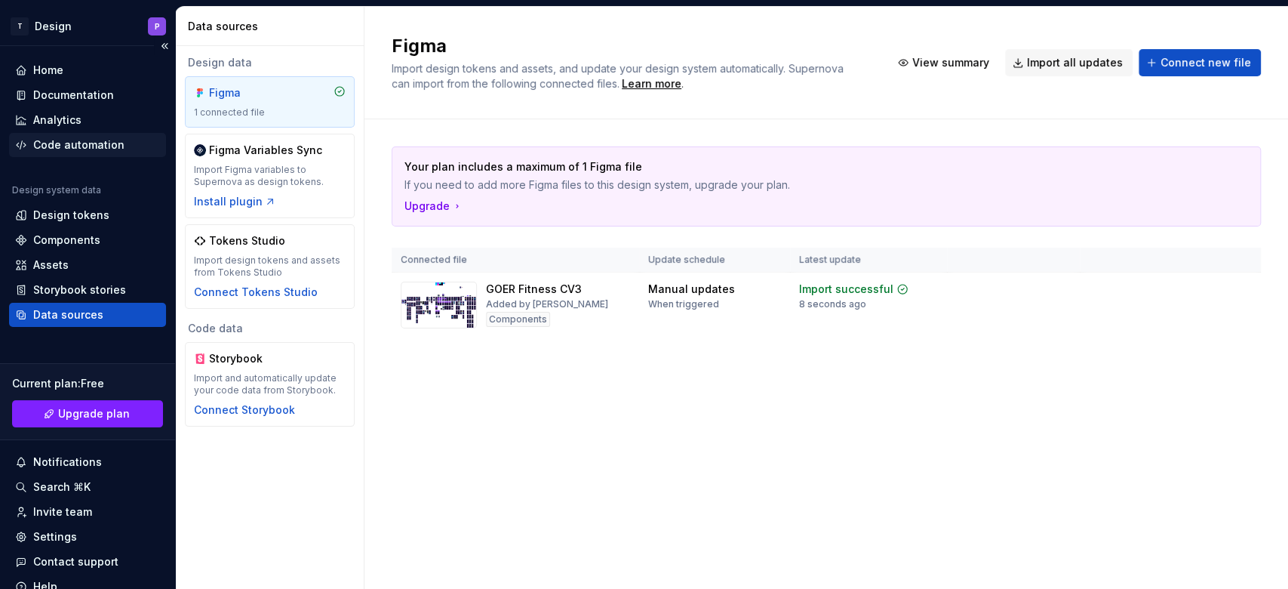
click at [78, 140] on div "Code automation" at bounding box center [78, 144] width 91 height 15
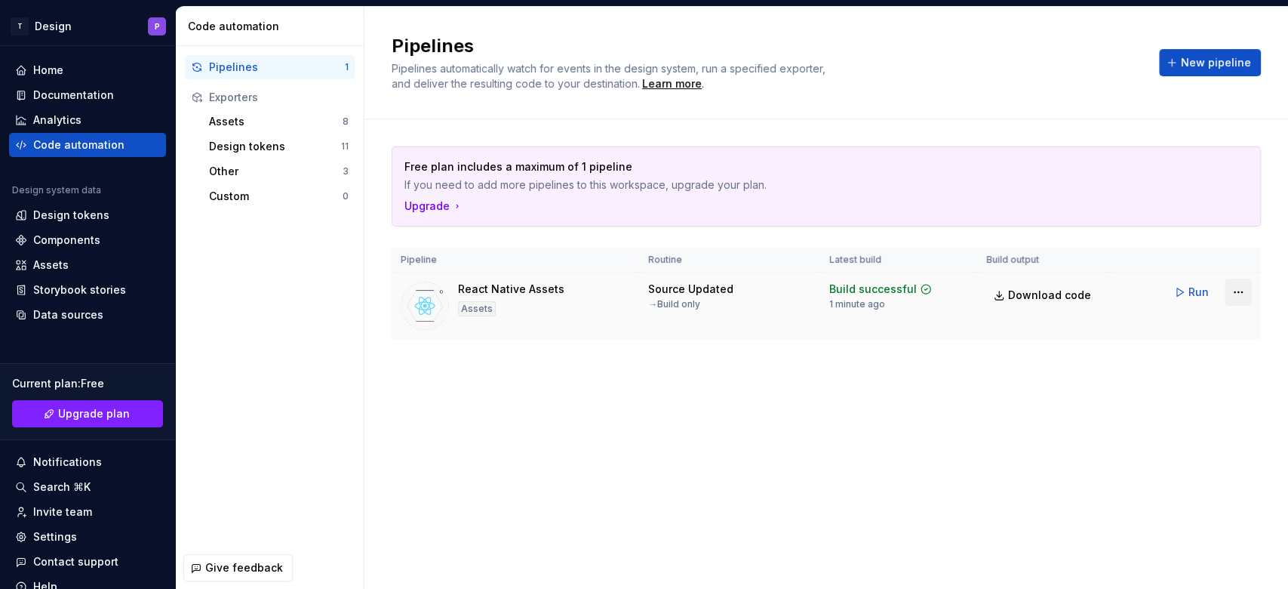
click at [965, 288] on html "T Design P Home Documentation Analytics Code automation Design system data Desi…" at bounding box center [644, 294] width 1288 height 589
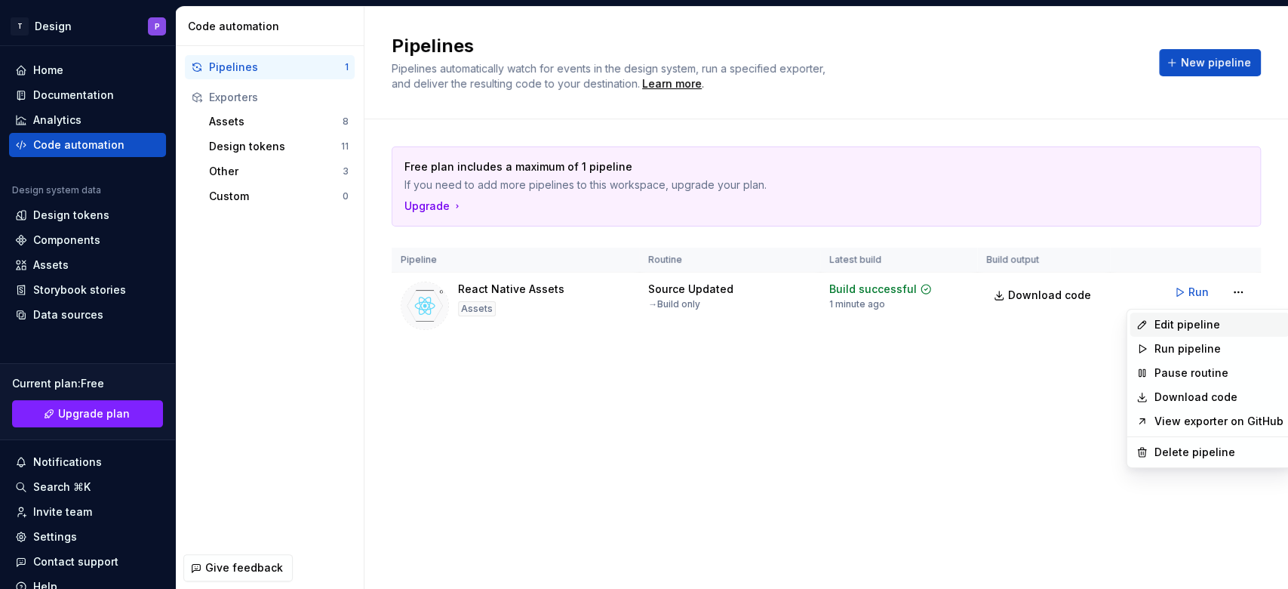
click at [965, 325] on div "Edit pipeline" at bounding box center [1218, 324] width 129 height 15
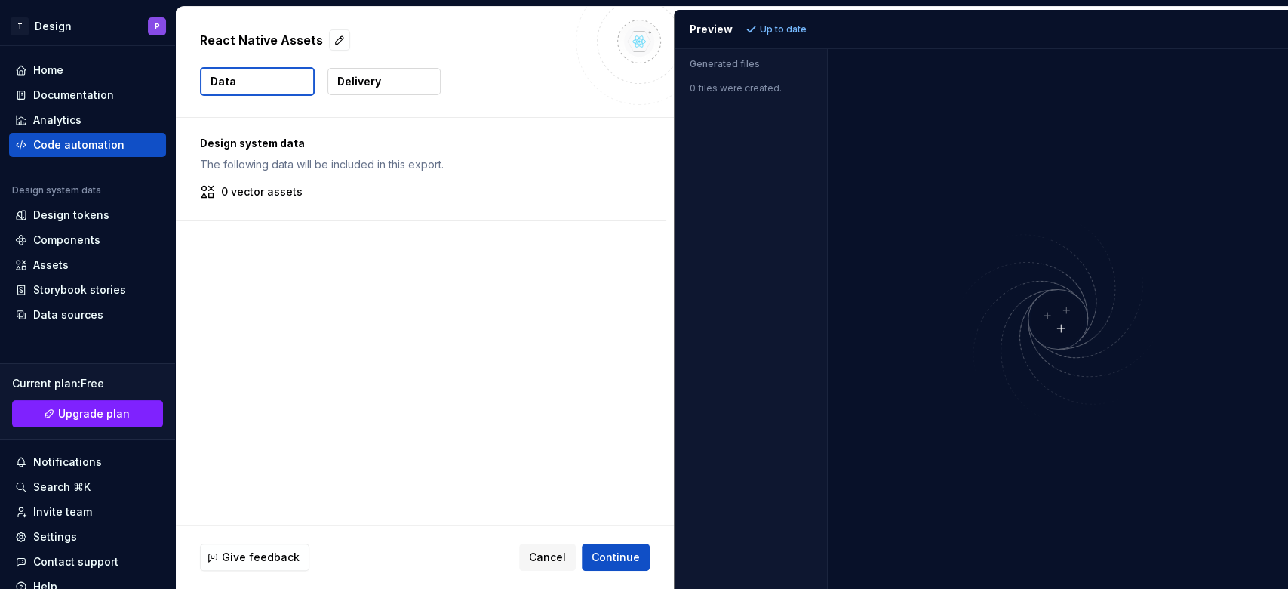
click at [269, 200] on div "Design system data The following data will be included in this export. 0 vector…" at bounding box center [421, 169] width 491 height 103
click at [66, 73] on div "Home" at bounding box center [87, 70] width 145 height 15
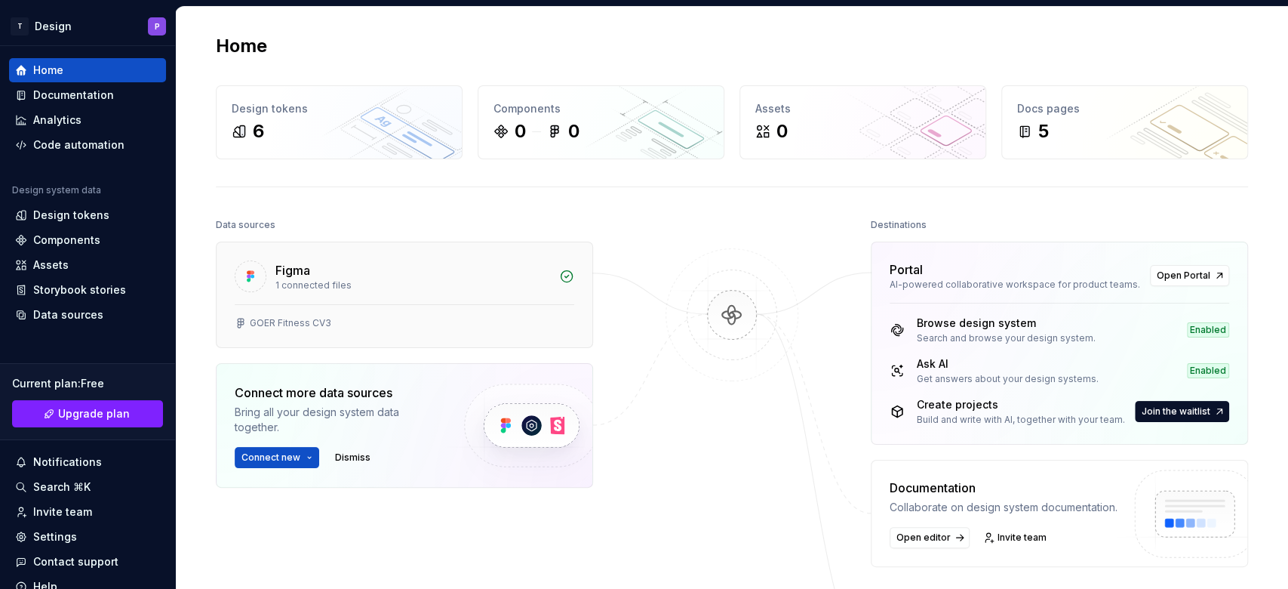
click at [459, 283] on div "1 connected files" at bounding box center [412, 285] width 275 height 12
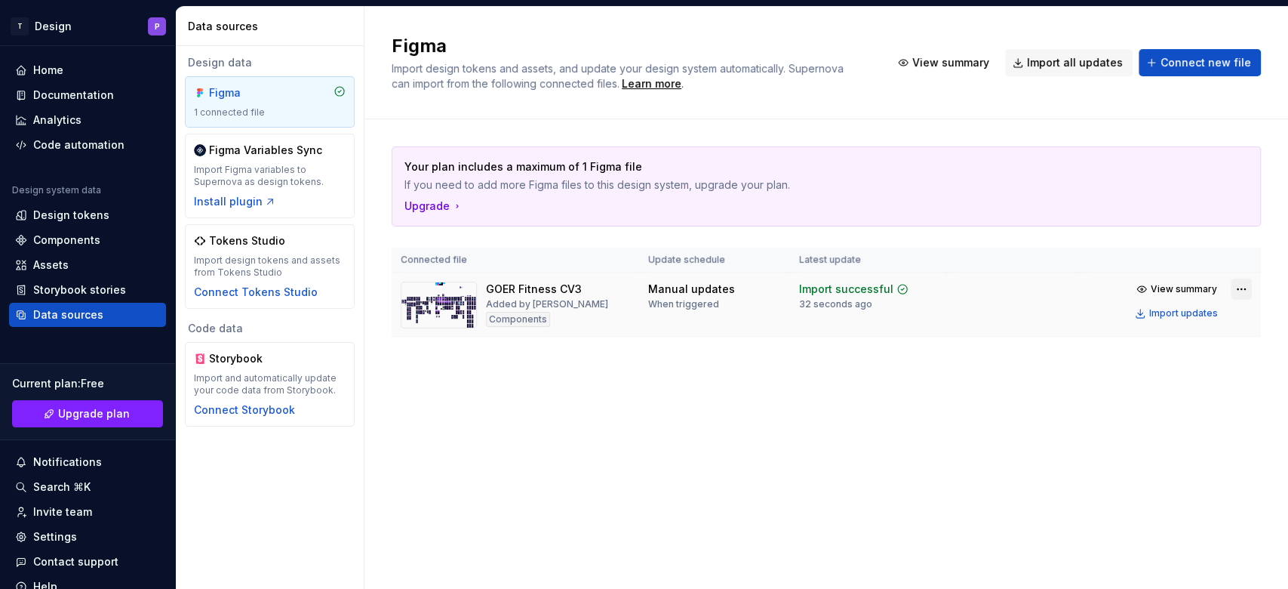
click at [965, 291] on html "T Design P Home Documentation Analytics Code automation Design system data Desi…" at bounding box center [644, 294] width 1288 height 589
click at [65, 269] on div "Assets" at bounding box center [50, 264] width 35 height 15
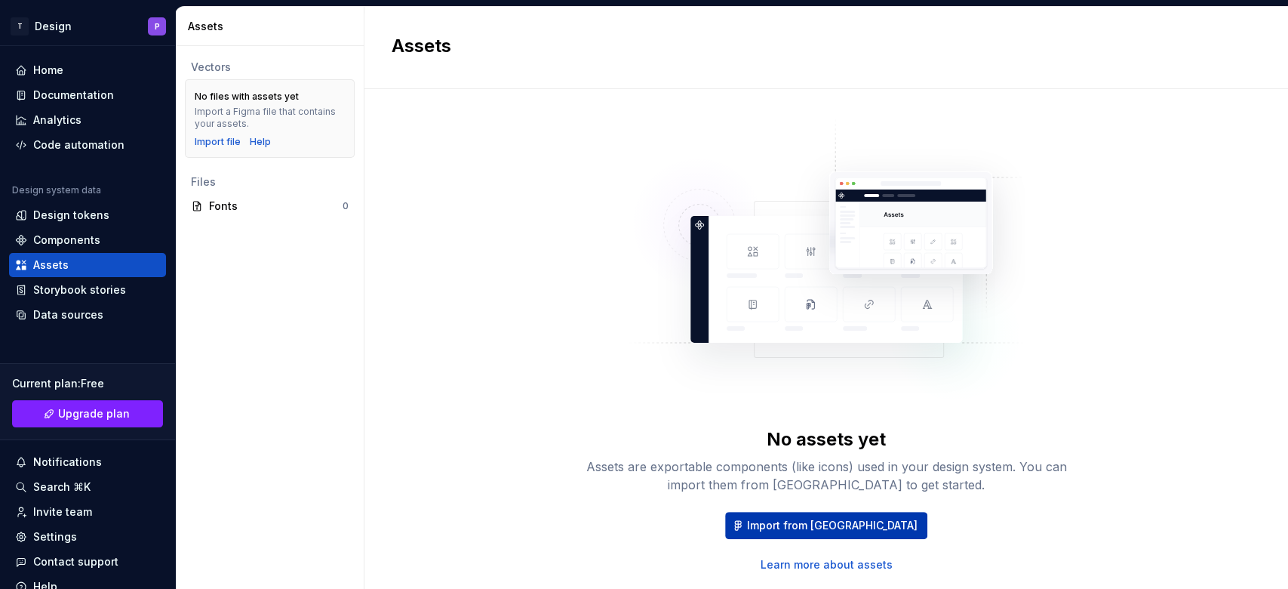
click at [821, 441] on button "Import from [GEOGRAPHIC_DATA]" at bounding box center [826, 525] width 202 height 27
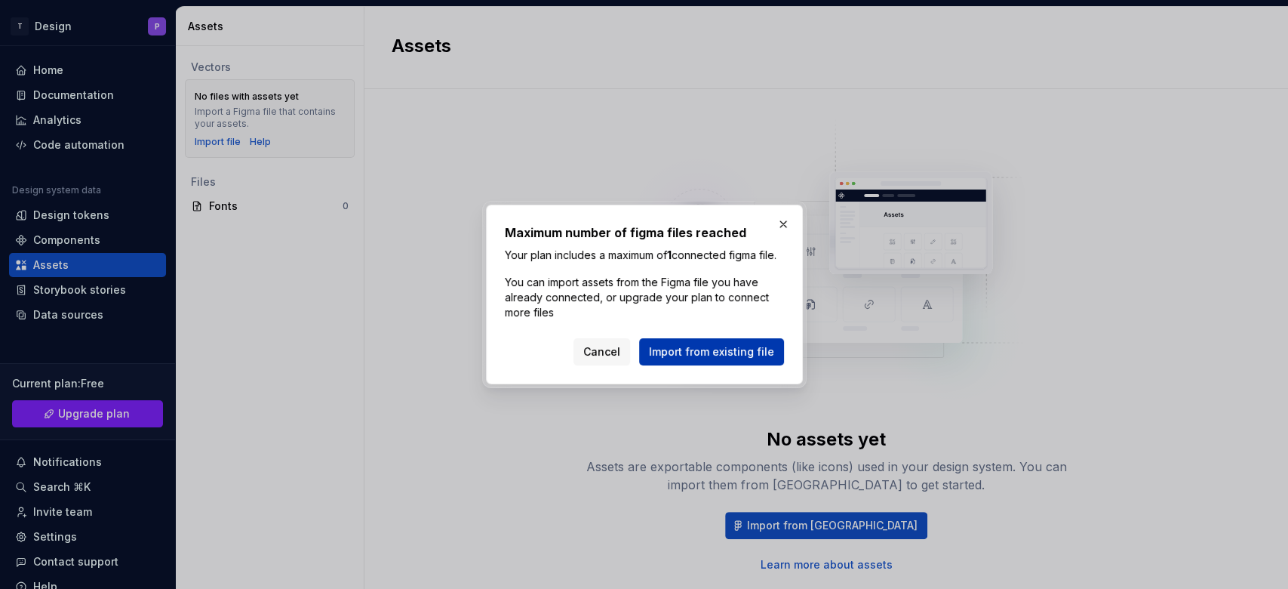
click at [697, 357] on span "Import from existing file" at bounding box center [711, 351] width 125 height 15
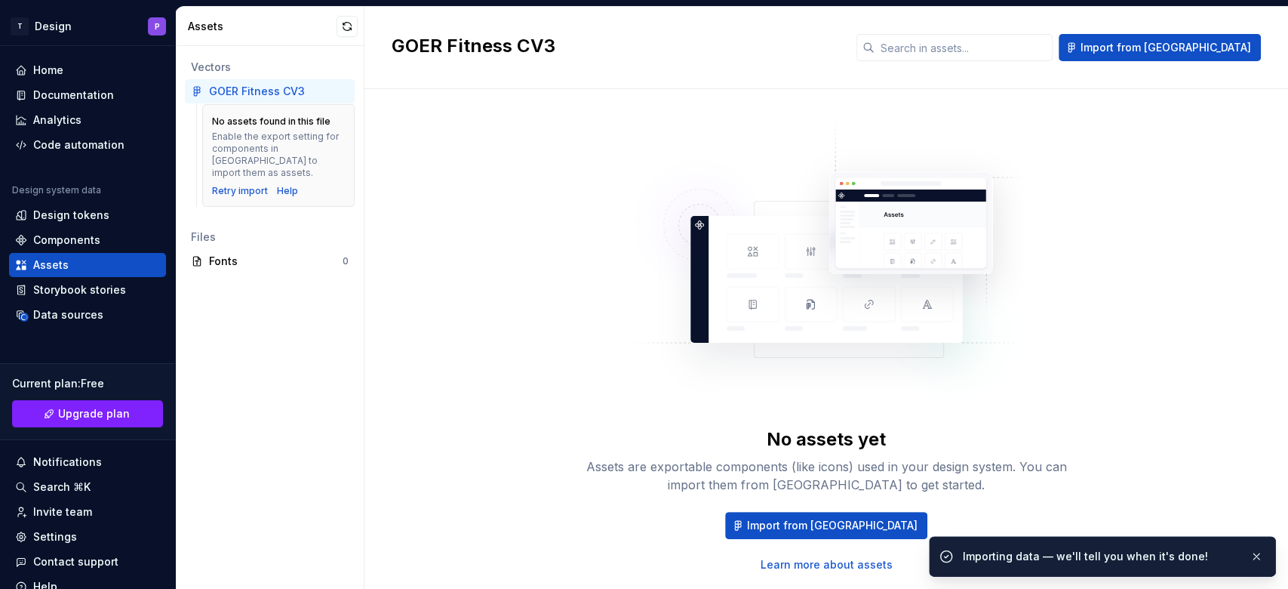
scroll to position [40, 0]
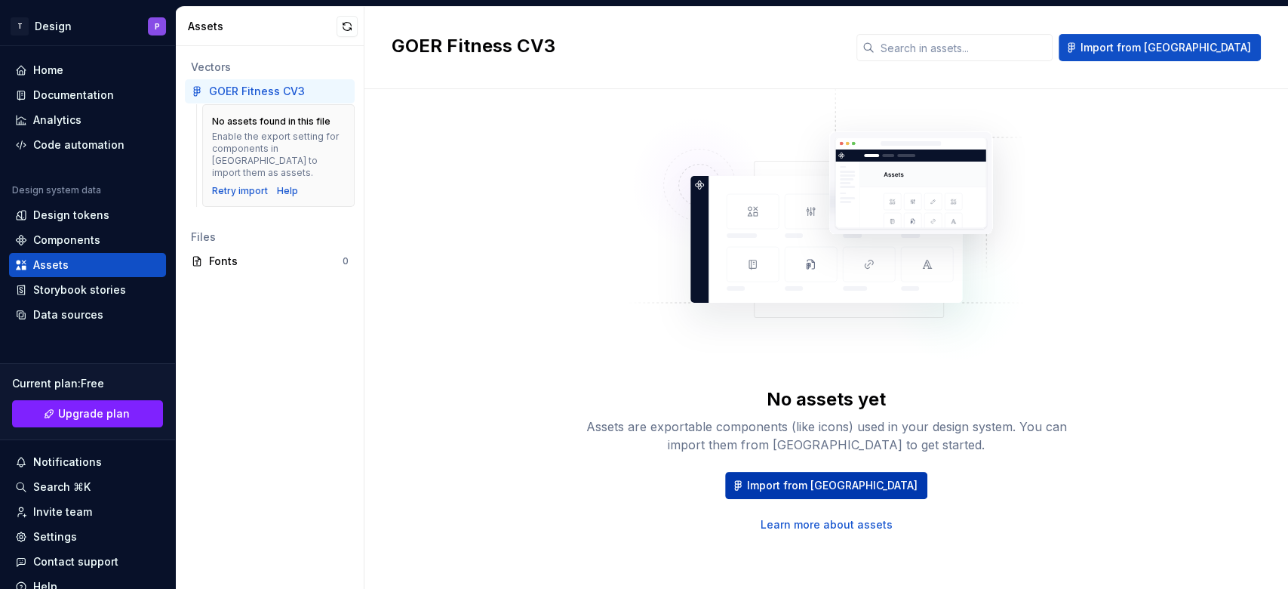
click at [859, 441] on span "Import from [GEOGRAPHIC_DATA]" at bounding box center [832, 485] width 171 height 15
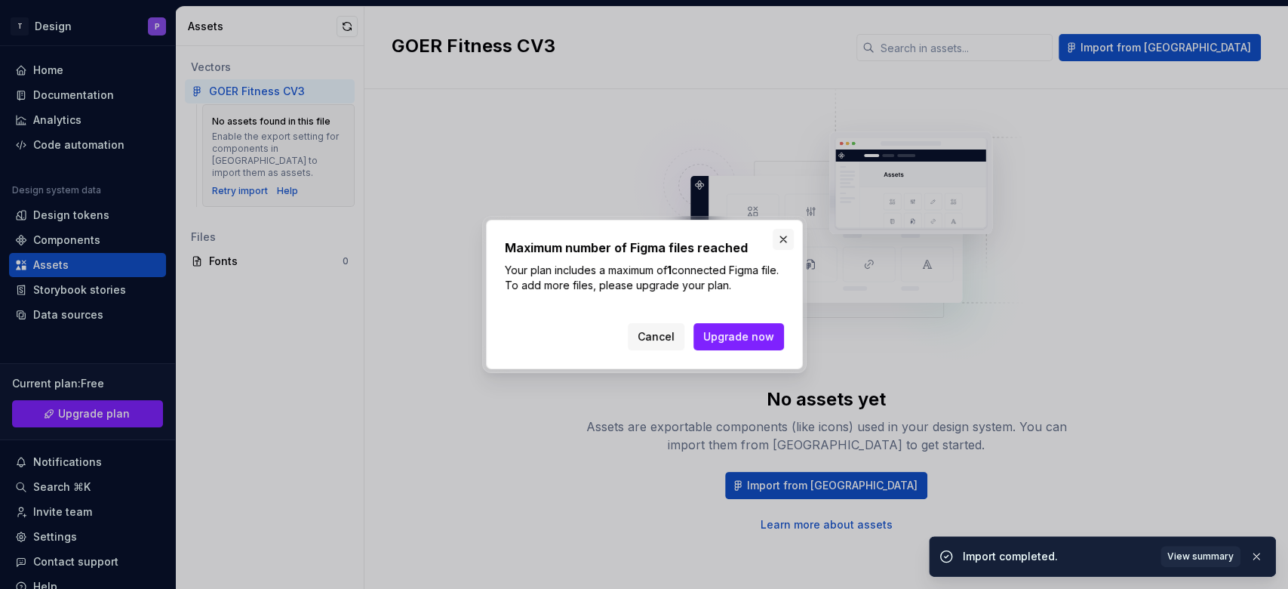
click at [780, 237] on button "button" at bounding box center [783, 239] width 21 height 21
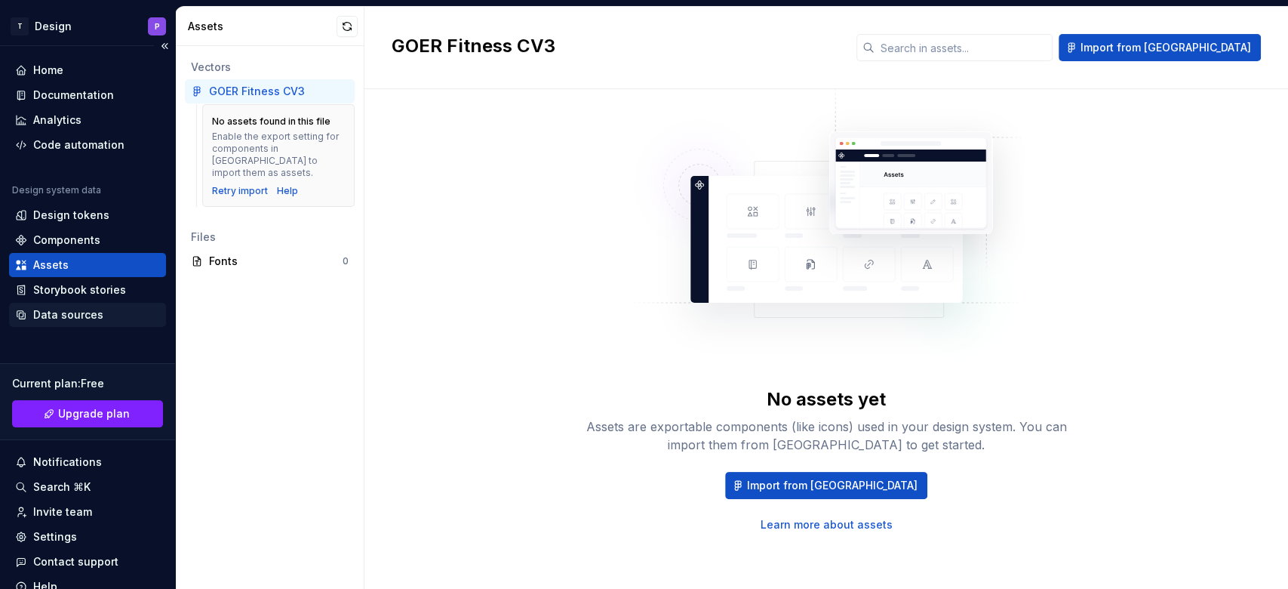
click at [72, 322] on div "Data sources" at bounding box center [68, 314] width 70 height 15
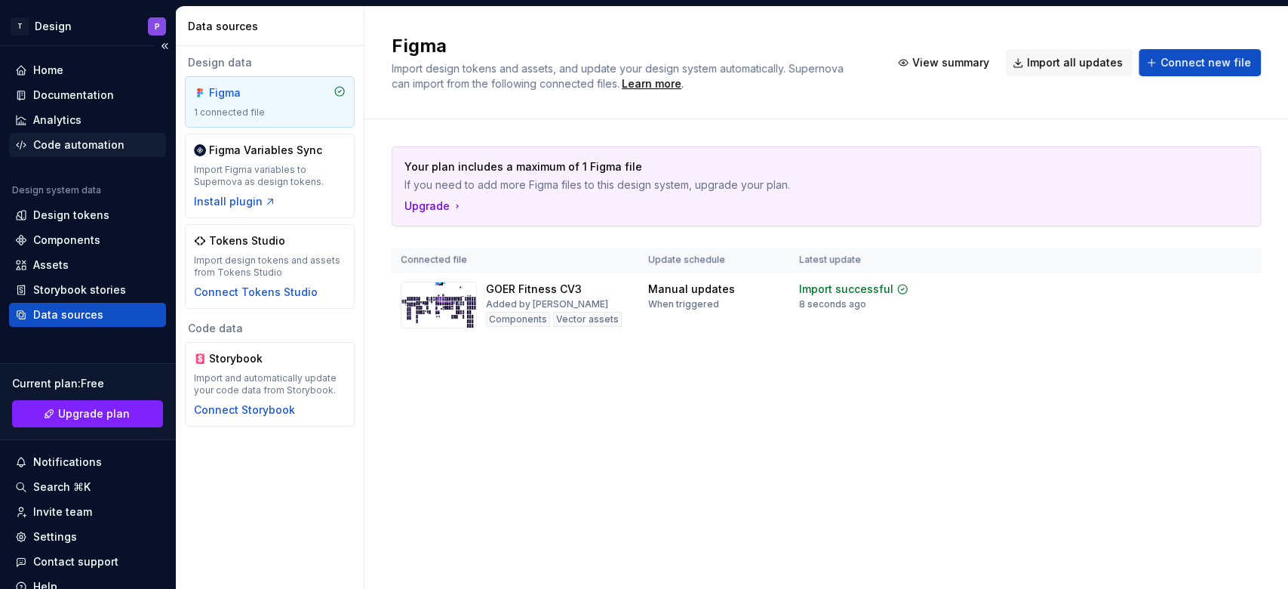
click at [64, 133] on div "Code automation" at bounding box center [87, 145] width 157 height 24
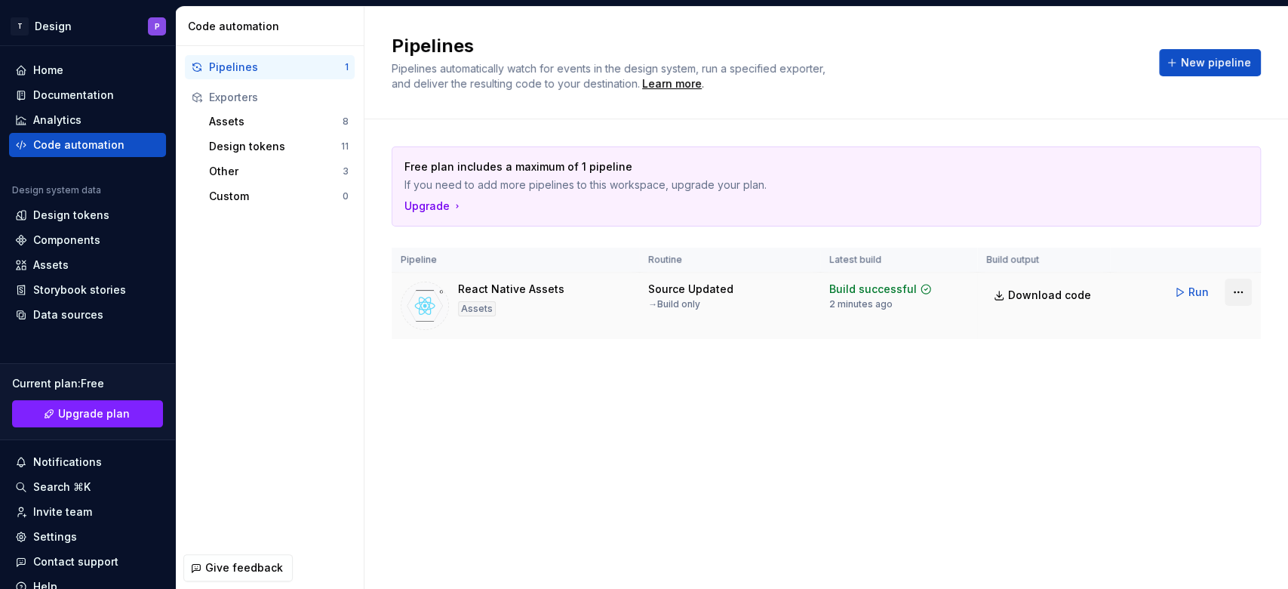
click at [965, 296] on html "T Design P Home Documentation Analytics Code automation Design system data Desi…" at bounding box center [644, 294] width 1288 height 589
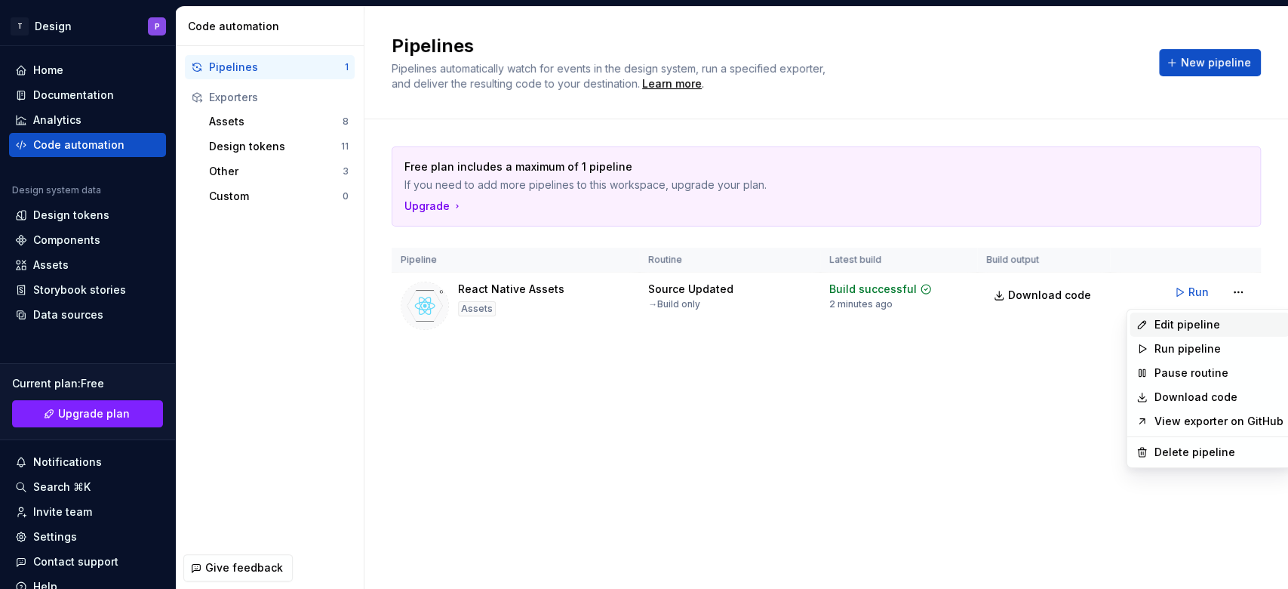
click at [965, 329] on div "Edit pipeline" at bounding box center [1218, 324] width 129 height 15
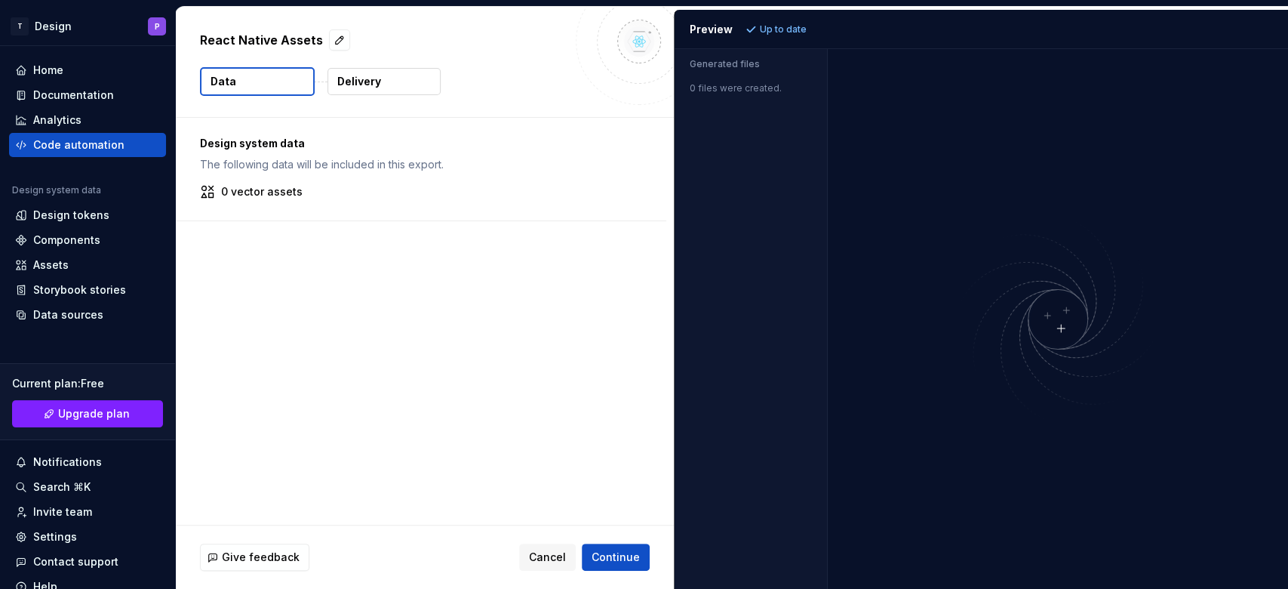
click at [242, 165] on p "The following data will be included in this export." at bounding box center [421, 164] width 442 height 15
click at [618, 441] on span "Continue" at bounding box center [616, 556] width 48 height 15
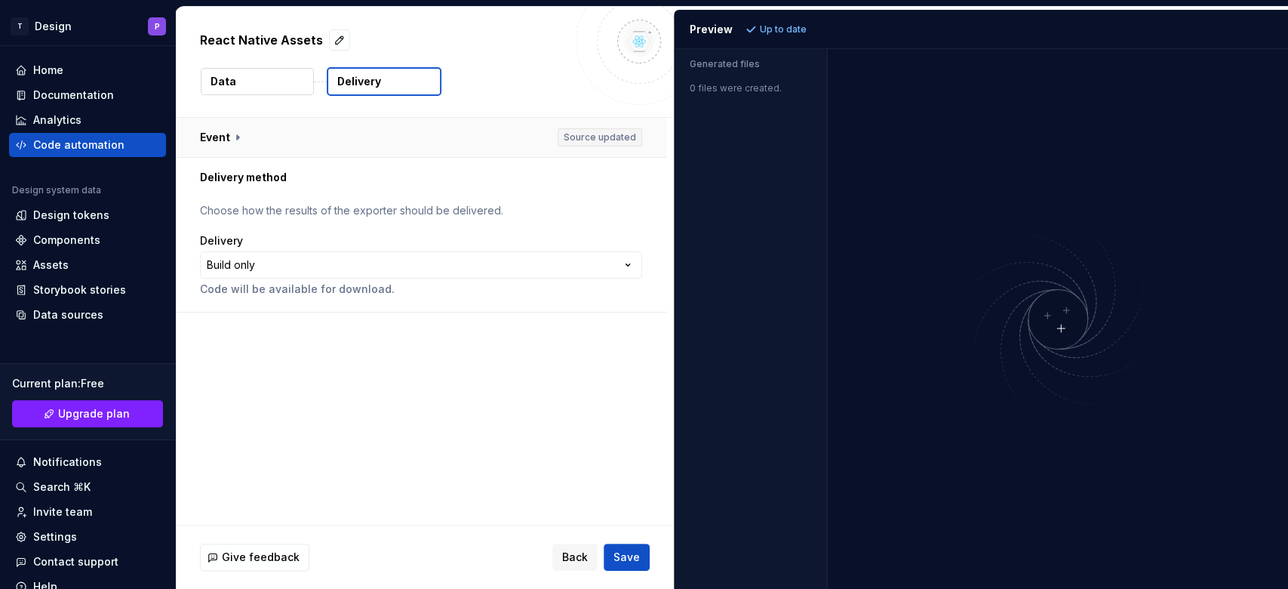
click at [245, 124] on button "button" at bounding box center [421, 137] width 491 height 39
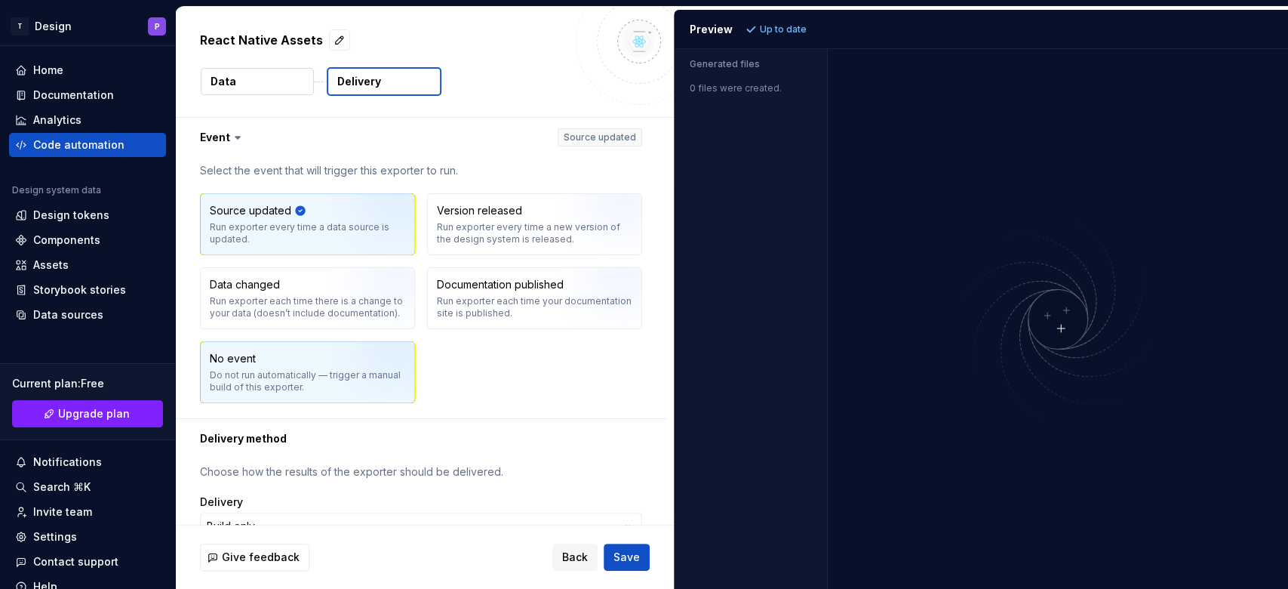
scroll to position [48, 0]
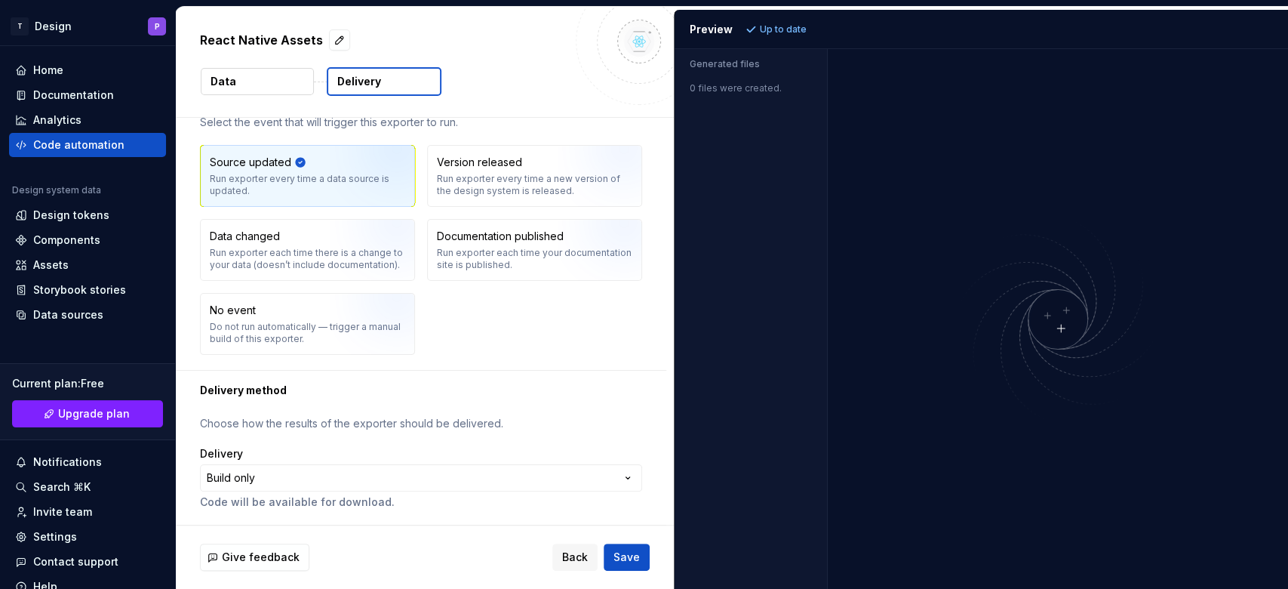
click at [257, 87] on button "Data" at bounding box center [257, 81] width 113 height 27
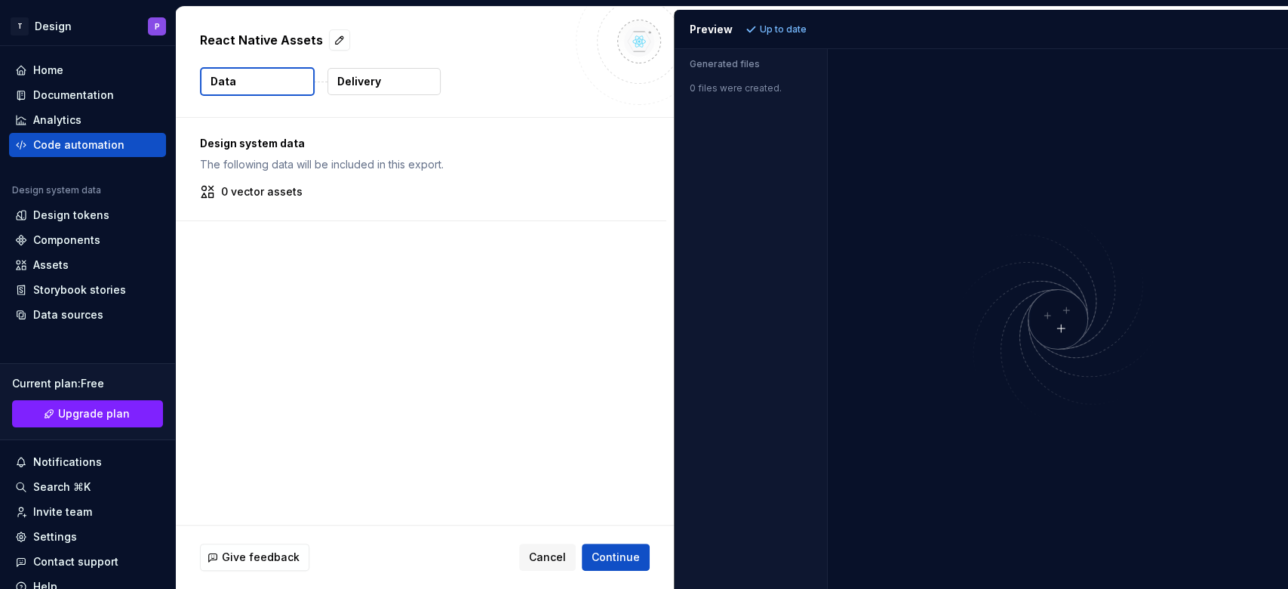
click at [278, 200] on div "Design system data The following data will be included in this export. 0 vector…" at bounding box center [421, 169] width 491 height 103
click at [84, 72] on div "Home" at bounding box center [87, 70] width 145 height 15
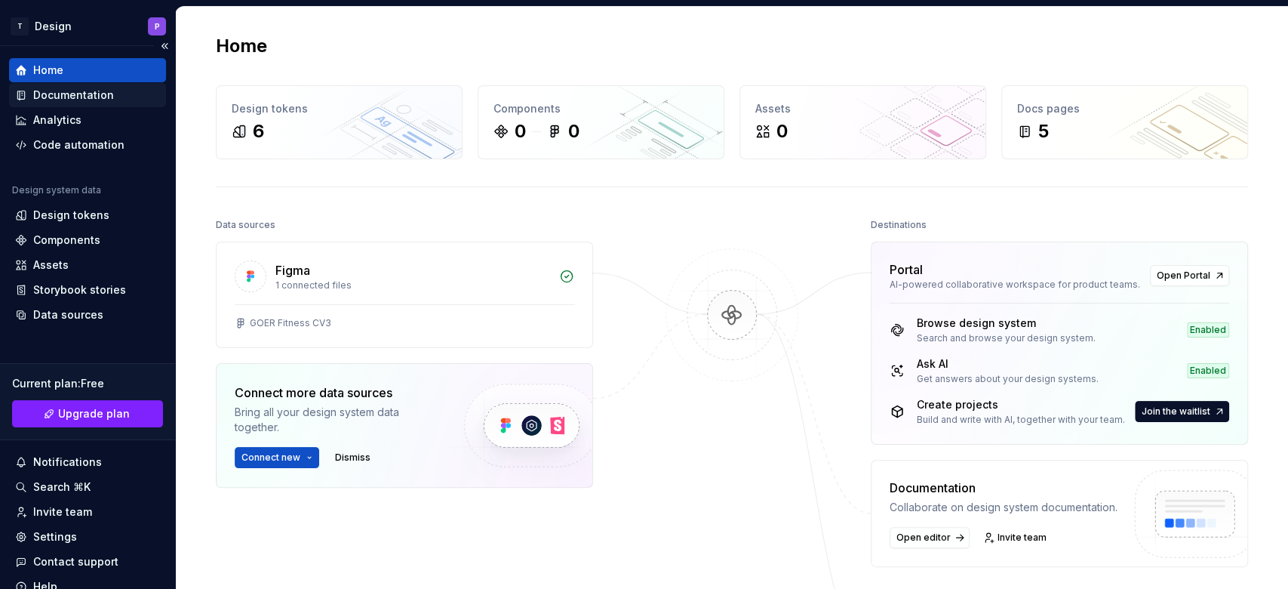
click at [79, 94] on div "Documentation" at bounding box center [73, 95] width 81 height 15
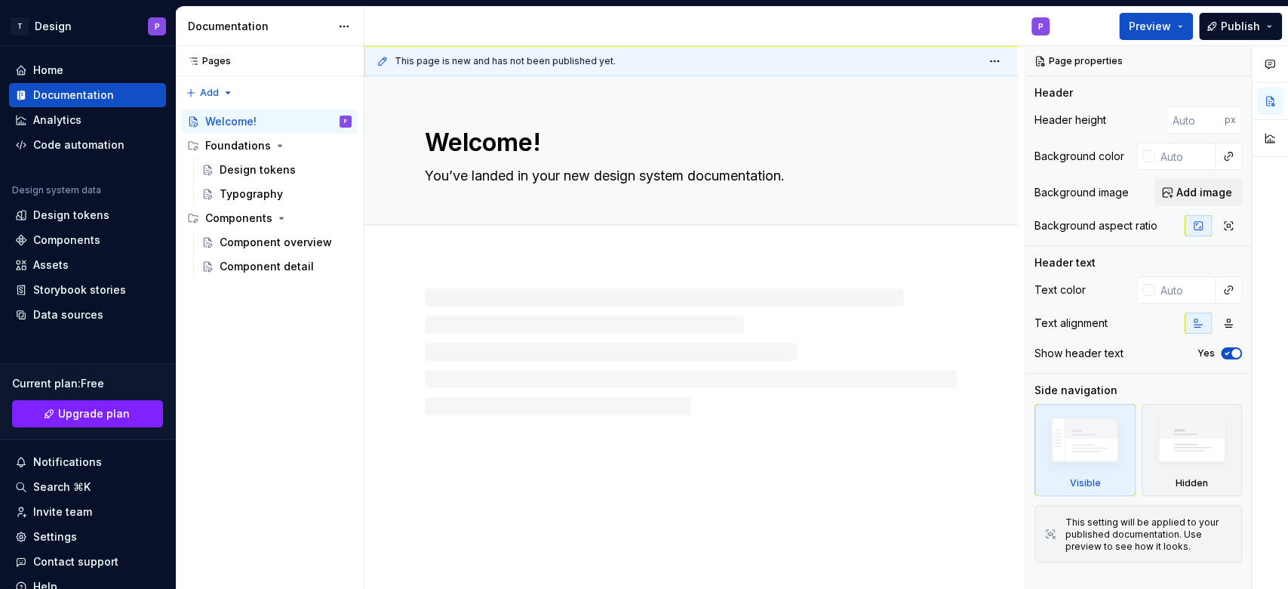
type textarea "*"
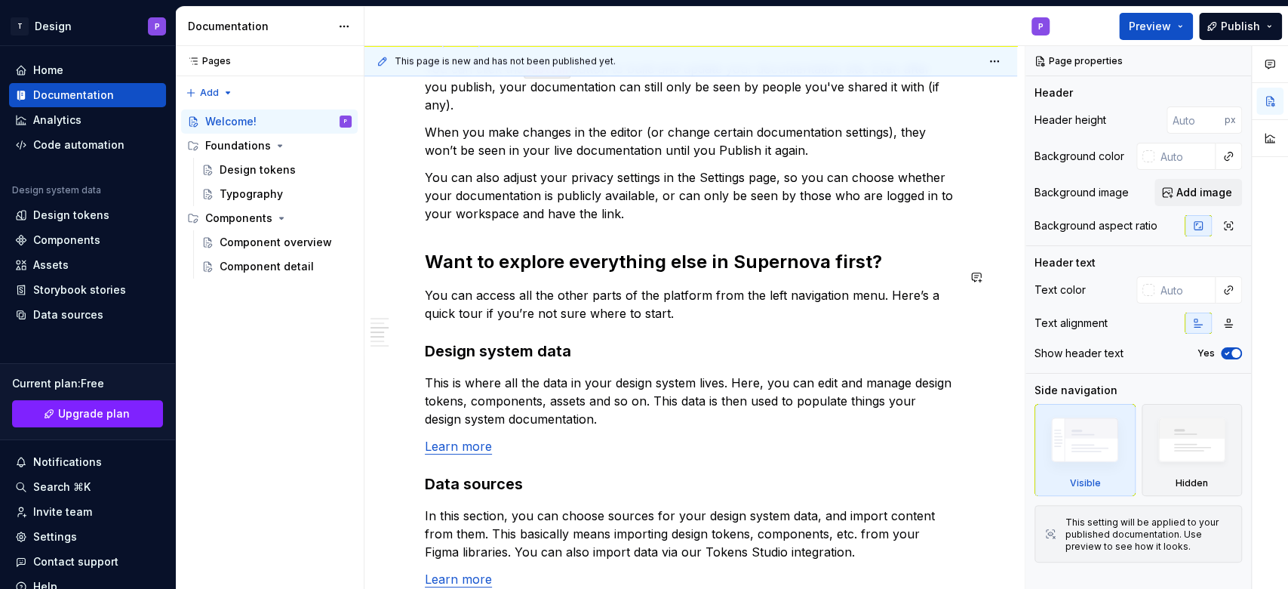
scroll to position [1339, 0]
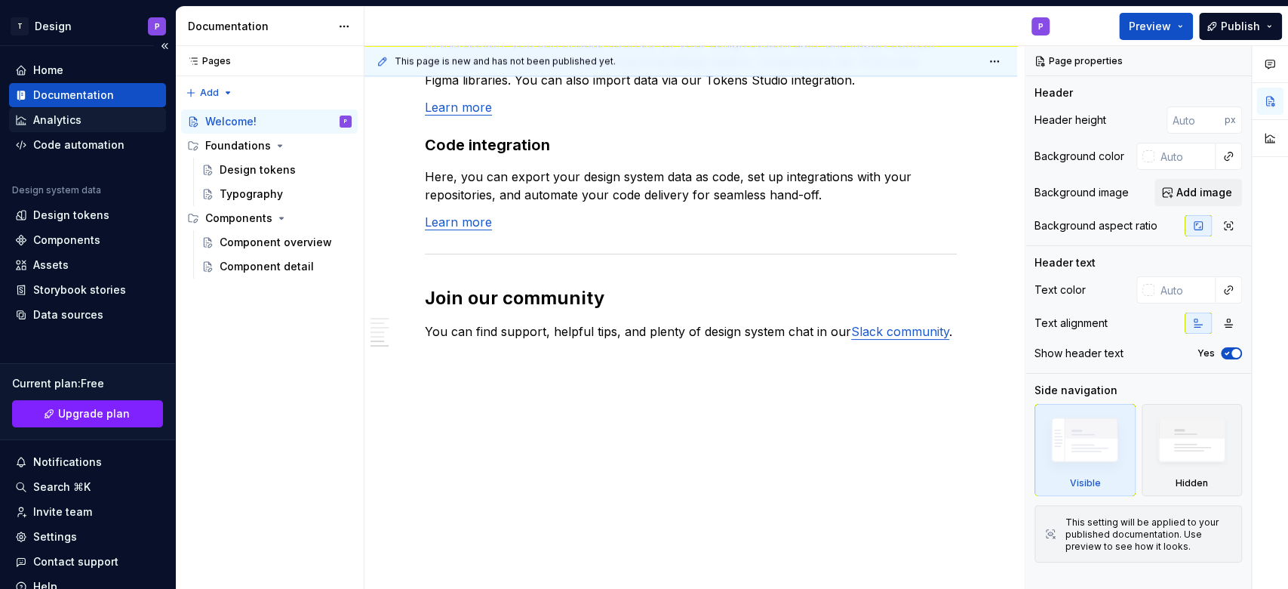
click at [55, 122] on div "Analytics" at bounding box center [57, 119] width 48 height 15
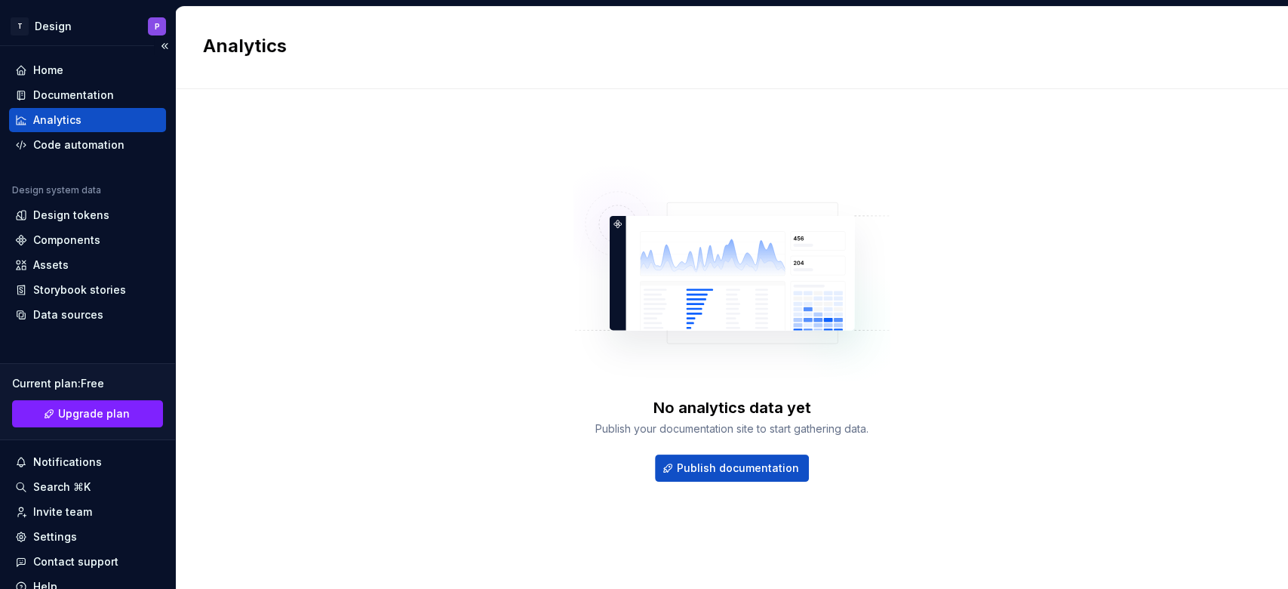
click at [77, 160] on div "Home Documentation Analytics Code automation Design system data Design tokens C…" at bounding box center [87, 192] width 157 height 269
click at [67, 266] on div "Assets" at bounding box center [87, 264] width 145 height 15
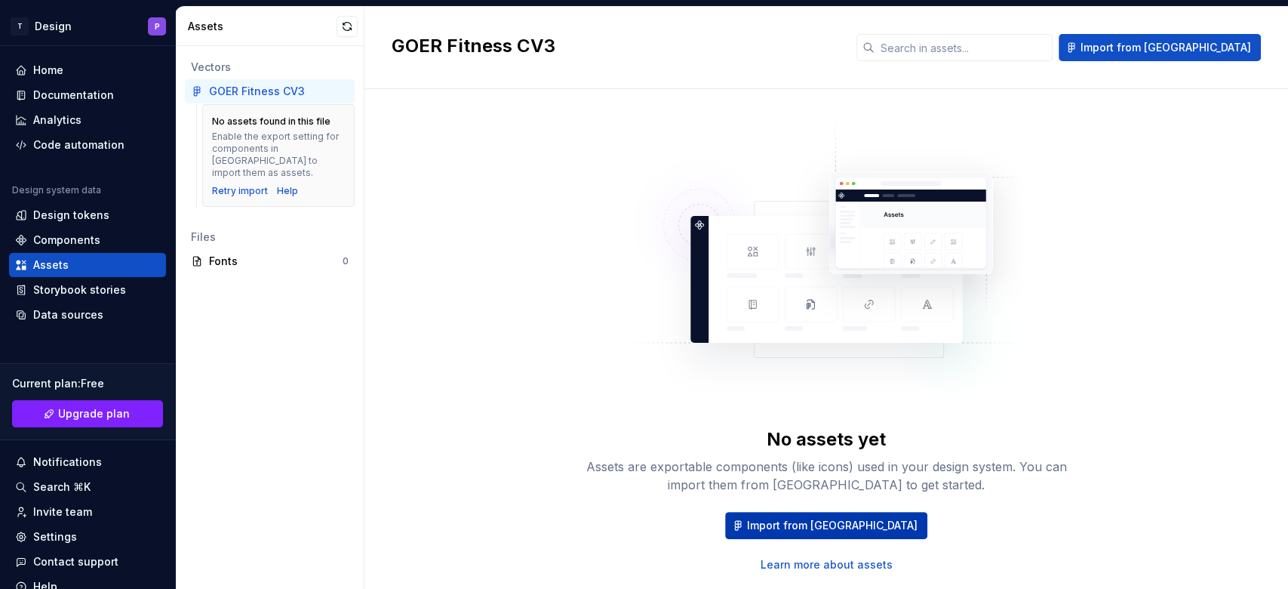
scroll to position [40, 0]
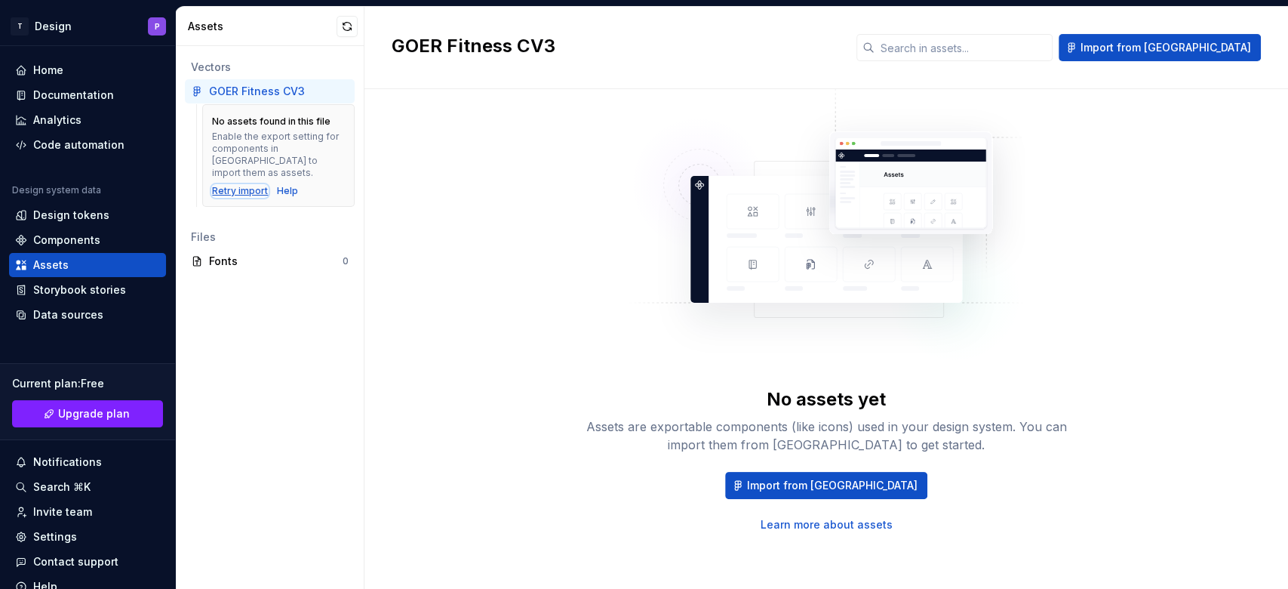
click at [245, 185] on div "Retry import" at bounding box center [240, 191] width 56 height 12
click at [104, 291] on div "Storybook stories" at bounding box center [79, 289] width 93 height 15
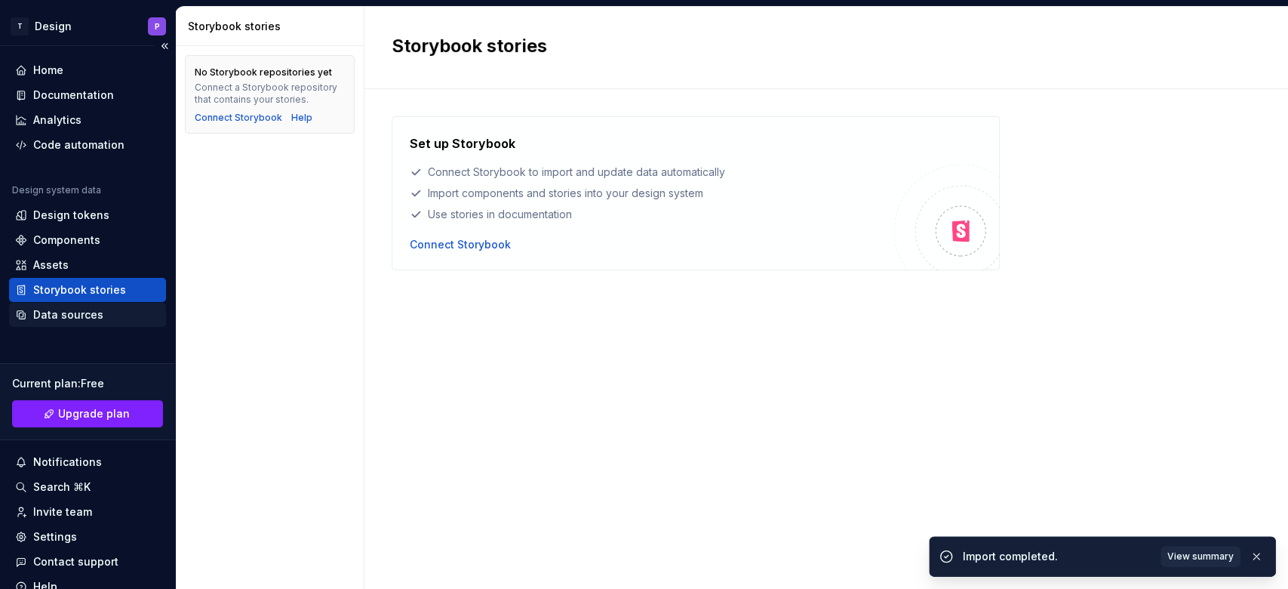
click at [85, 311] on div "Data sources" at bounding box center [68, 314] width 70 height 15
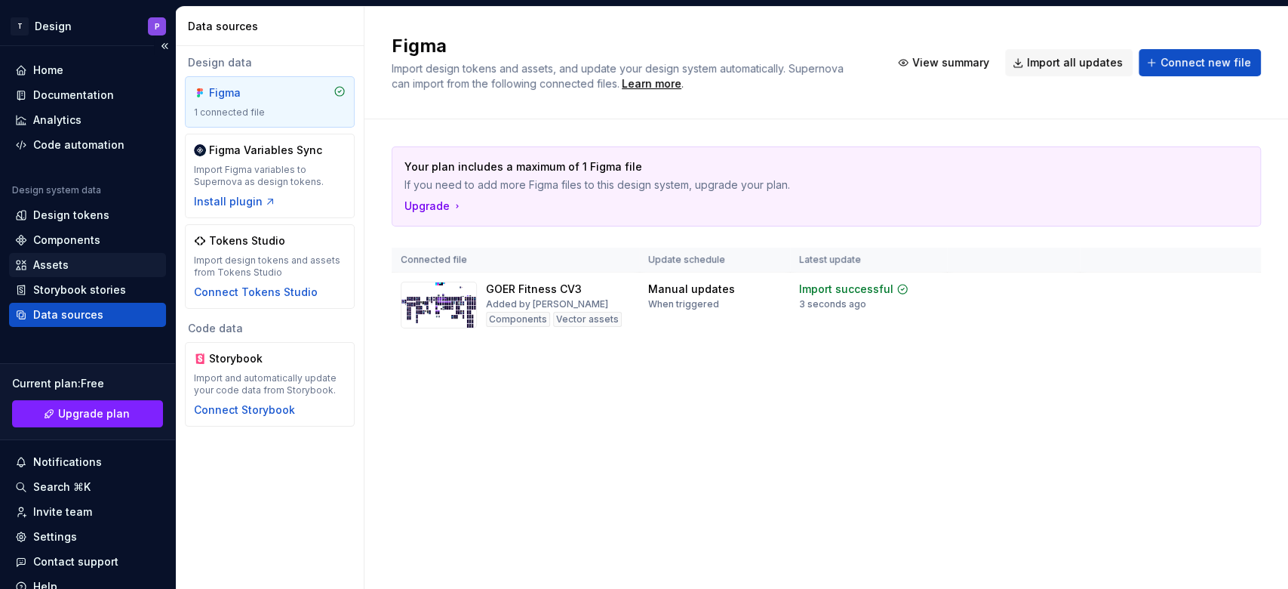
click at [70, 256] on div "Assets" at bounding box center [87, 265] width 157 height 24
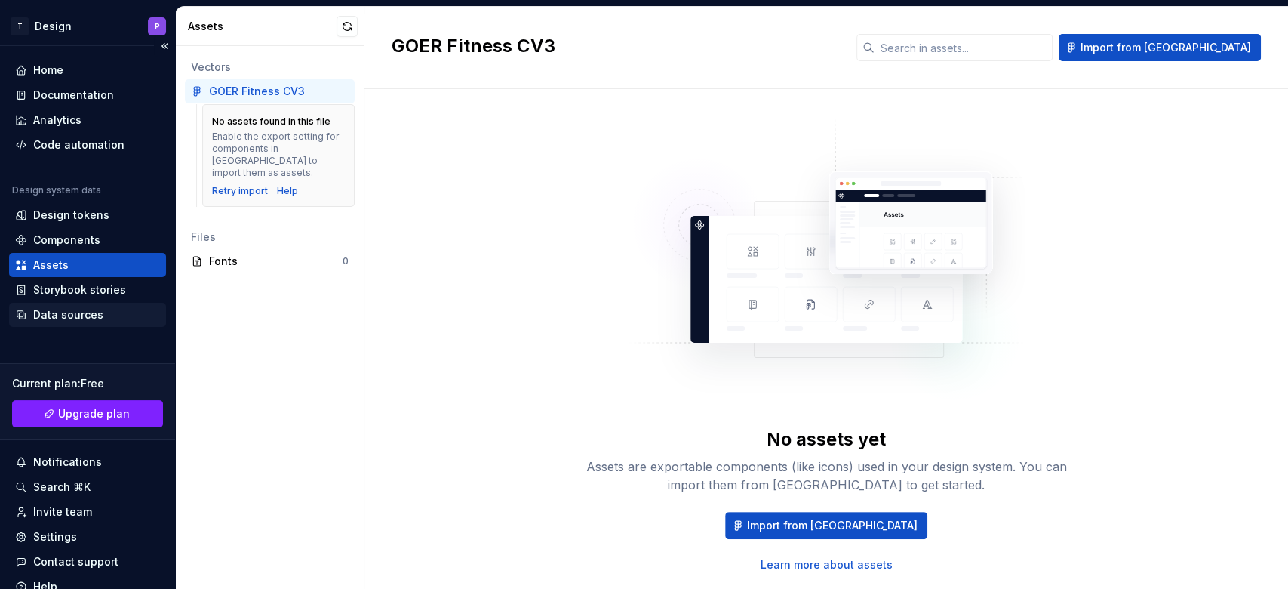
click at [54, 311] on div "Data sources" at bounding box center [68, 314] width 70 height 15
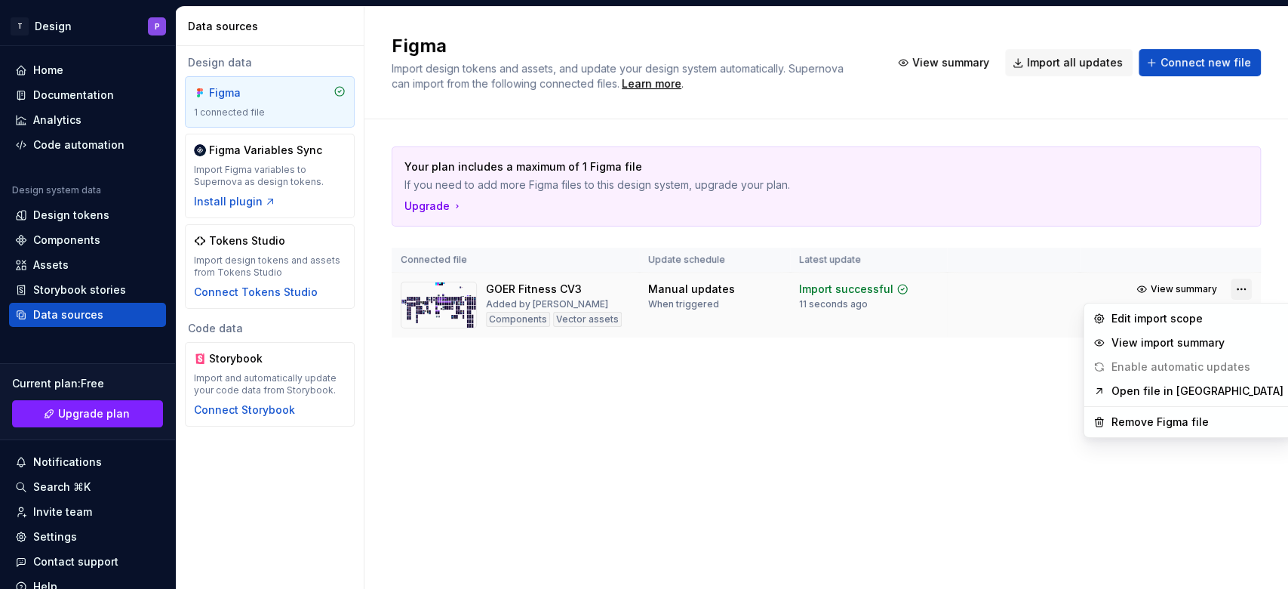
click at [965, 285] on html "T Design P Home Documentation Analytics Code automation Design system data Desi…" at bounding box center [644, 294] width 1288 height 589
click at [965, 320] on div "Edit import scope" at bounding box center [1198, 318] width 172 height 15
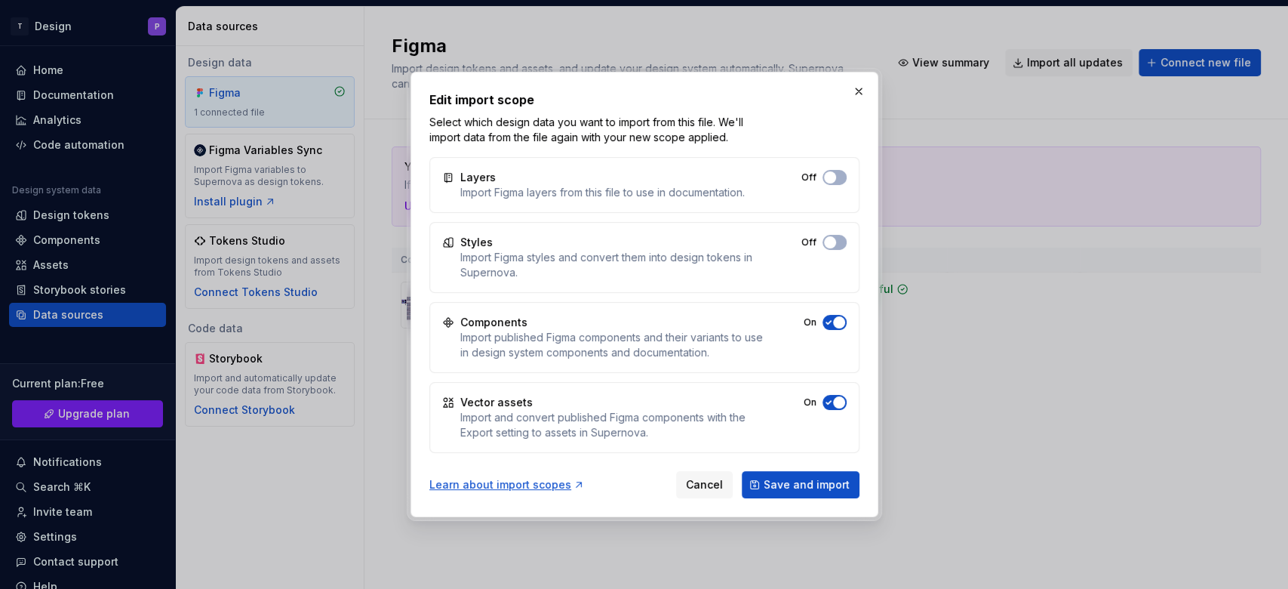
click at [842, 171] on button "Off" at bounding box center [835, 177] width 24 height 15
click at [841, 242] on button "Off" at bounding box center [835, 242] width 24 height 15
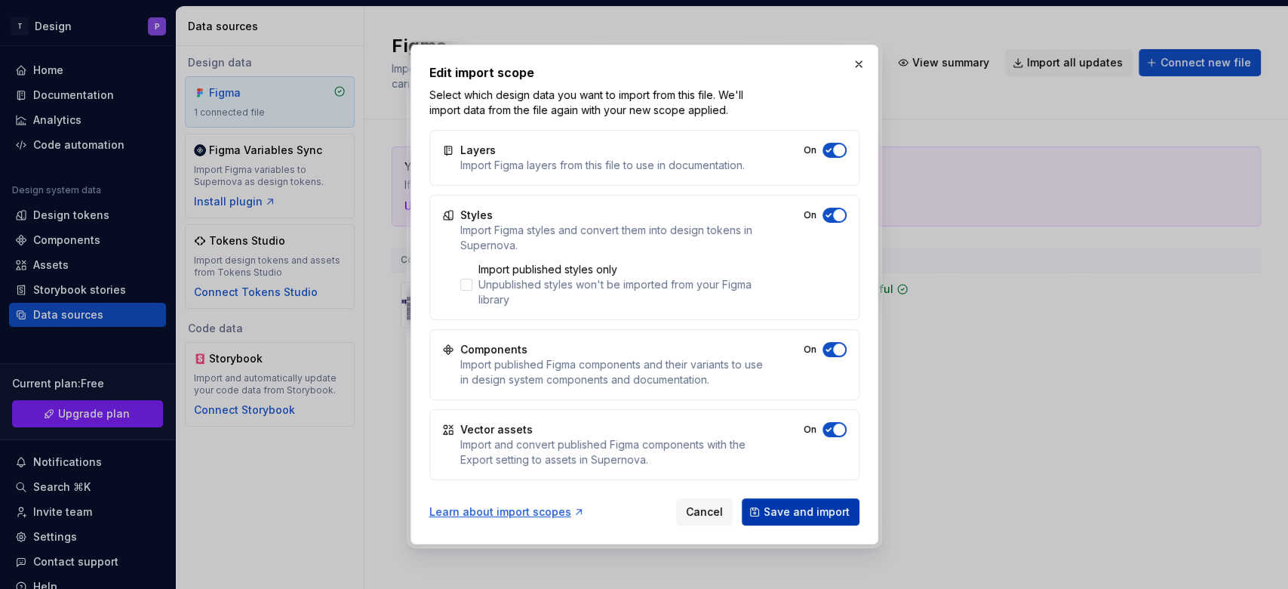
click at [817, 441] on span "Save and import" at bounding box center [807, 511] width 86 height 15
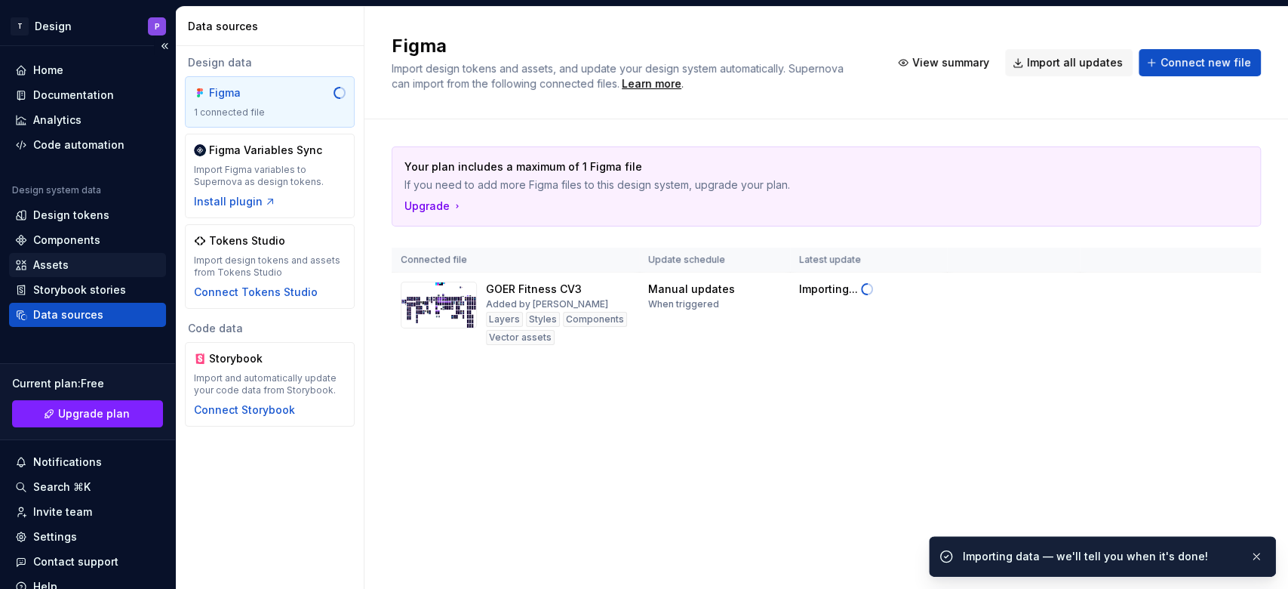
click at [56, 260] on div "Assets" at bounding box center [50, 264] width 35 height 15
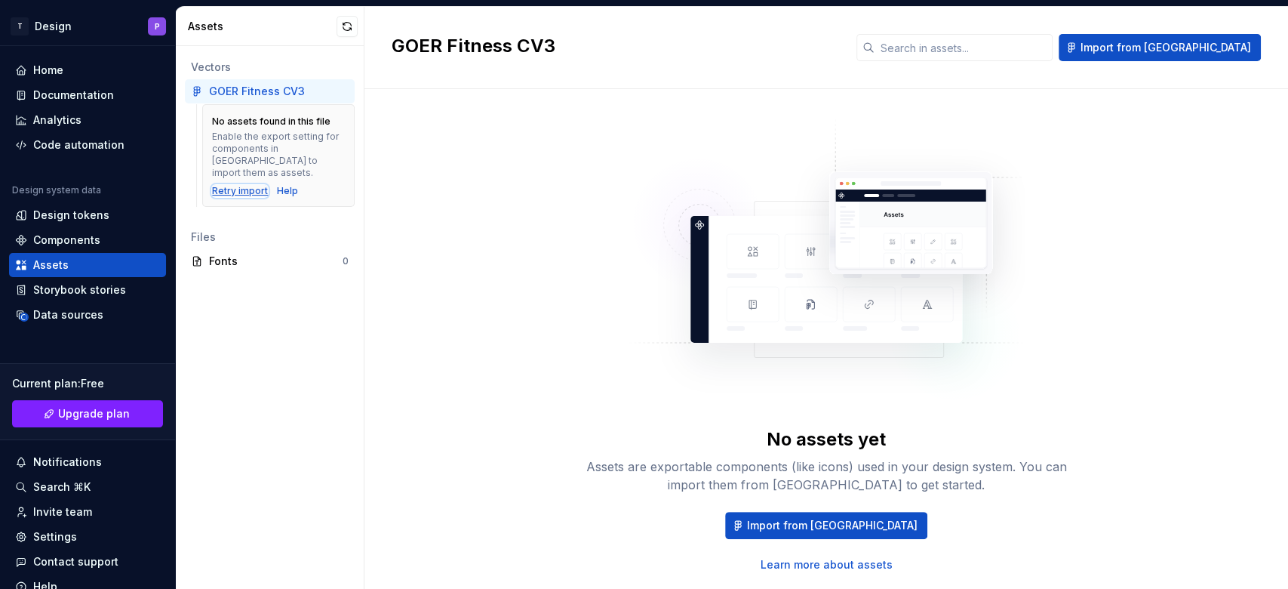
click at [260, 185] on div "Retry import" at bounding box center [240, 191] width 56 height 12
click at [51, 208] on div "Design tokens" at bounding box center [71, 215] width 76 height 15
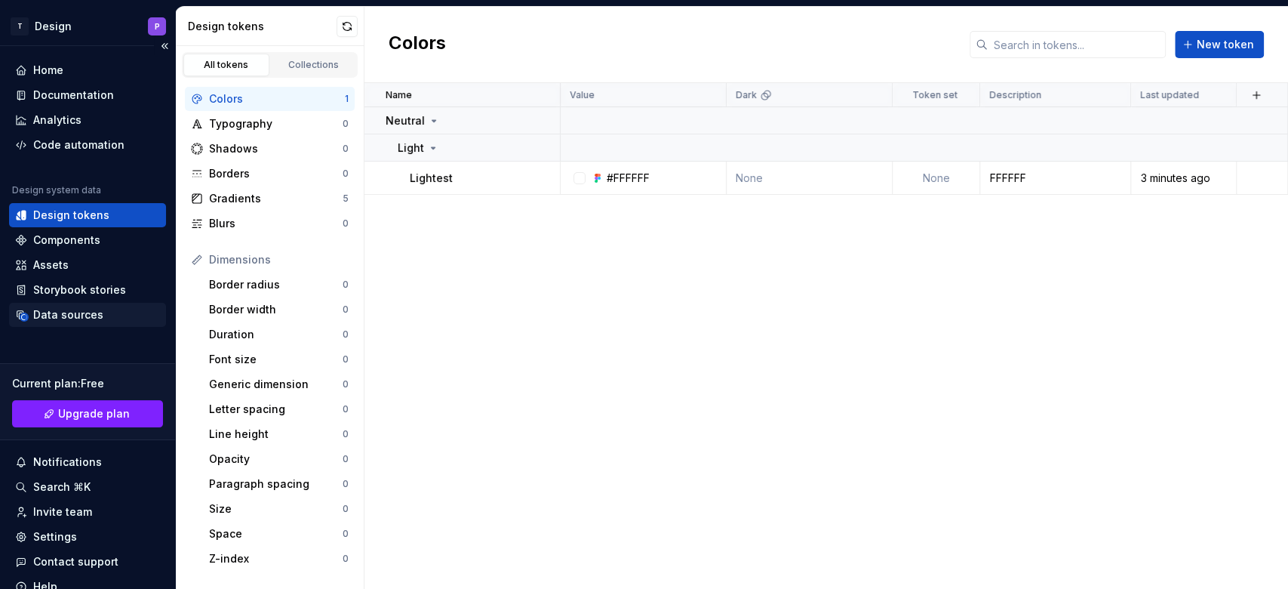
click at [55, 305] on div "Data sources" at bounding box center [87, 315] width 157 height 24
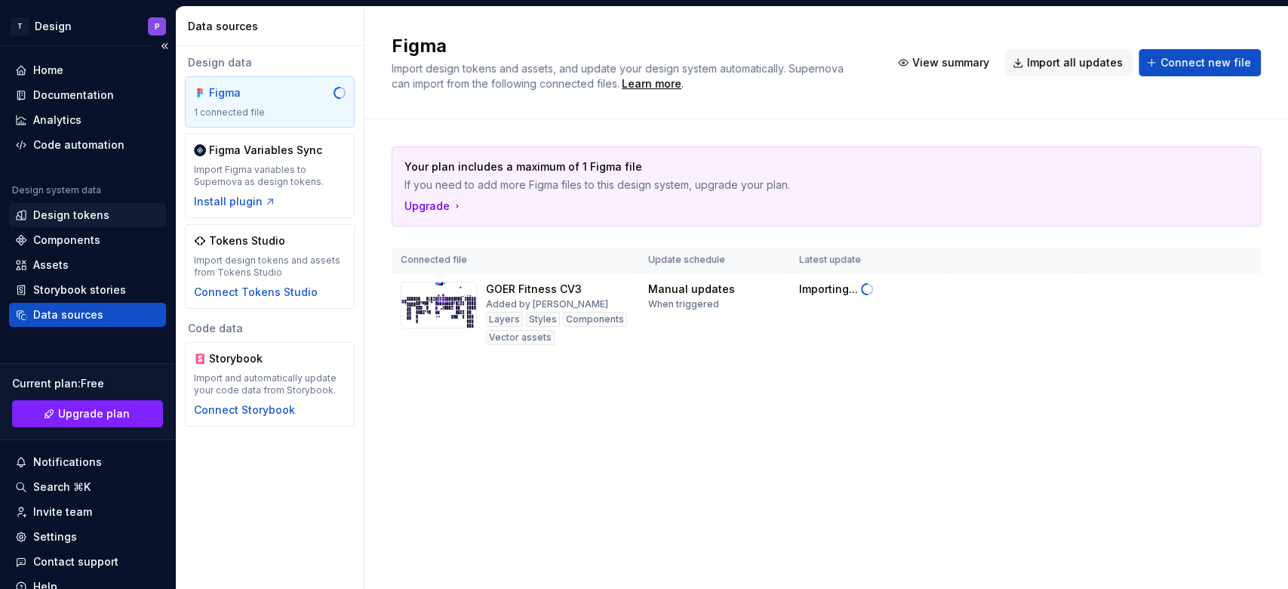
click at [55, 208] on div "Design tokens" at bounding box center [71, 215] width 76 height 15
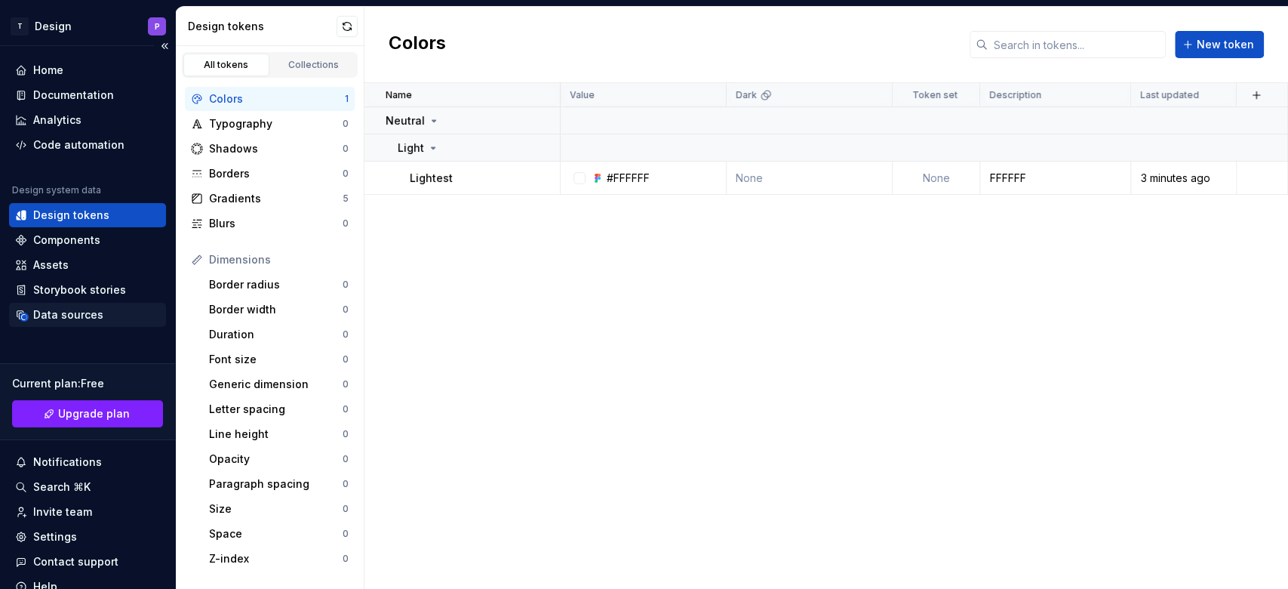
click at [74, 311] on div "Data sources" at bounding box center [68, 314] width 70 height 15
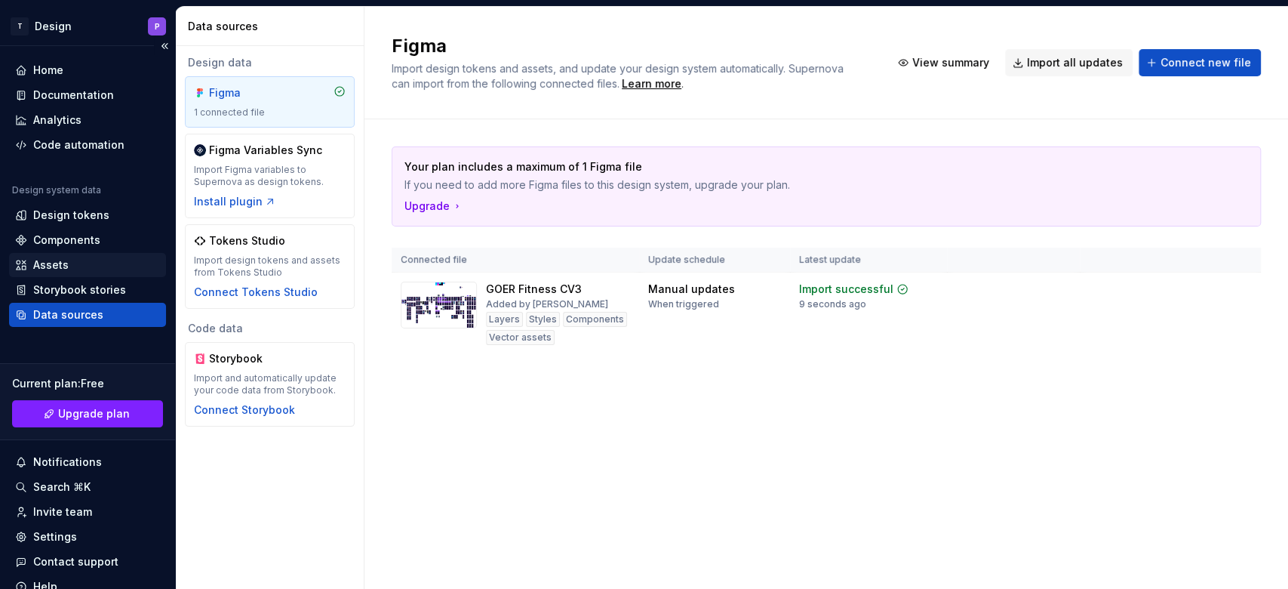
click at [69, 264] on div "Assets" at bounding box center [87, 264] width 145 height 15
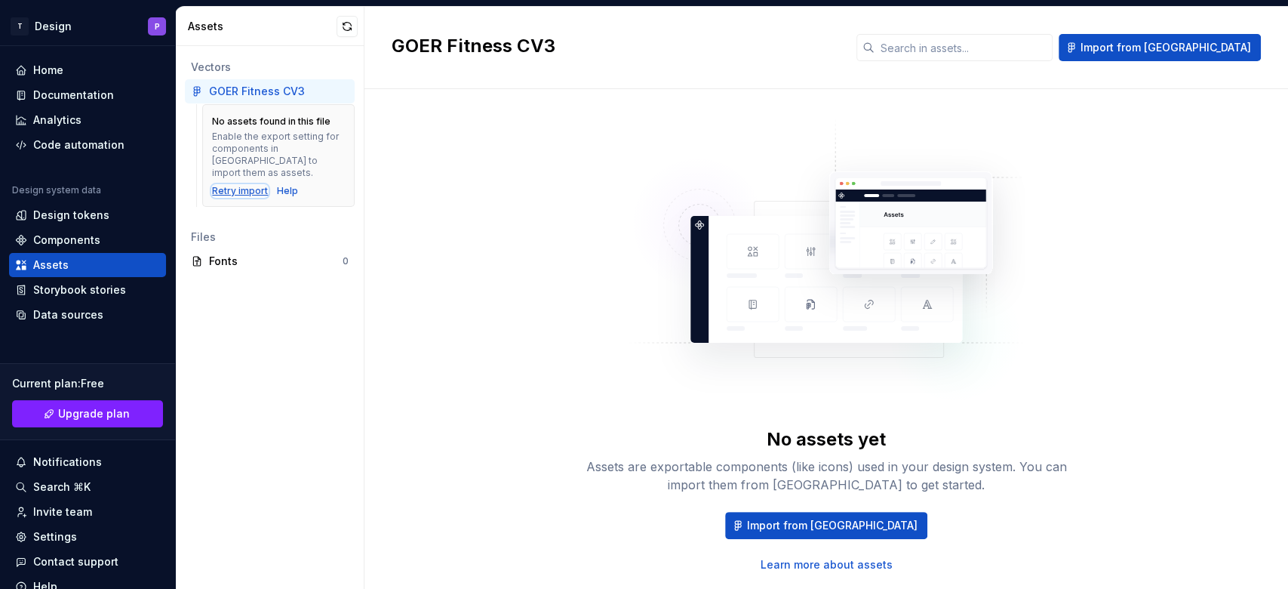
click at [248, 185] on div "Retry import" at bounding box center [240, 191] width 56 height 12
click at [250, 185] on div "Retry import" at bounding box center [240, 191] width 56 height 12
click at [60, 134] on div "Code automation" at bounding box center [87, 145] width 157 height 24
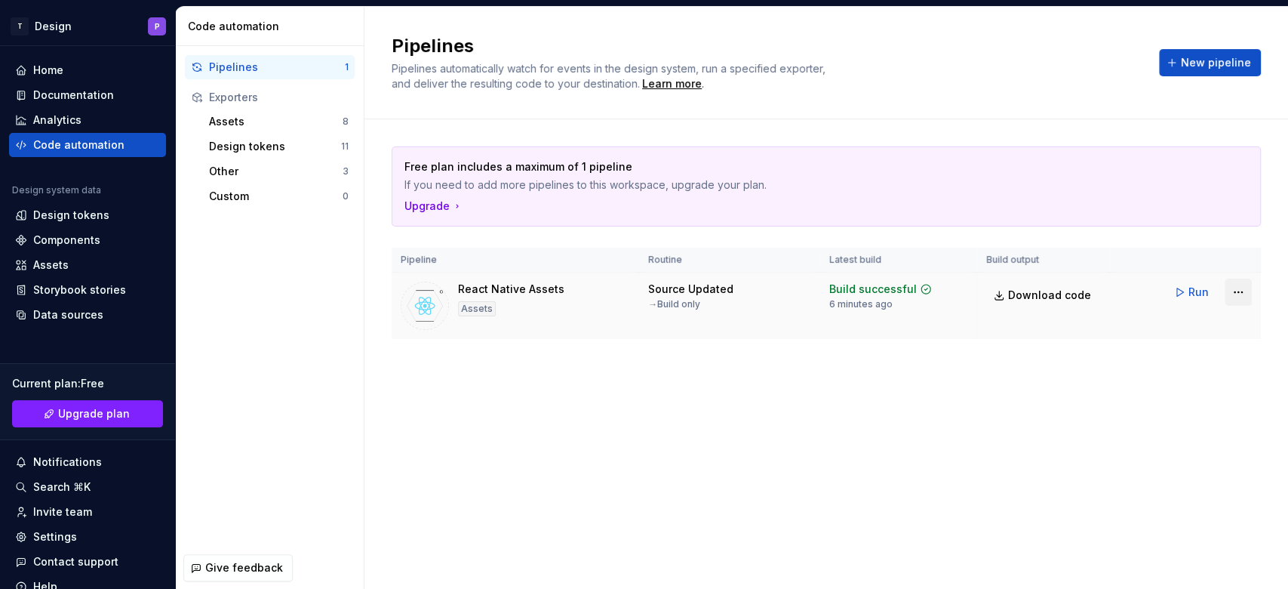
click at [965, 286] on html "T Design P Home Documentation Analytics Code automation Design system data Desi…" at bounding box center [644, 294] width 1288 height 589
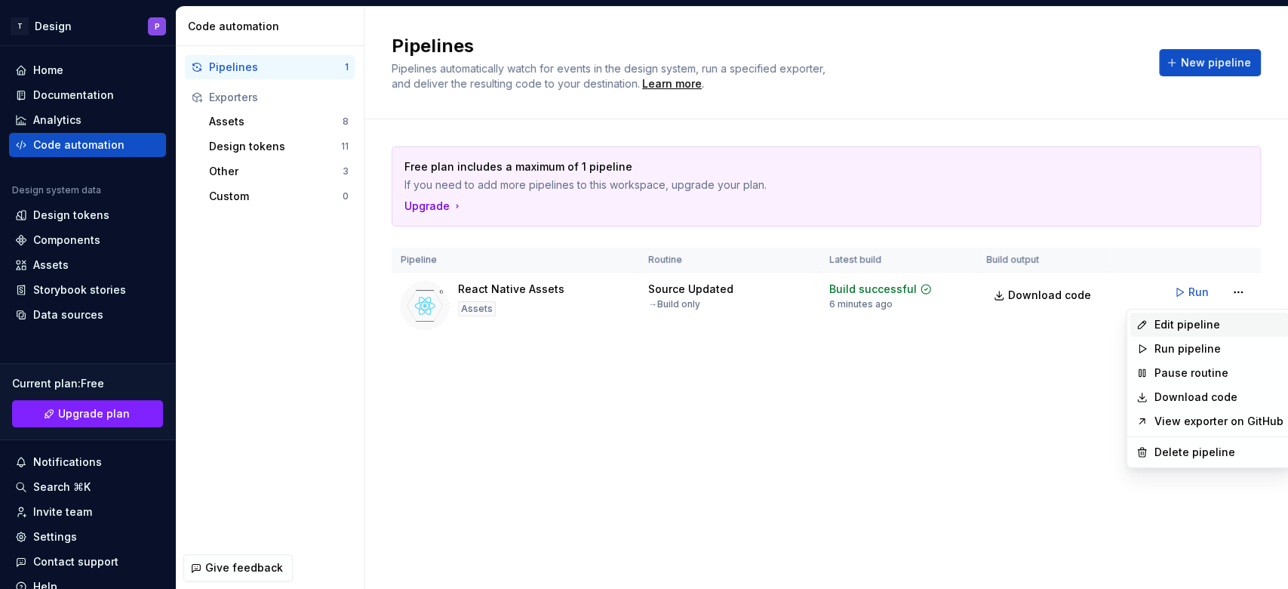
click at [965, 330] on div "Edit pipeline" at bounding box center [1218, 324] width 129 height 15
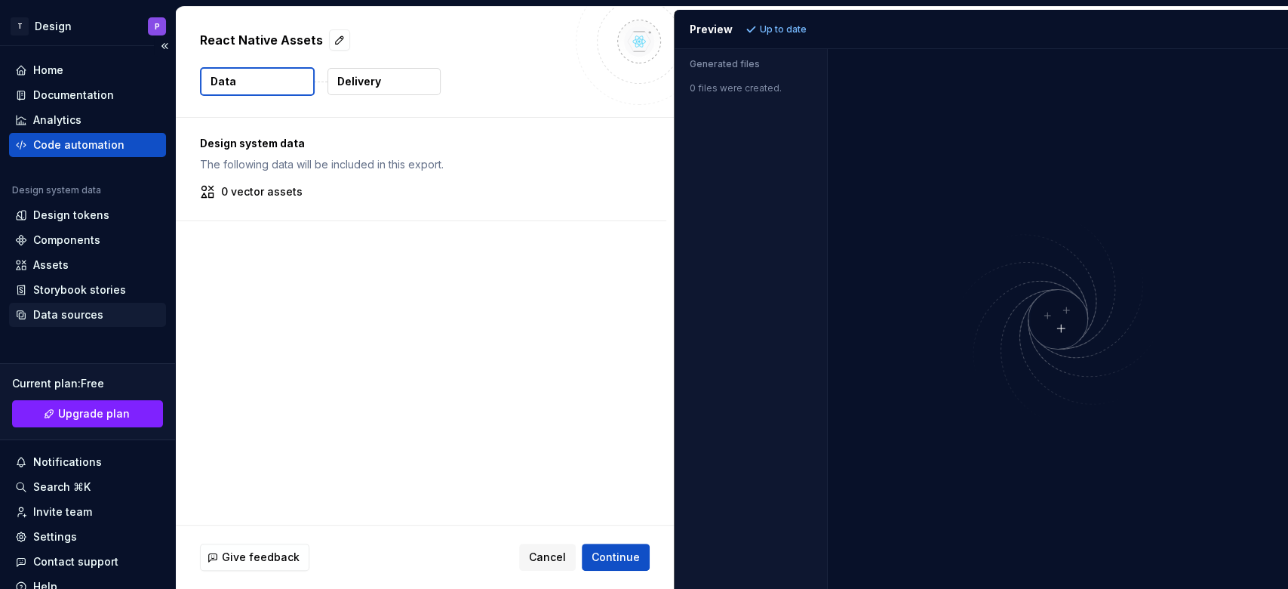
click at [84, 317] on div "Data sources" at bounding box center [68, 314] width 70 height 15
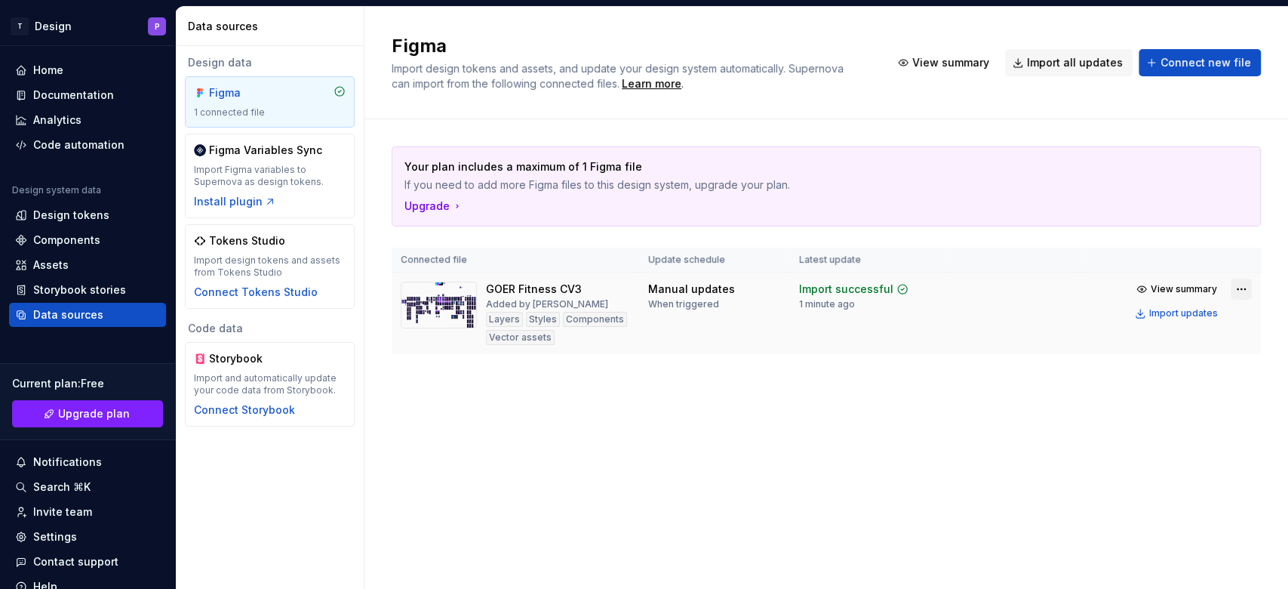
click at [965, 286] on html "T Design P Home Documentation Analytics Code automation Design system data Desi…" at bounding box center [644, 294] width 1288 height 589
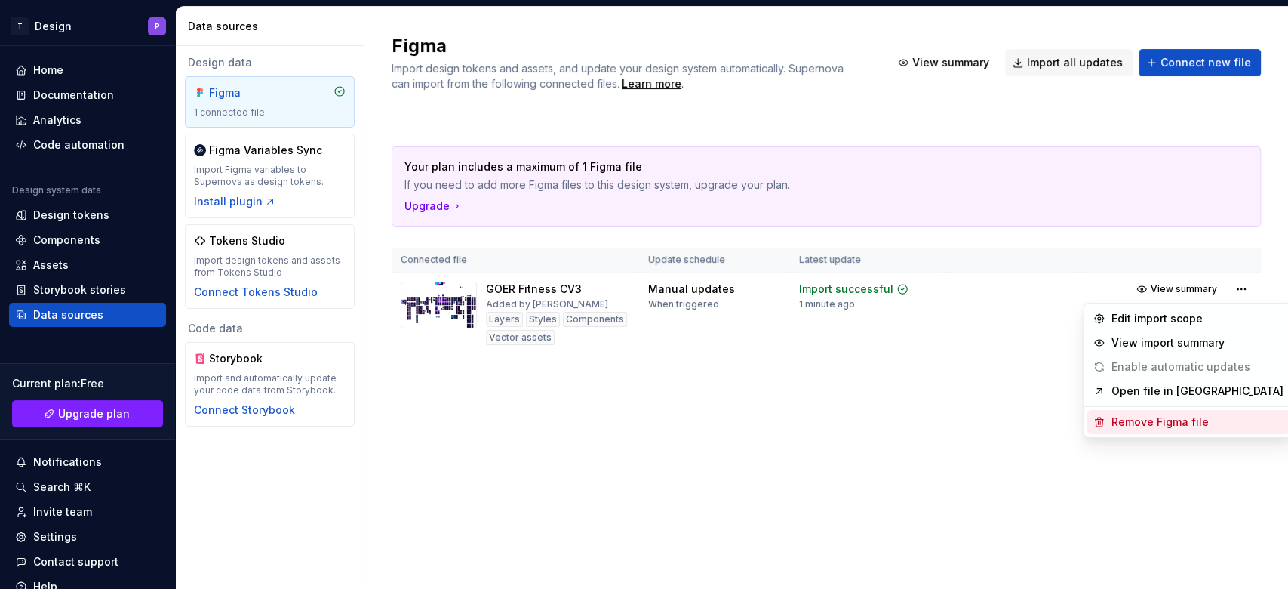
click at [965, 417] on div "Remove Figma file" at bounding box center [1198, 421] width 172 height 15
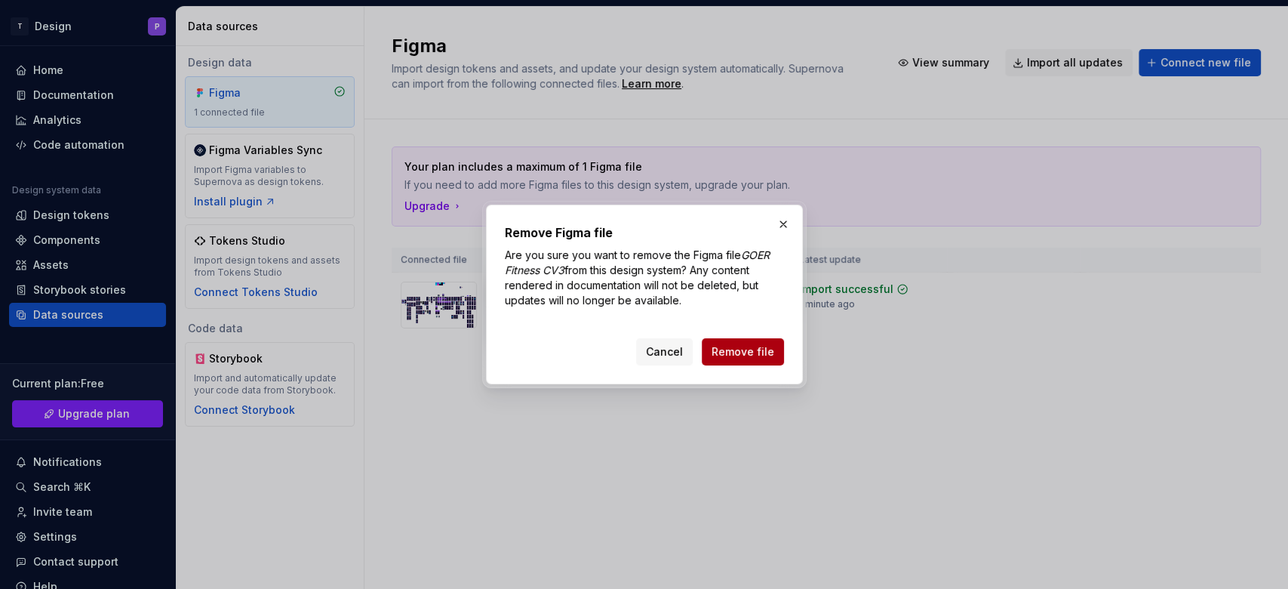
click at [725, 355] on span "Remove file" at bounding box center [743, 351] width 63 height 15
